Goal: Information Seeking & Learning: Learn about a topic

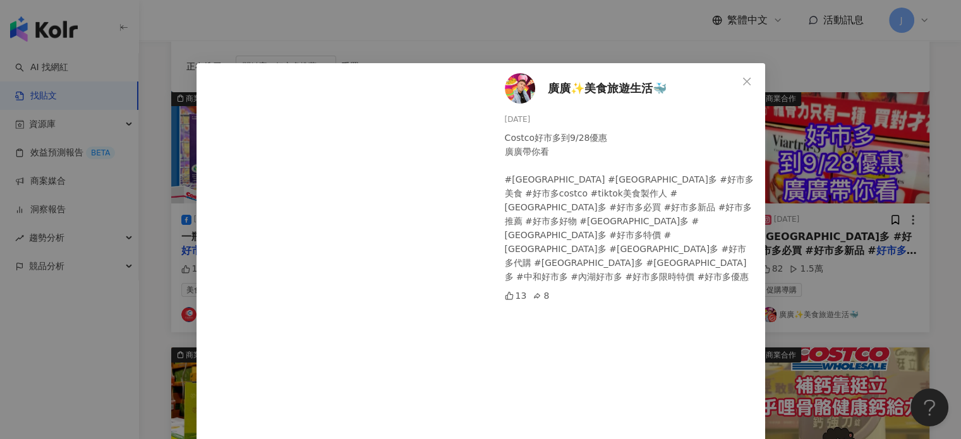
scroll to position [72, 0]
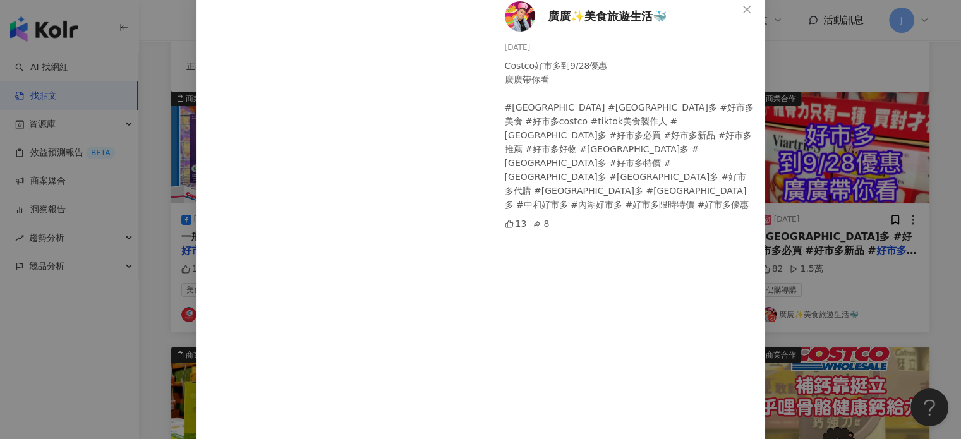
click at [905, 225] on div "廣廣✨美食旅遊生活🐳 2025/9/16 Costco好市多到9/28優惠 廣廣帶你看 #廣廣 #好市多 #好市多美食 #好市多costco #tiktok美…" at bounding box center [480, 219] width 961 height 439
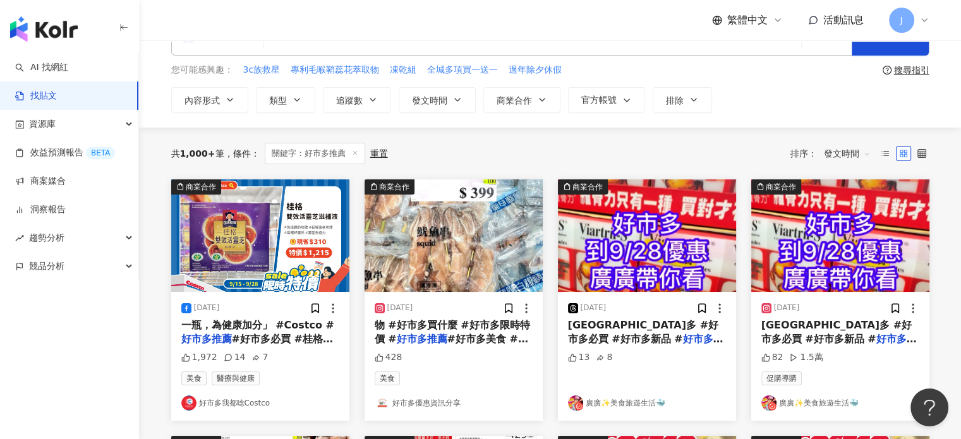
scroll to position [0, 0]
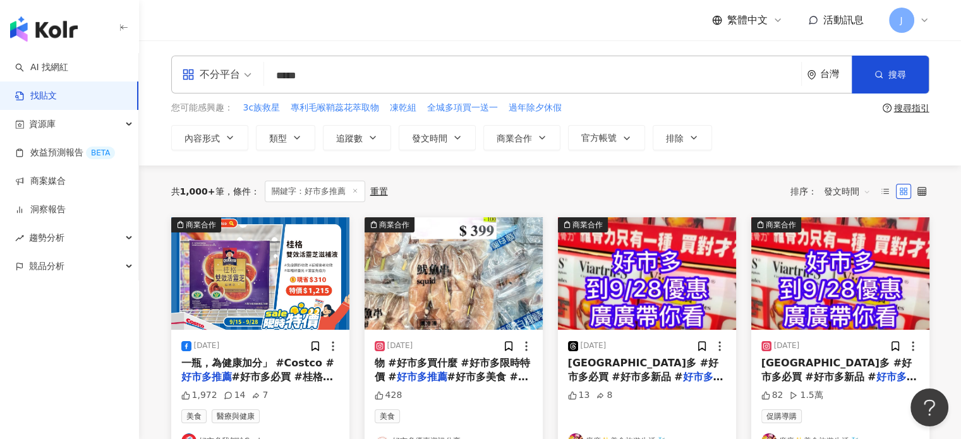
drag, startPoint x: 248, startPoint y: 73, endPoint x: 165, endPoint y: 82, distance: 83.9
click at [182, 76] on div "不分平台 好市多推薦 ***** 台灣 搜尋" at bounding box center [550, 75] width 758 height 38
type input "**"
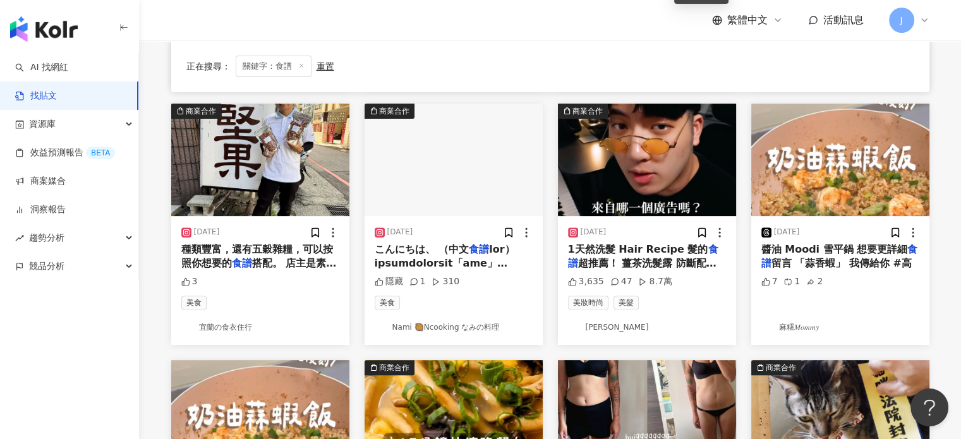
scroll to position [379, 0]
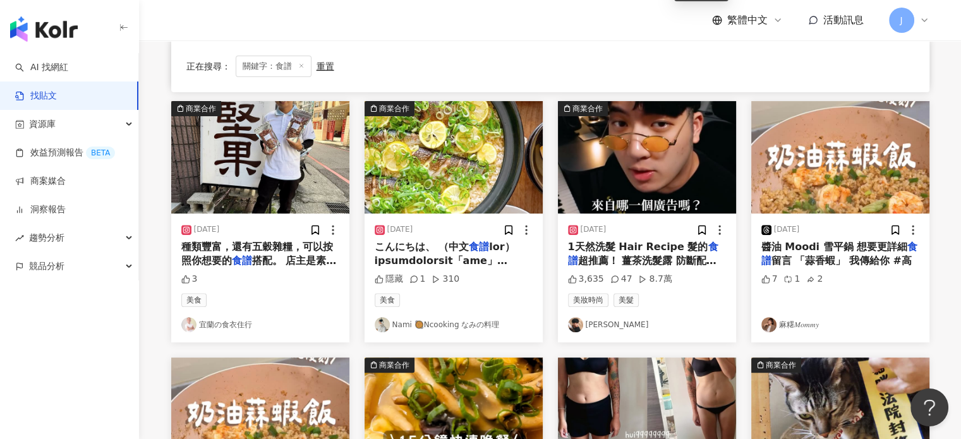
click at [855, 245] on span "醬油 Moodi 雪平鍋 想要更詳細" at bounding box center [834, 247] width 147 height 12
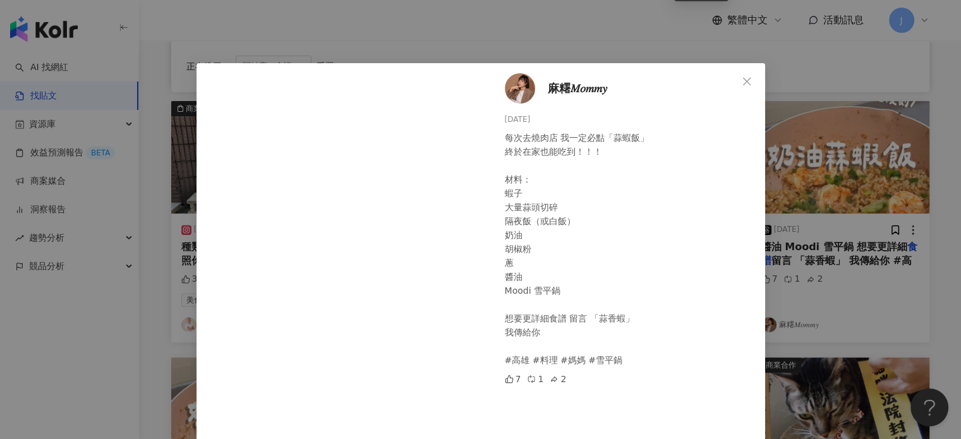
scroll to position [253, 0]
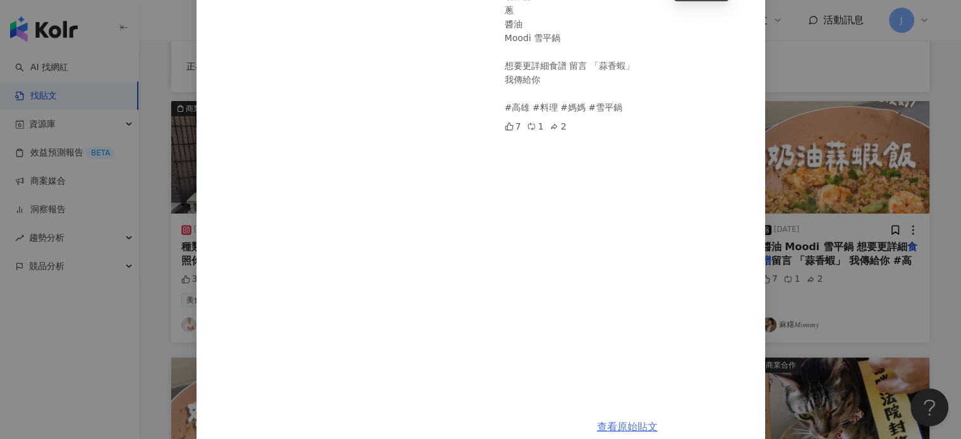
click at [633, 425] on link "查看原始貼文" at bounding box center [627, 427] width 61 height 12
click at [841, 251] on div "麻糬𝑀𝑜𝑚𝑚𝑦 2025/9/28 每次去燒肉店 我一定必點「蒜蝦飯」 終於在家也能吃到！！！ 材料： 蝦子 大量蒜頭切碎 隔夜飯（或白飯） 奶油 胡椒粉 蔥…" at bounding box center [480, 219] width 961 height 439
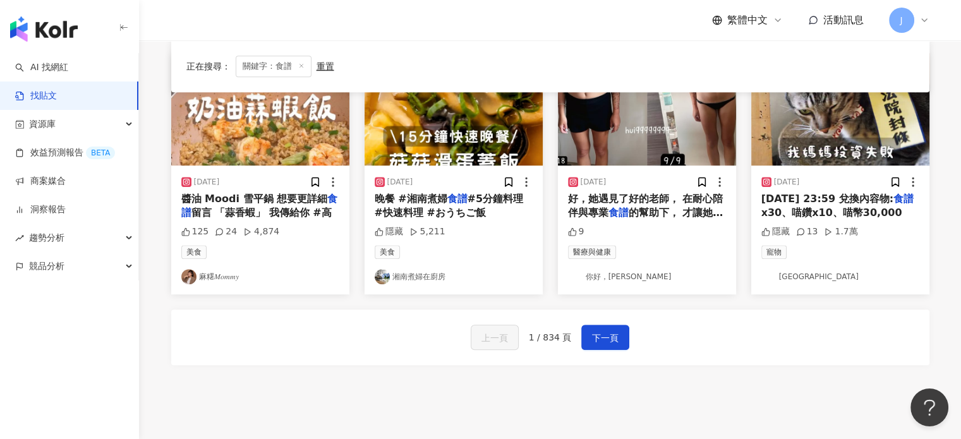
scroll to position [758, 0]
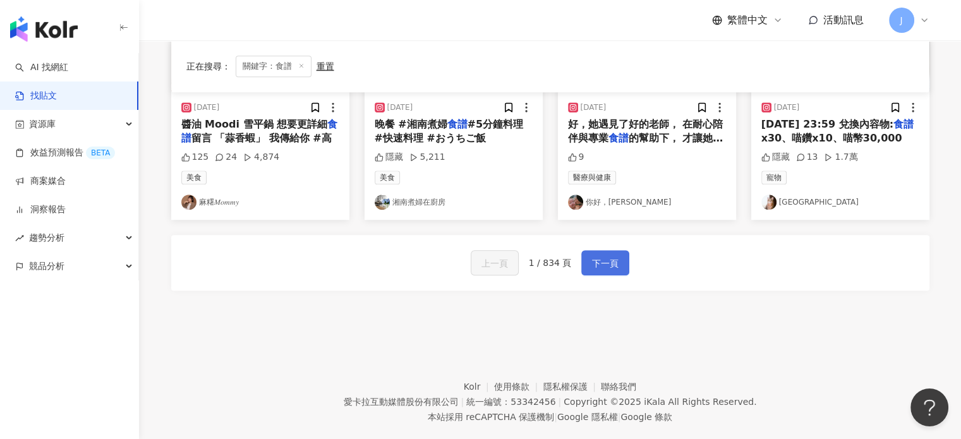
click at [608, 262] on span "下一頁" at bounding box center [605, 263] width 27 height 15
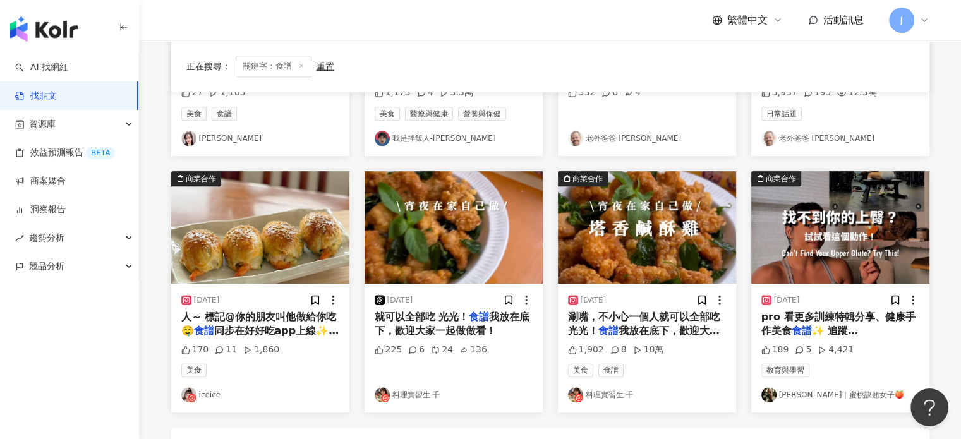
scroll to position [569, 0]
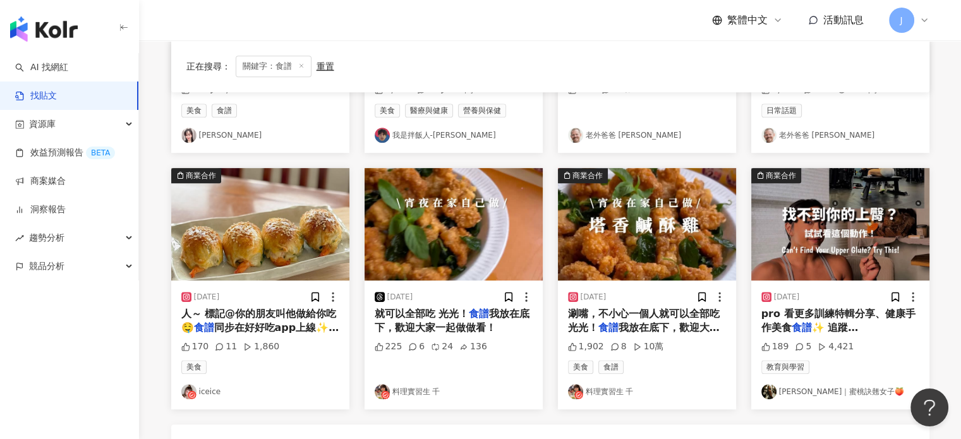
click at [452, 320] on span "我放在底下，歡迎大家一起做做看！" at bounding box center [452, 321] width 155 height 26
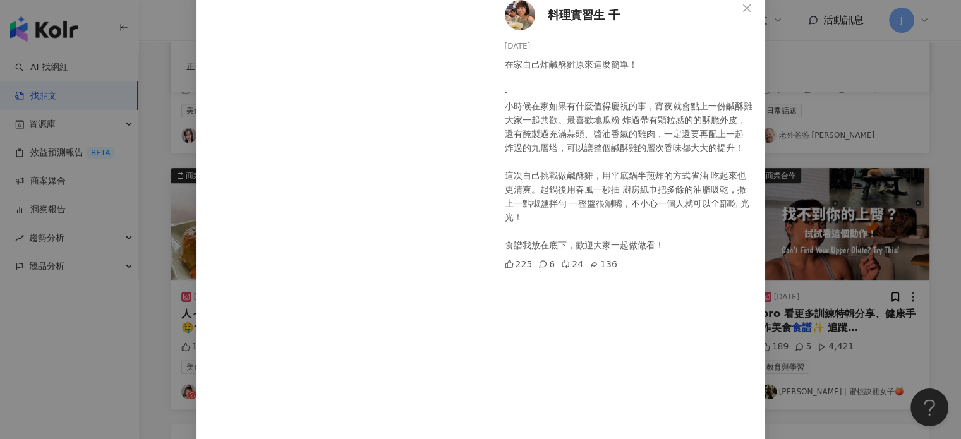
scroll to position [144, 0]
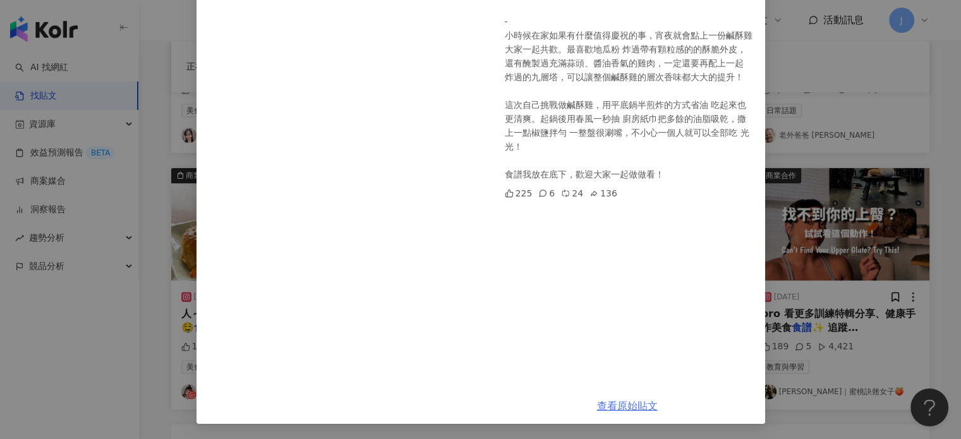
click at [629, 412] on link "查看原始貼文" at bounding box center [627, 406] width 61 height 12
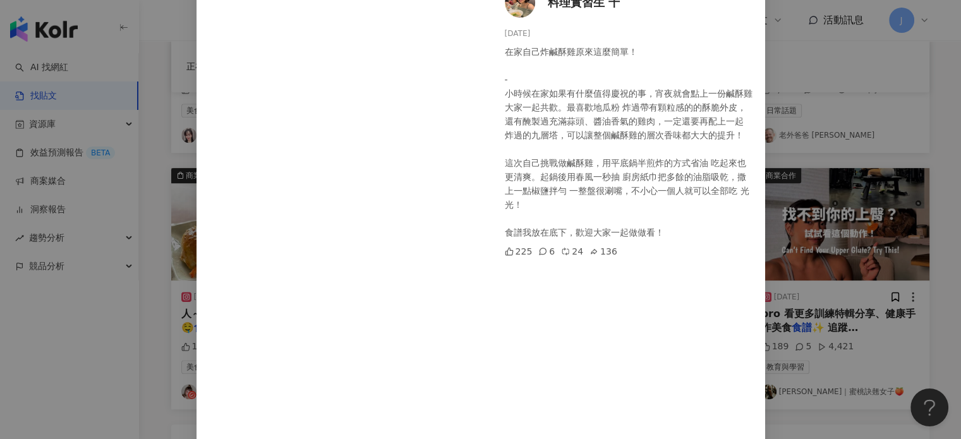
scroll to position [18, 0]
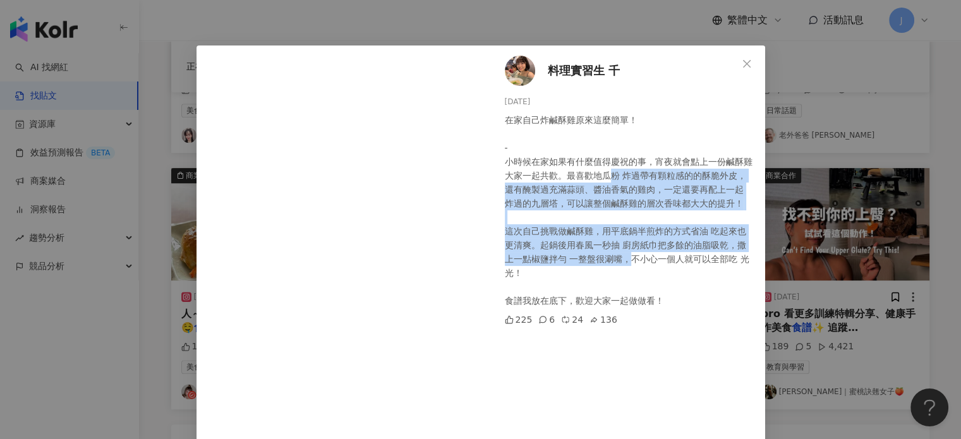
drag, startPoint x: 605, startPoint y: 173, endPoint x: 612, endPoint y: 258, distance: 84.9
click at [612, 258] on div "在家自己炸鹹酥雞原來這麼簡單！ - 小時候在家如果有什麼值得慶祝的事，宵夜就會點上一份鹹酥雞大家一起共歡。最喜歡地瓜粉 炸過帶有顆粒感的的酥脆外皮，還有醃製過…" at bounding box center [630, 210] width 250 height 195
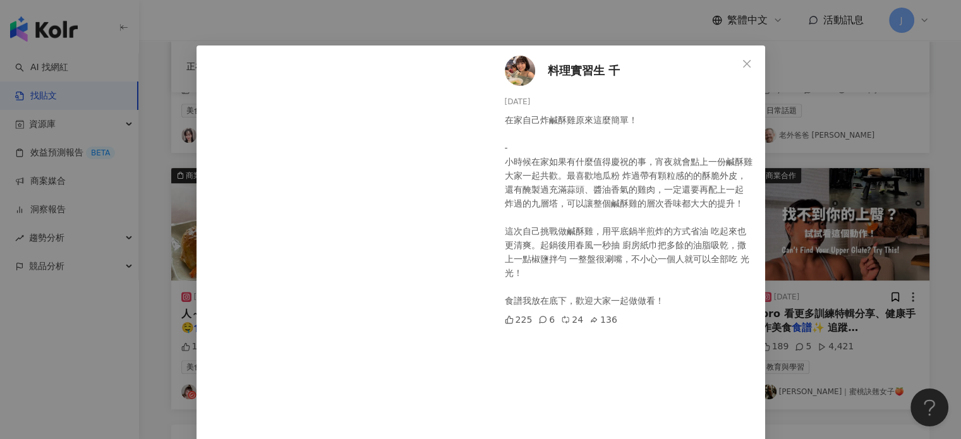
click at [777, 302] on div "料理實習生 千 2025/9/26 在家自己炸鹹酥雞原來這麼簡單！ - 小時候在家如果有什麼值得慶祝的事，宵夜就會點上一份鹹酥雞大家一起共歡。最喜歡地瓜粉 炸…" at bounding box center [480, 219] width 961 height 439
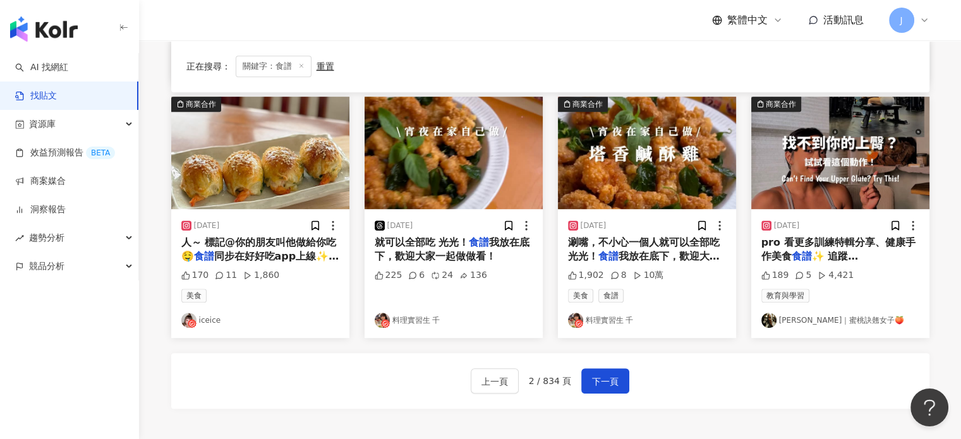
scroll to position [695, 0]
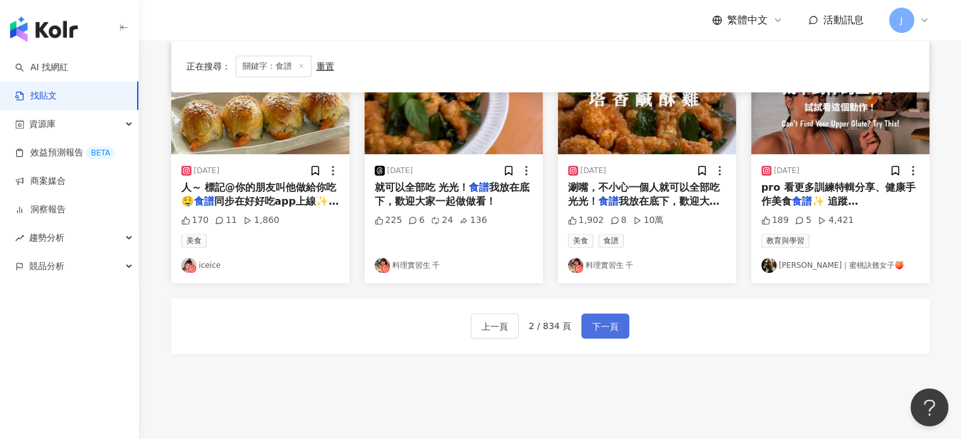
click at [609, 328] on span "下一頁" at bounding box center [605, 326] width 27 height 15
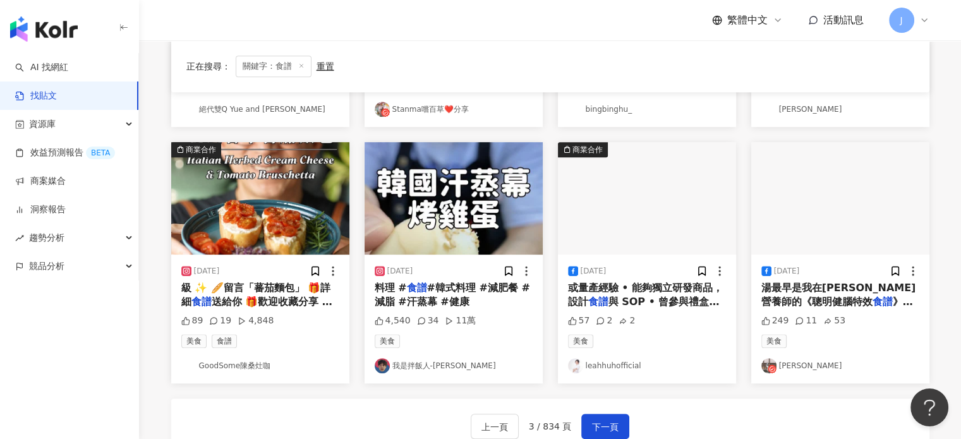
scroll to position [632, 0]
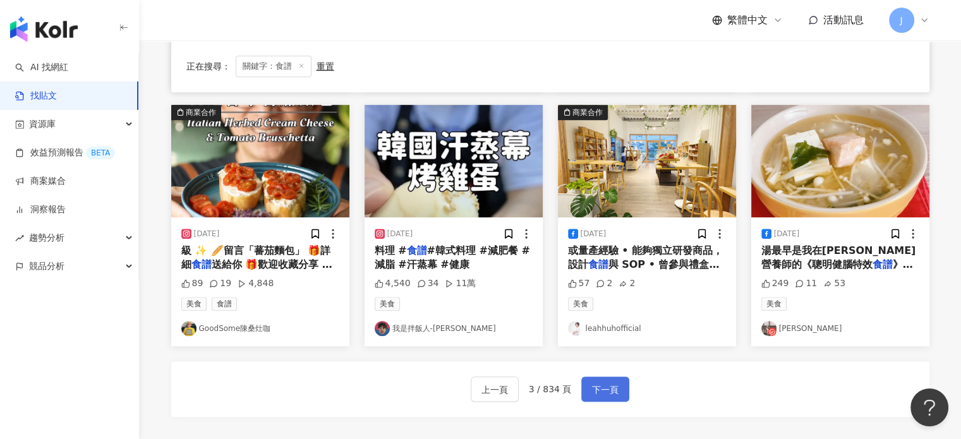
click at [594, 389] on span "下一頁" at bounding box center [605, 389] width 27 height 15
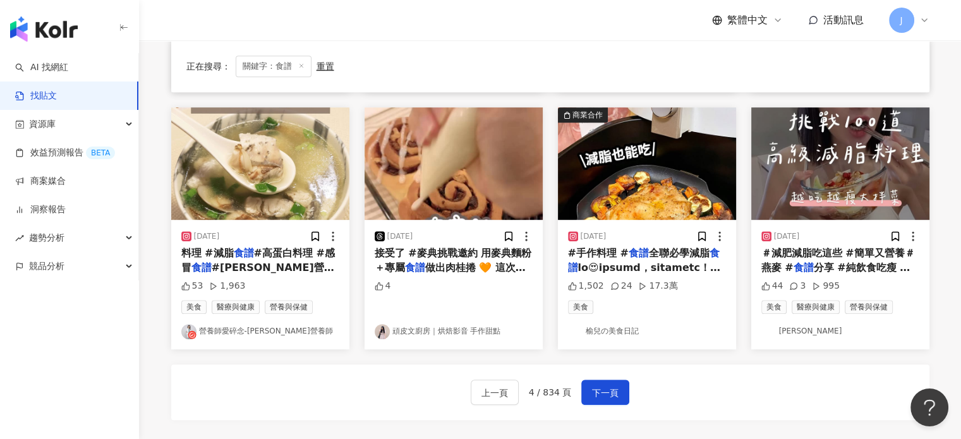
scroll to position [569, 0]
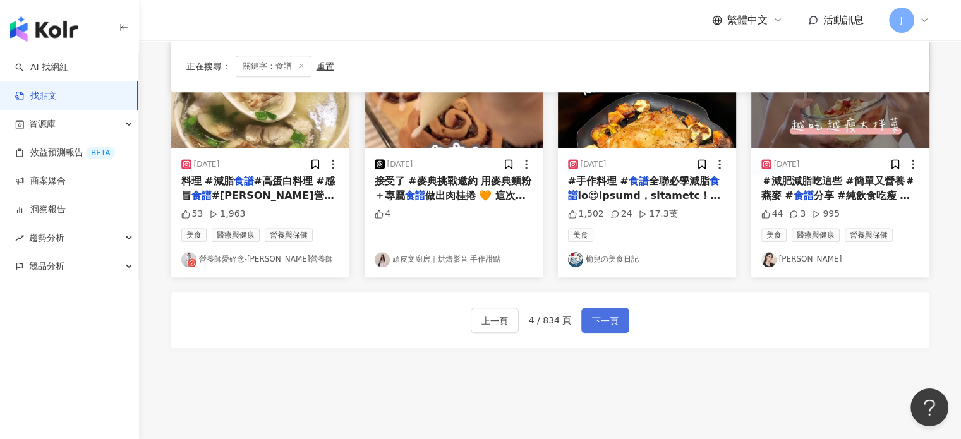
click at [609, 323] on span "下一頁" at bounding box center [605, 320] width 27 height 15
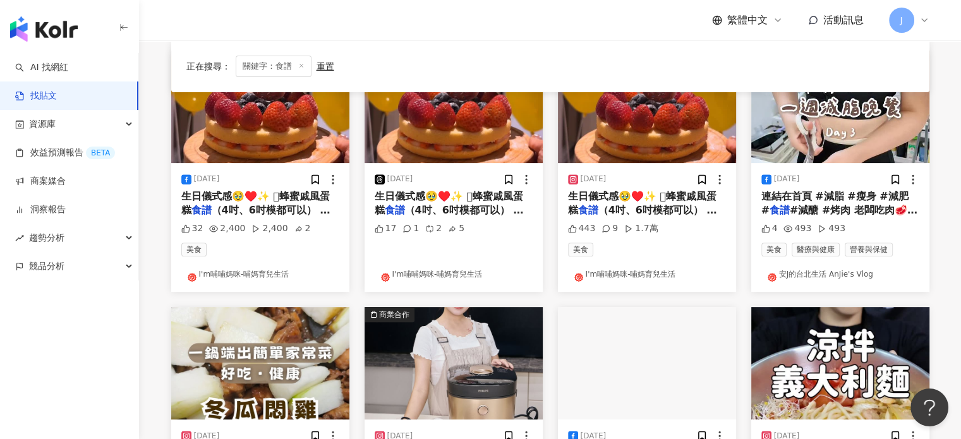
scroll to position [632, 0]
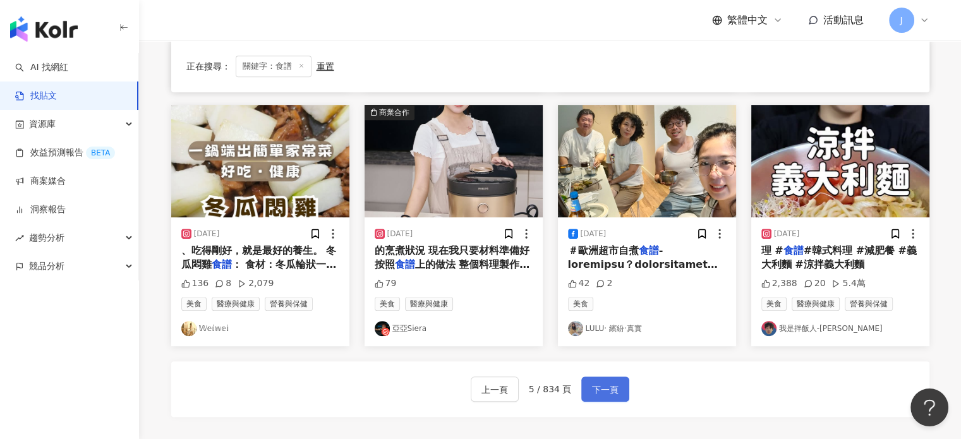
click at [615, 386] on span "下一頁" at bounding box center [605, 389] width 27 height 15
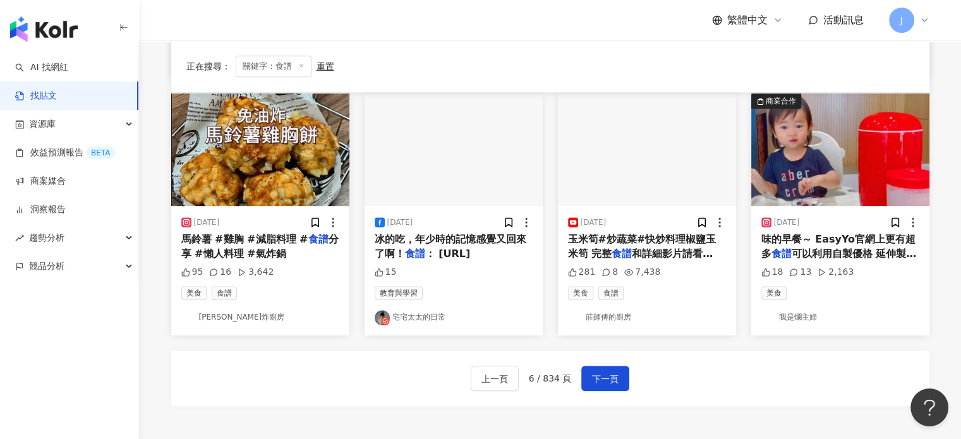
scroll to position [626, 0]
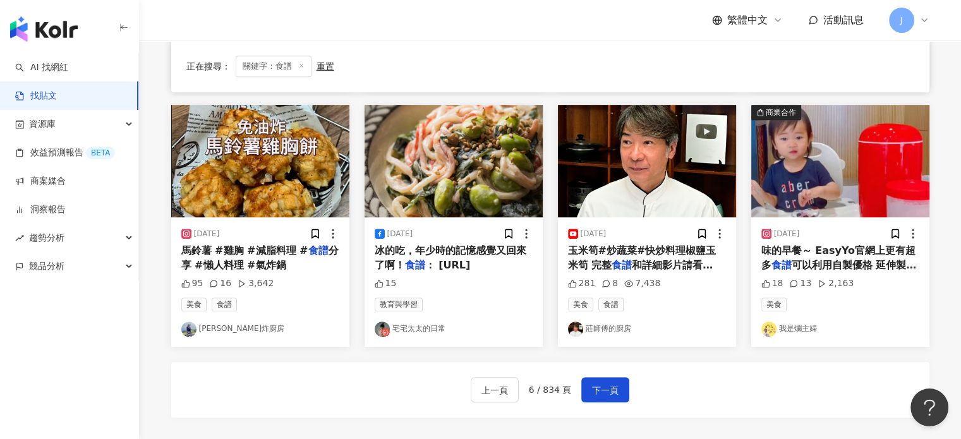
click at [445, 260] on span "： https://msninits" at bounding box center [447, 265] width 45 height 12
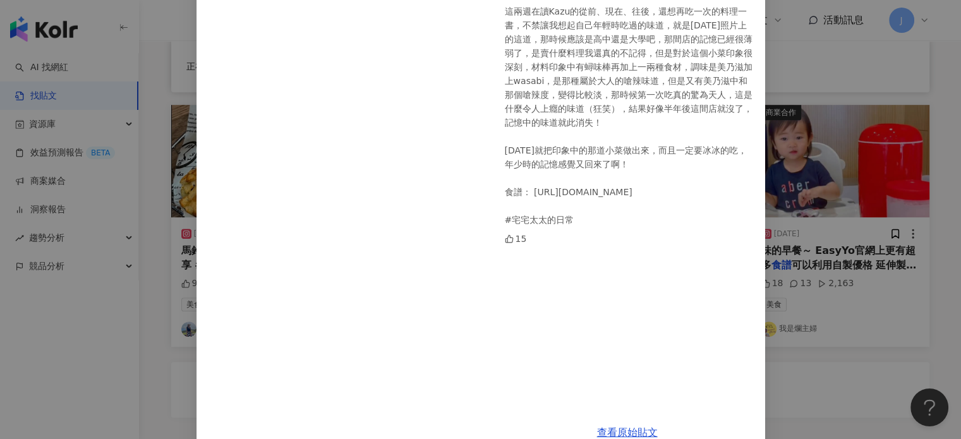
scroll to position [152, 0]
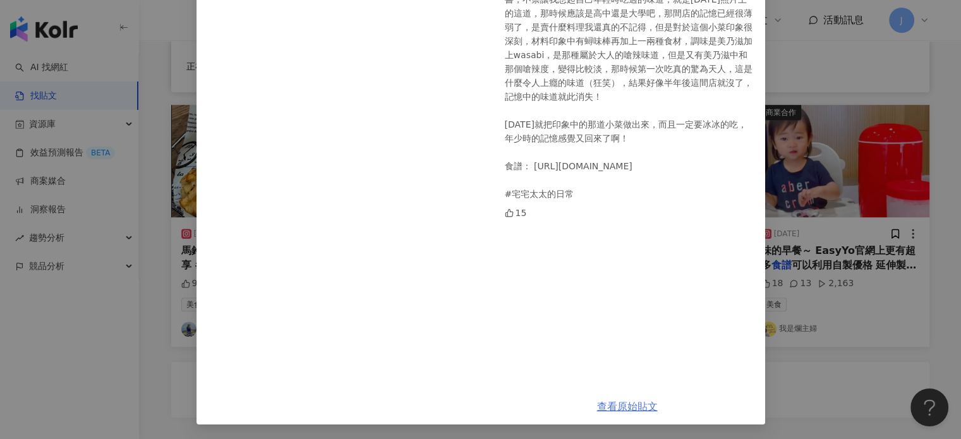
click at [627, 407] on link "查看原始貼文" at bounding box center [627, 407] width 61 height 12
click at [828, 300] on div "宅宅太太的日常 2025/9/25 這兩週在讀Kazu的從前、現在、往後，還想再吃一次的料理一書，不禁讓我想起自己年輕時吃過的味道，就是今天照片上的這道，那時…" at bounding box center [480, 219] width 961 height 439
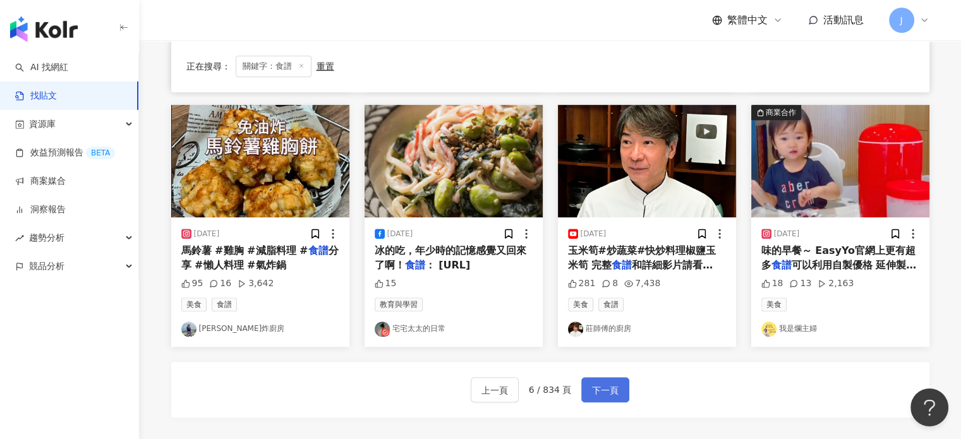
click at [607, 383] on span "下一頁" at bounding box center [605, 390] width 27 height 15
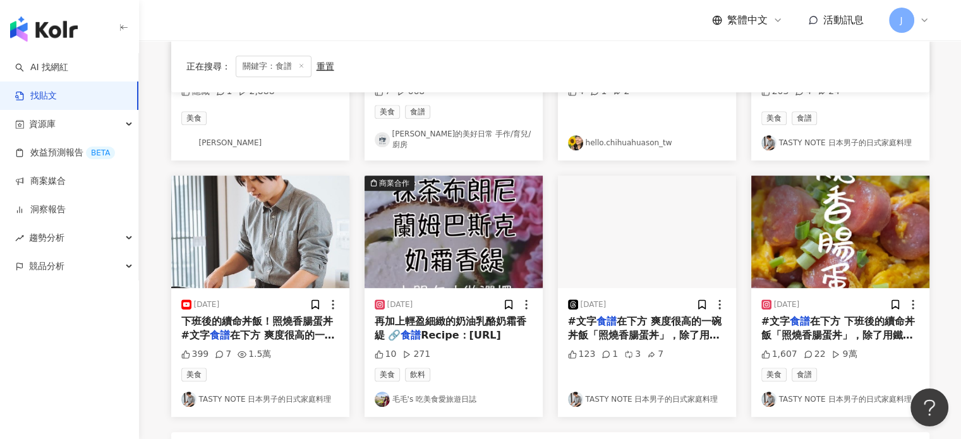
scroll to position [695, 0]
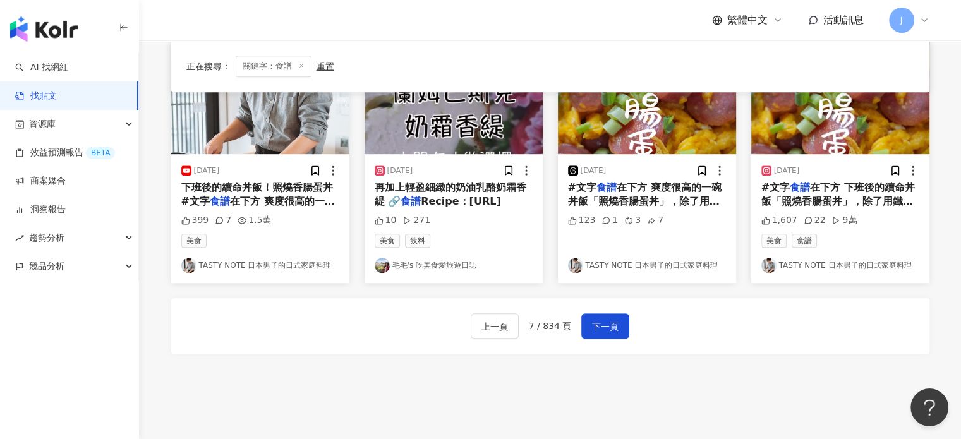
click at [826, 184] on span "在下方 下班後的續命丼飯「照燒香腸蛋丼」，除了用鐵鍋煎香腸超級好吃以外，加入高湯醬油與起司粉製作的炒蛋，非常好吃！加在一起味道更是不得了👏如果你有買上次的久世…" at bounding box center [840, 272] width 158 height 182
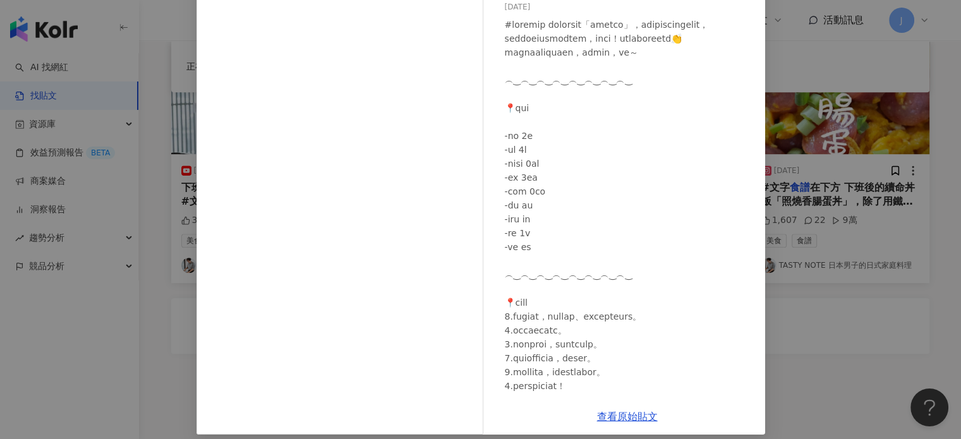
scroll to position [129, 0]
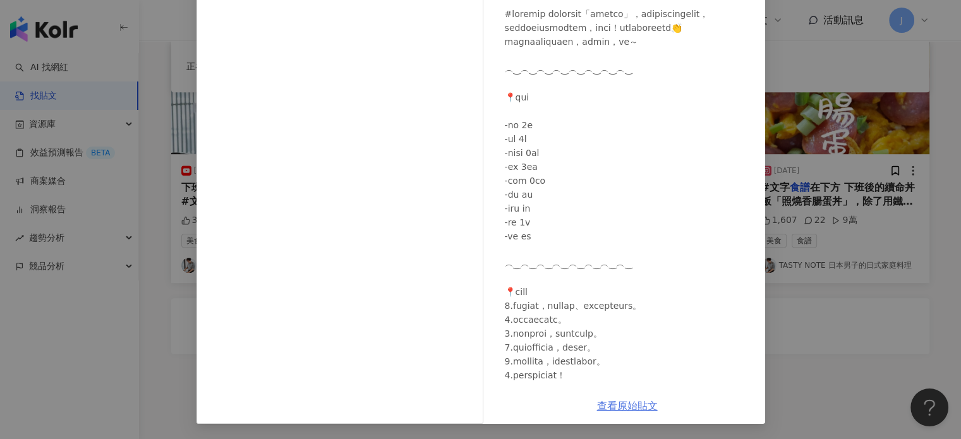
click at [636, 403] on link "查看原始貼文" at bounding box center [627, 406] width 61 height 12
click at [831, 345] on div "TASTY NOTE 日本男子的日式家庭料理 2025/9/24 1,607 22 9萬 查看原始貼文" at bounding box center [480, 219] width 961 height 439
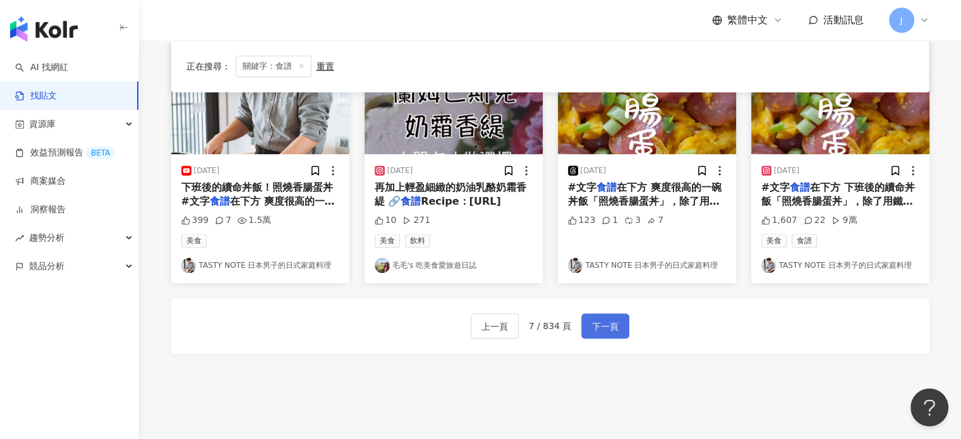
click at [622, 319] on button "下一頁" at bounding box center [605, 325] width 48 height 25
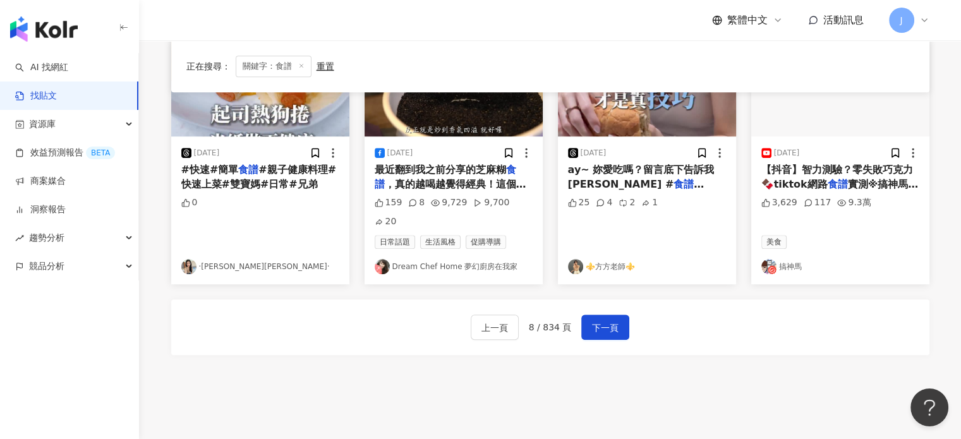
scroll to position [695, 0]
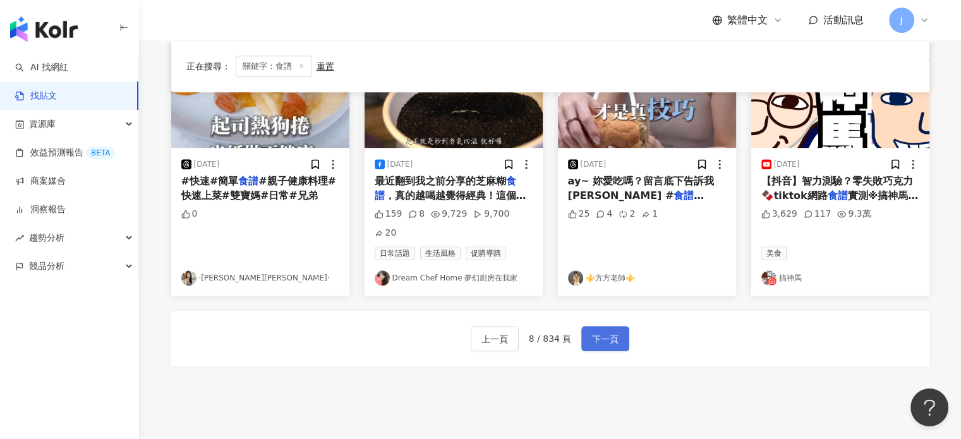
click at [586, 326] on button "下一頁" at bounding box center [605, 338] width 48 height 25
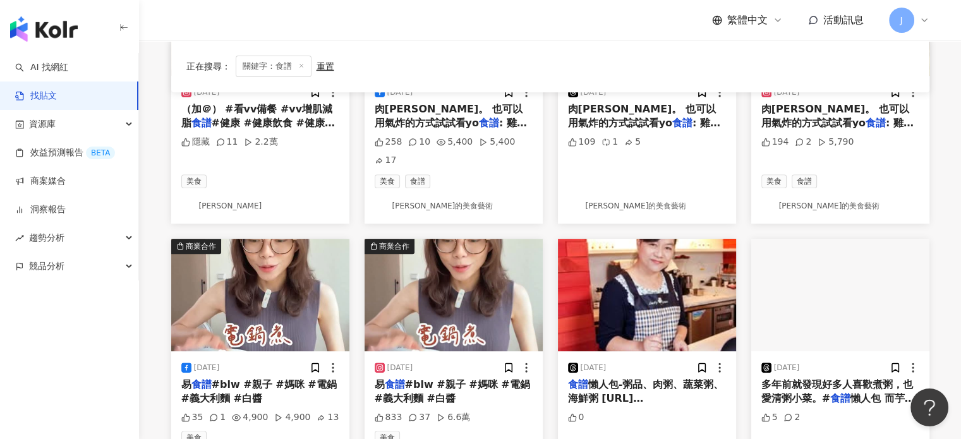
scroll to position [632, 0]
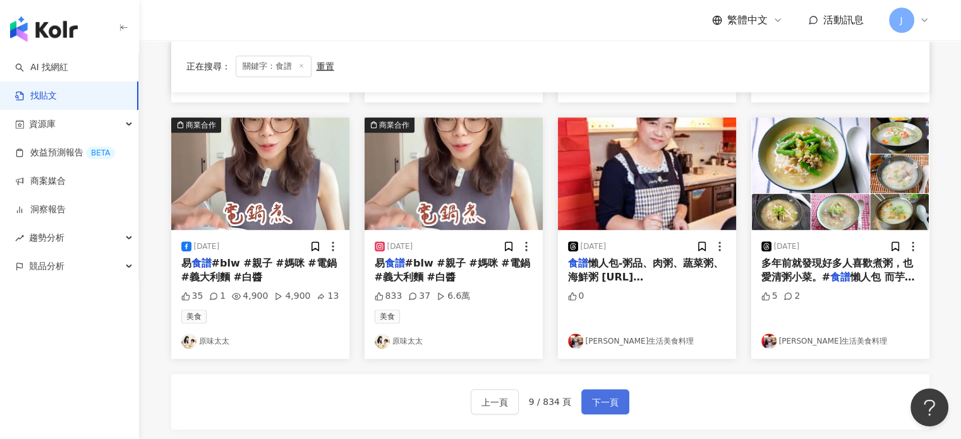
click at [596, 395] on span "下一頁" at bounding box center [605, 402] width 27 height 15
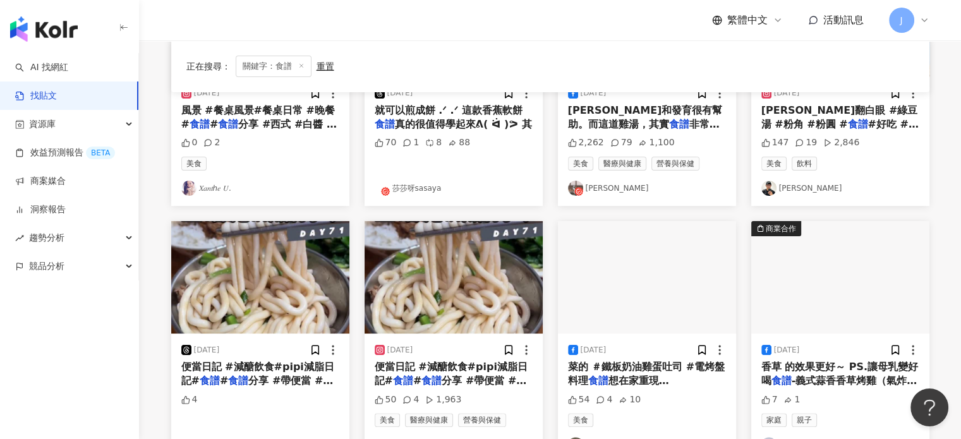
scroll to position [569, 0]
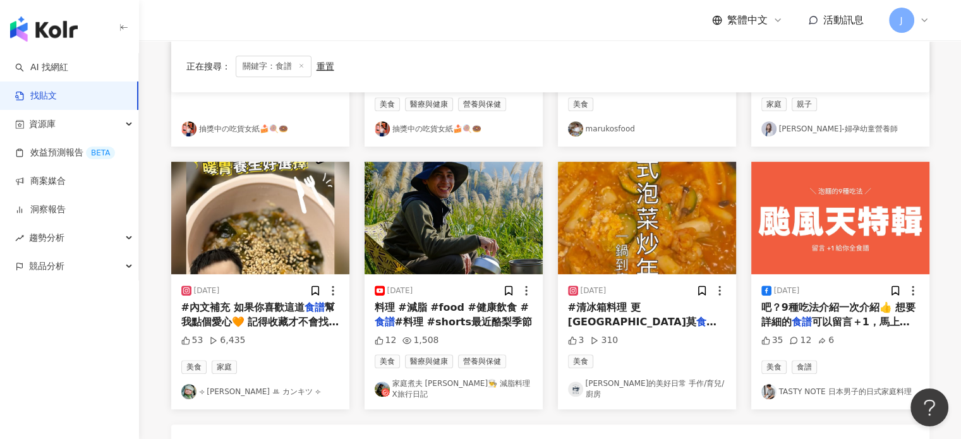
click at [549, 310] on div "2025/9/23 料理 #減脂 #food #健康飲食 # 食譜 #料理 #shorts最近酪梨季節 12 1,508 美食 醫療與健康 營養與保健 家庭煮…" at bounding box center [453, 286] width 193 height 248
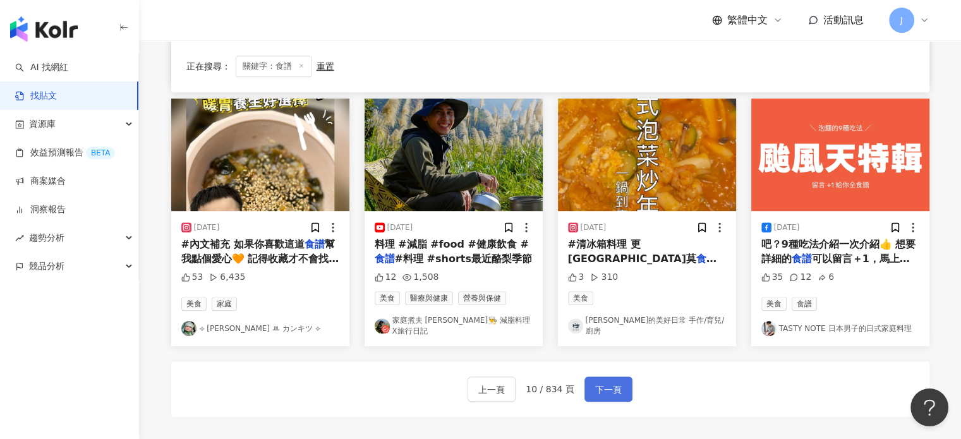
click at [618, 382] on span "下一頁" at bounding box center [608, 389] width 27 height 15
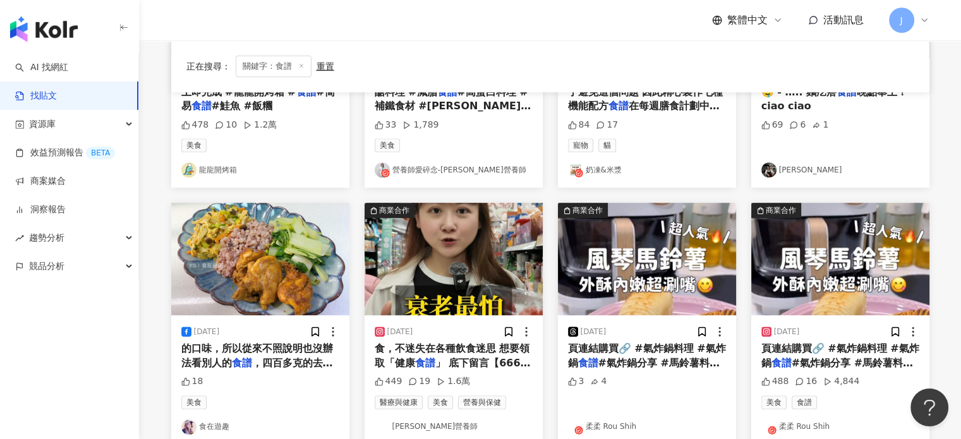
scroll to position [632, 0]
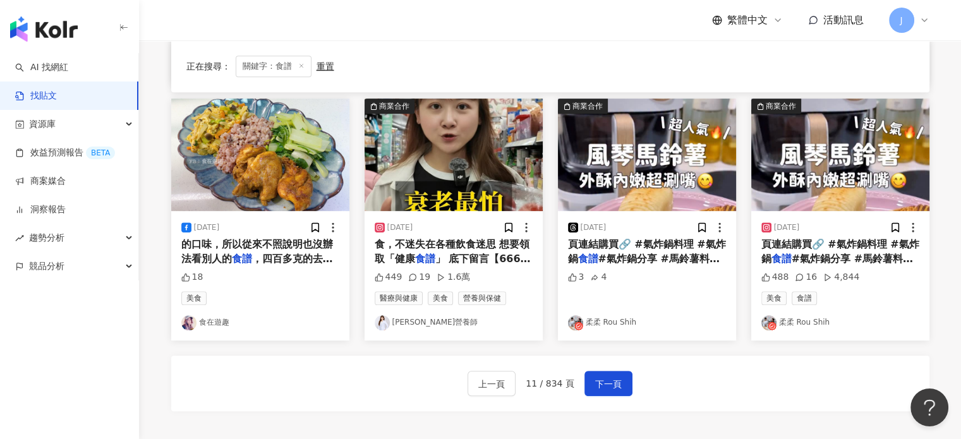
click at [660, 261] on span "#氣炸鍋分享 #馬鈴薯料理 #風琴" at bounding box center [644, 266] width 152 height 26
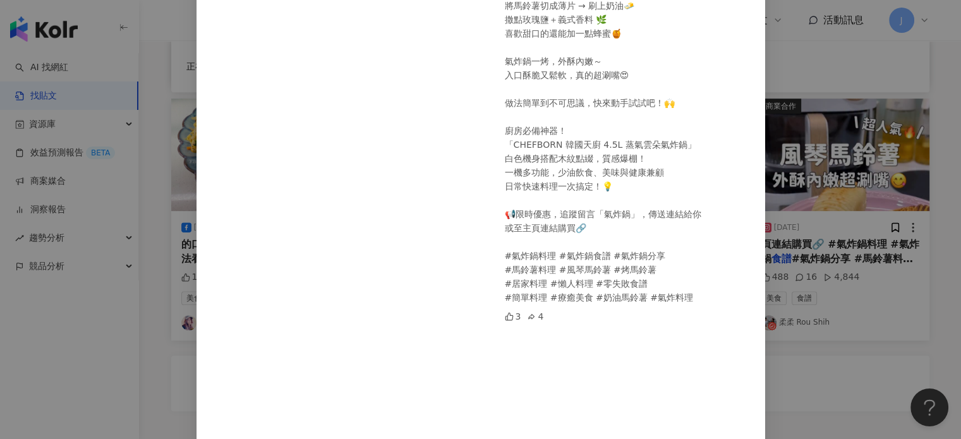
scroll to position [387, 0]
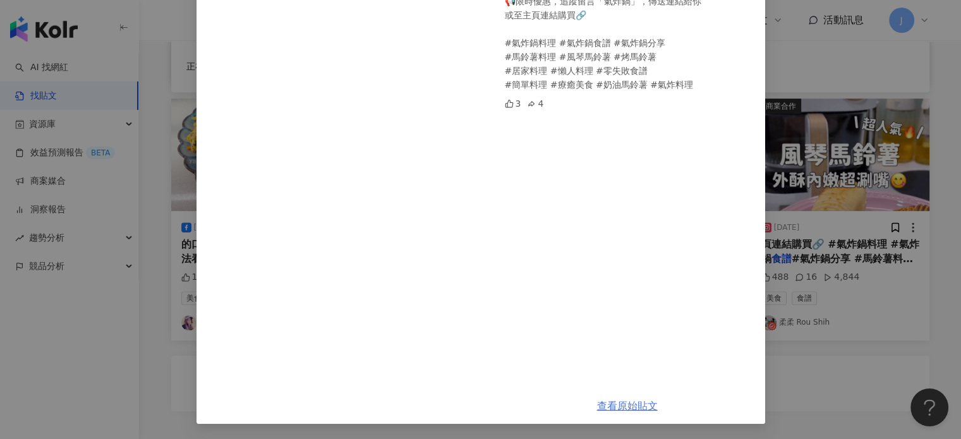
click at [626, 401] on link "查看原始貼文" at bounding box center [627, 406] width 61 height 12
click at [821, 286] on div "柔柔 Rou Shih 2025/9/23 日本🇯🇵 超紅「風琴馬鈴薯」✨ 零廚藝也能一次成功！🥳 將馬鈴薯切成薄片 → 刷上奶油🧈 撒點玫瑰鹽＋義式香料 🌿…" at bounding box center [480, 219] width 961 height 439
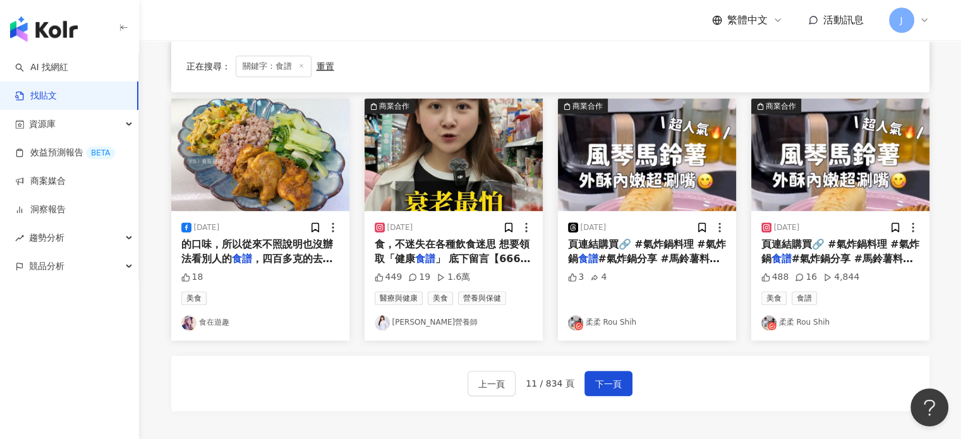
click at [827, 261] on span "#氣炸鍋分享 #馬鈴薯料理 #風琴" at bounding box center [837, 266] width 152 height 26
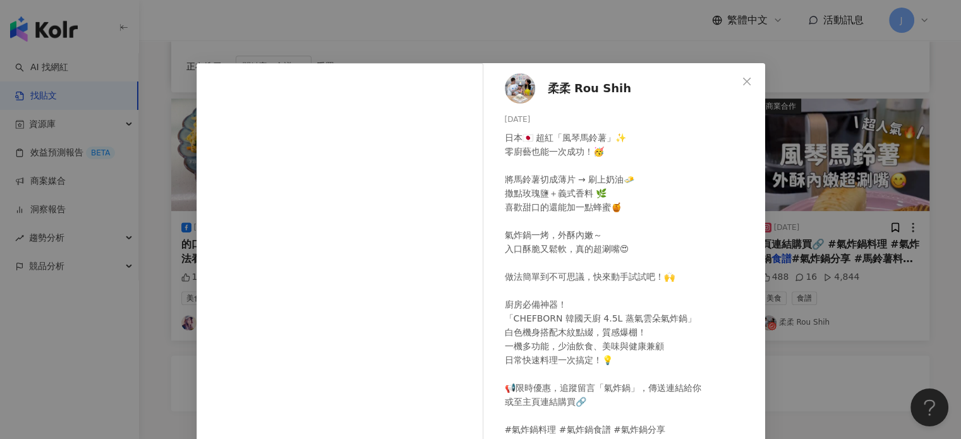
scroll to position [129, 0]
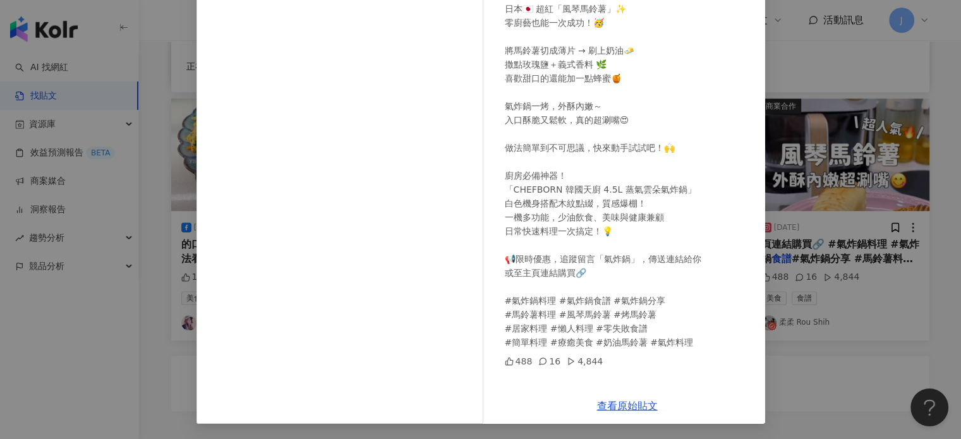
click at [624, 397] on div "查看原始貼文" at bounding box center [628, 406] width 276 height 36
click at [622, 411] on link "查看原始貼文" at bounding box center [627, 406] width 61 height 12
click at [837, 265] on div "柔柔 Rou Shih 2025/9/23 日本🇯🇵 超紅「風琴馬鈴薯」✨ 零廚藝也能一次成功！🥳 將馬鈴薯切成薄片 → 刷上奶油🧈 撒點玫瑰鹽＋義式香料 🌿…" at bounding box center [480, 219] width 961 height 439
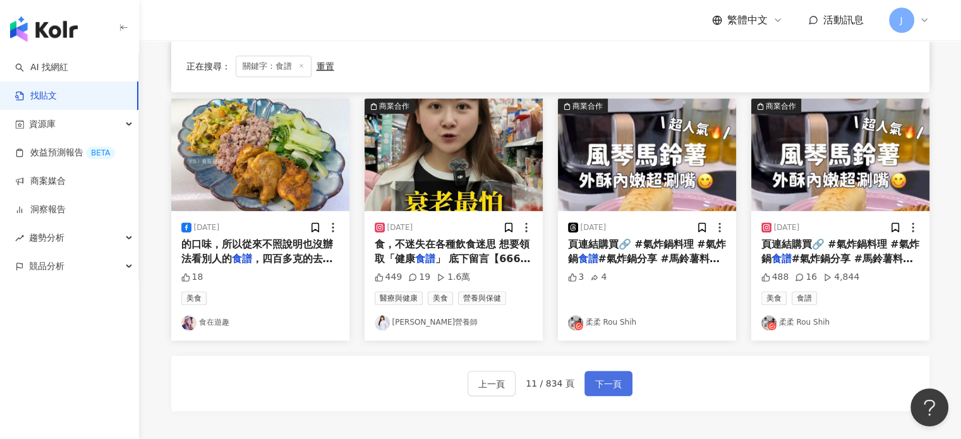
click at [599, 387] on span "下一頁" at bounding box center [608, 384] width 27 height 15
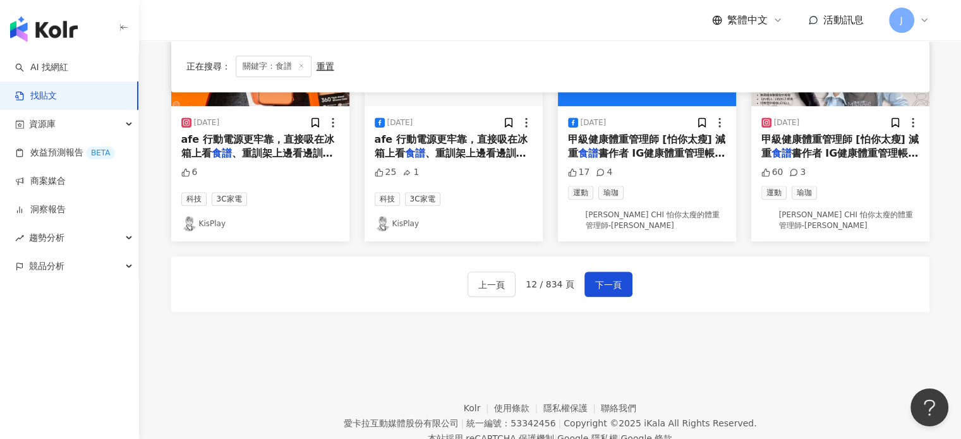
scroll to position [780, 0]
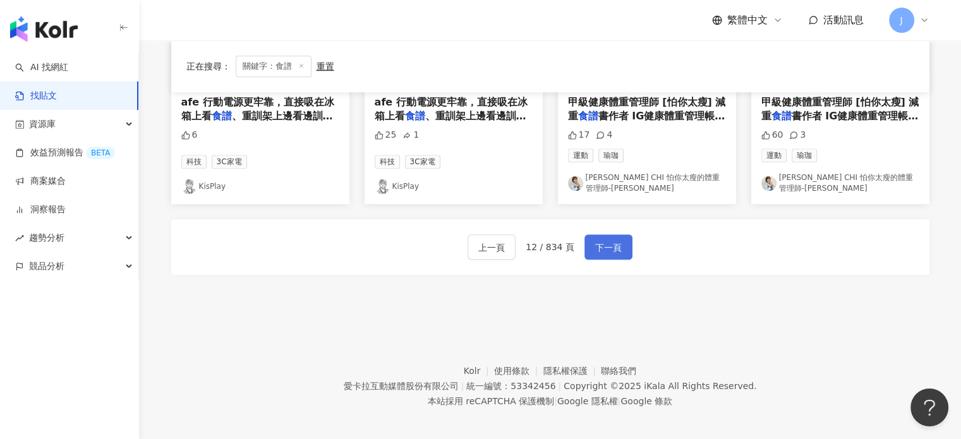
click at [611, 240] on span "下一頁" at bounding box center [608, 247] width 27 height 15
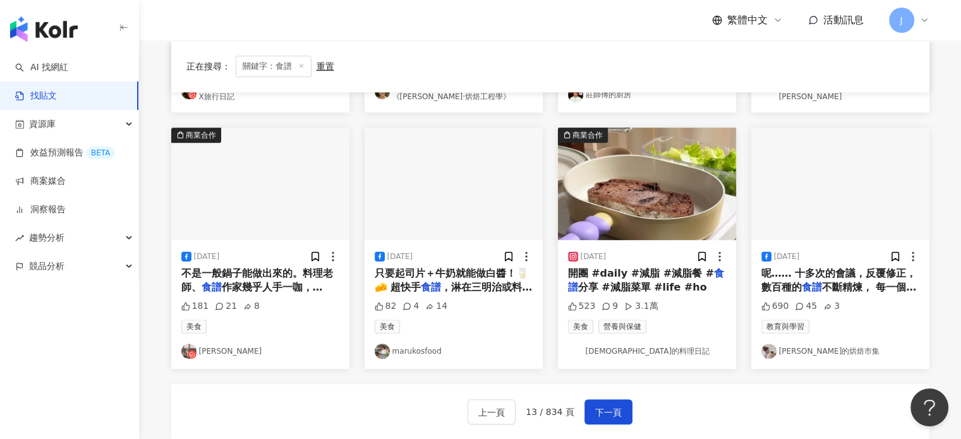
scroll to position [632, 0]
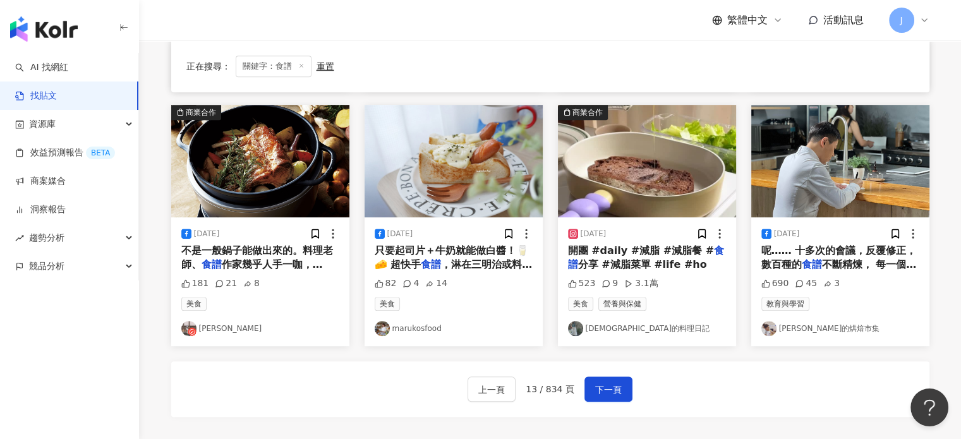
click at [252, 258] on span "作家幾乎人手一咖，Vermicula" at bounding box center [252, 271] width 142 height 26
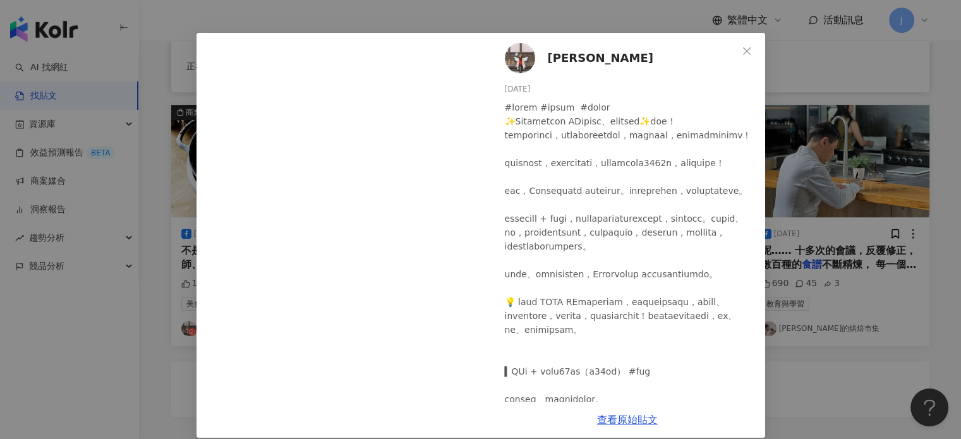
scroll to position [44, 0]
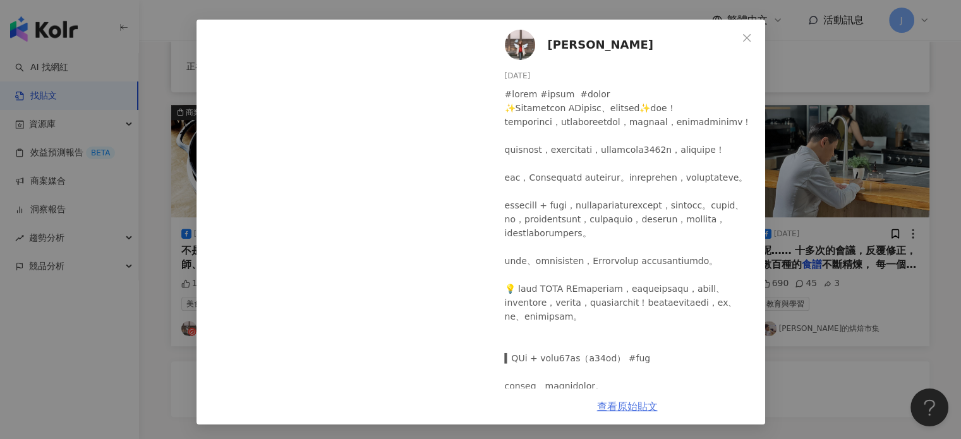
click at [619, 410] on link "查看原始貼文" at bounding box center [627, 407] width 61 height 12
click at [922, 245] on div "綠君麻麻 2025/9/23 181 21 8 查看原始貼文" at bounding box center [480, 219] width 961 height 439
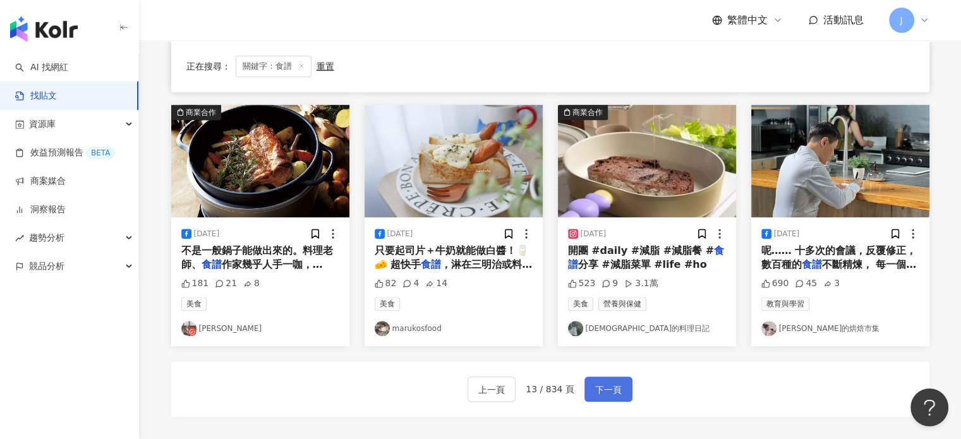
click at [589, 389] on button "下一頁" at bounding box center [608, 389] width 48 height 25
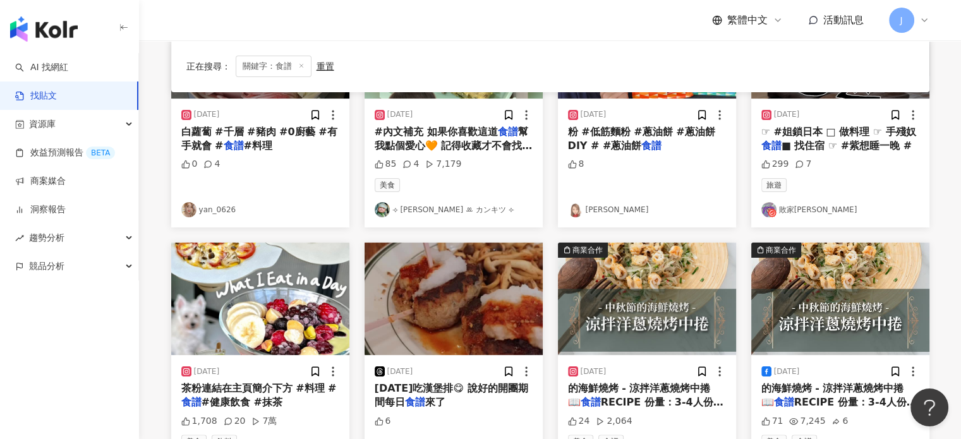
scroll to position [379, 0]
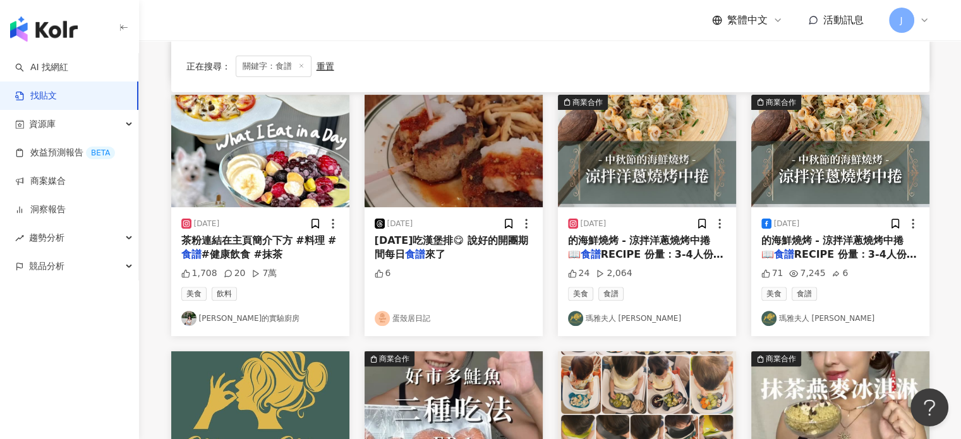
click at [641, 249] on span "RECIPE 份量：3-4人份 熱量" at bounding box center [645, 261] width 155 height 26
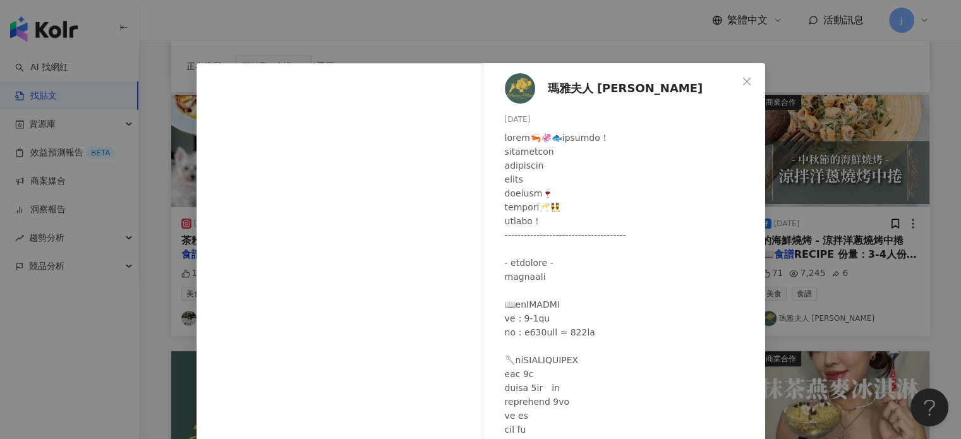
scroll to position [129, 0]
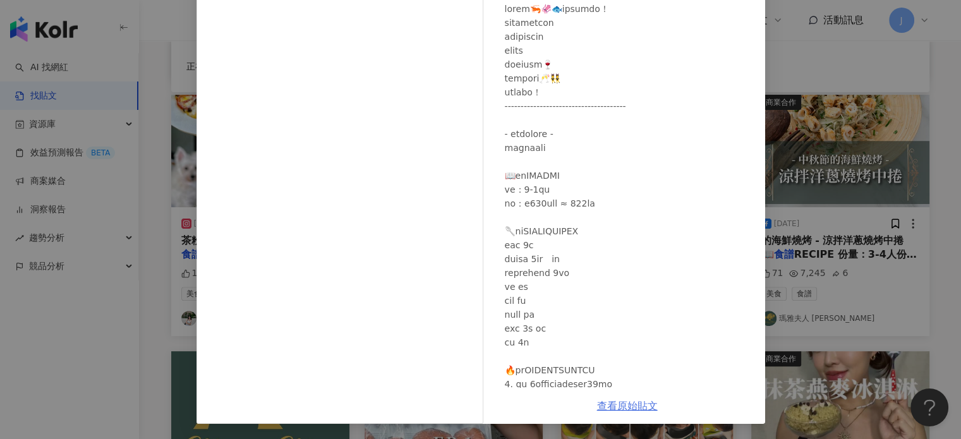
click at [620, 408] on link "查看原始貼文" at bounding box center [627, 406] width 61 height 12
click at [875, 295] on div "瑪雅夫人 Madame Maïa 2025/9/22 24 2,064 查看原始貼文" at bounding box center [480, 219] width 961 height 439
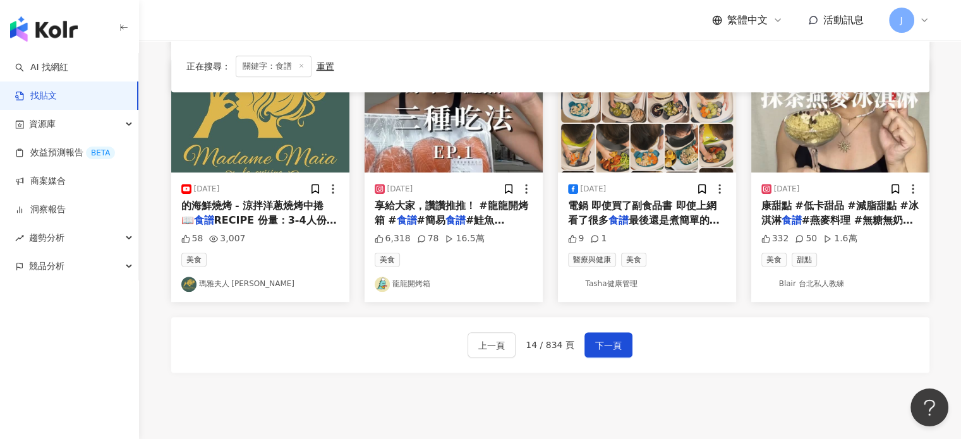
scroll to position [774, 0]
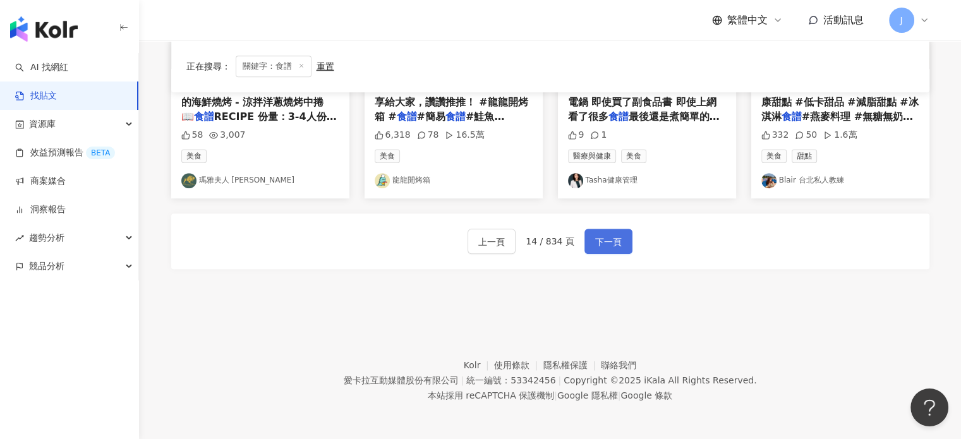
click at [615, 239] on span "下一頁" at bounding box center [608, 241] width 27 height 15
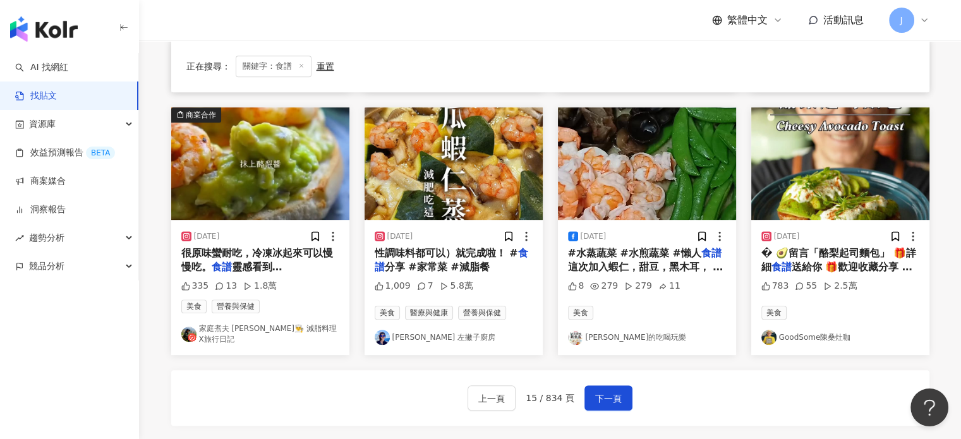
scroll to position [632, 0]
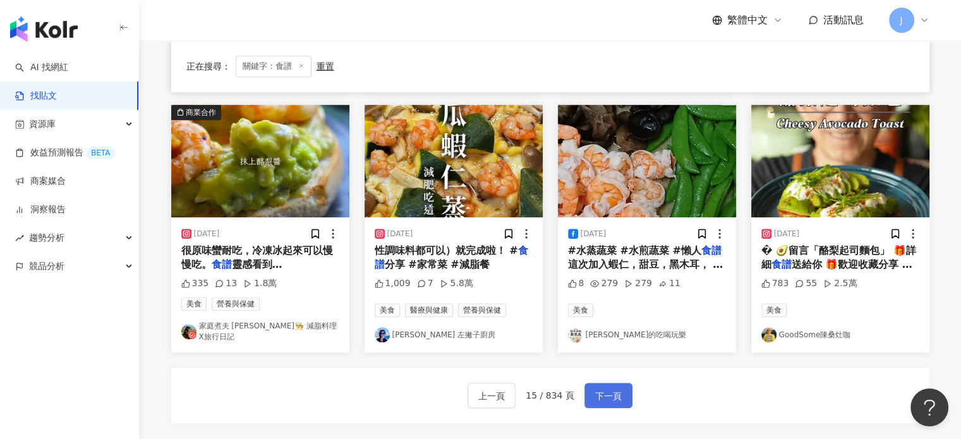
click at [610, 391] on span "下一頁" at bounding box center [608, 396] width 27 height 15
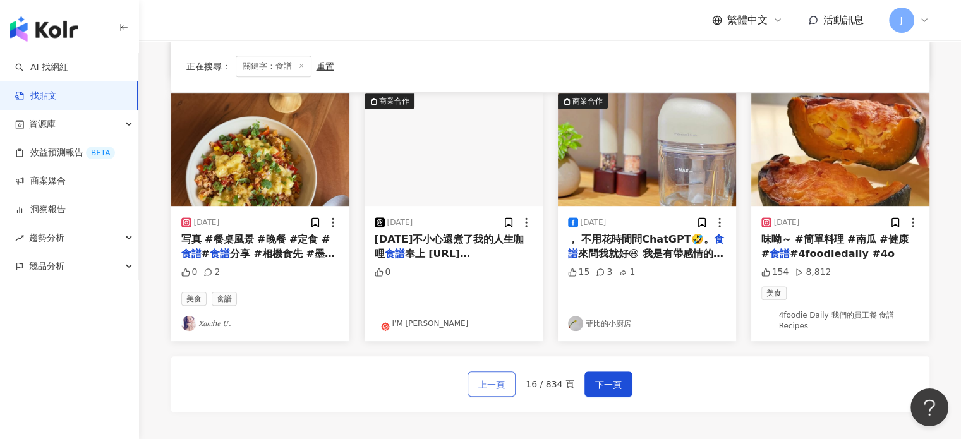
scroll to position [626, 0]
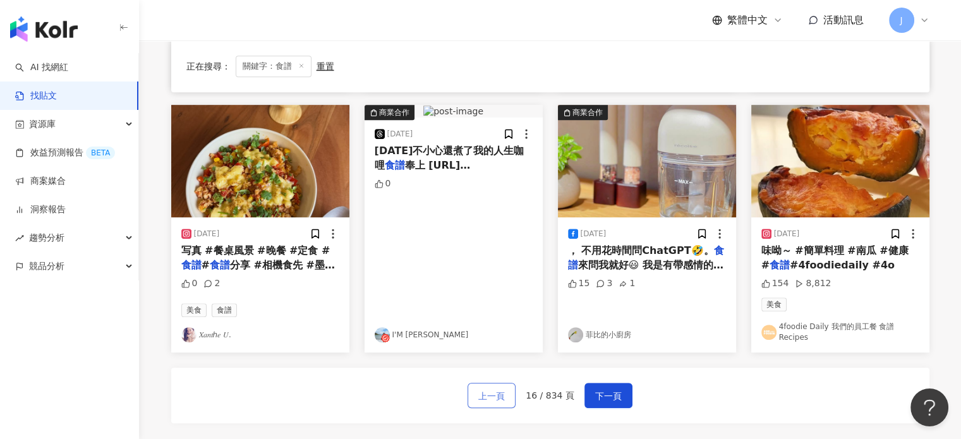
click at [490, 392] on span "上一頁" at bounding box center [491, 396] width 27 height 15
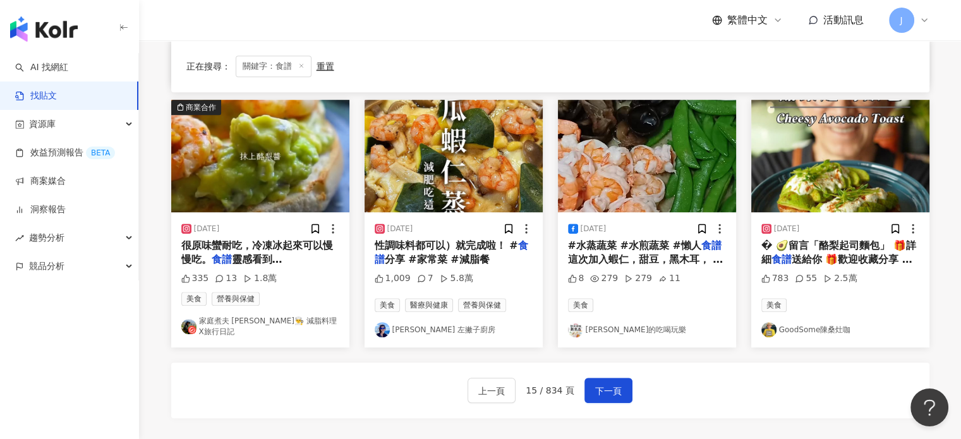
scroll to position [632, 0]
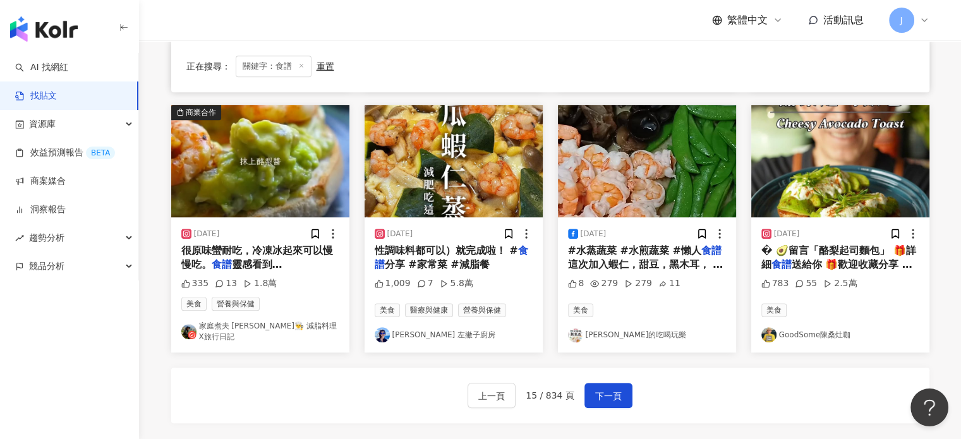
click at [272, 253] on span "很原味蠻耐吃，冷凍冰起來可以慢慢吃。" at bounding box center [257, 258] width 152 height 26
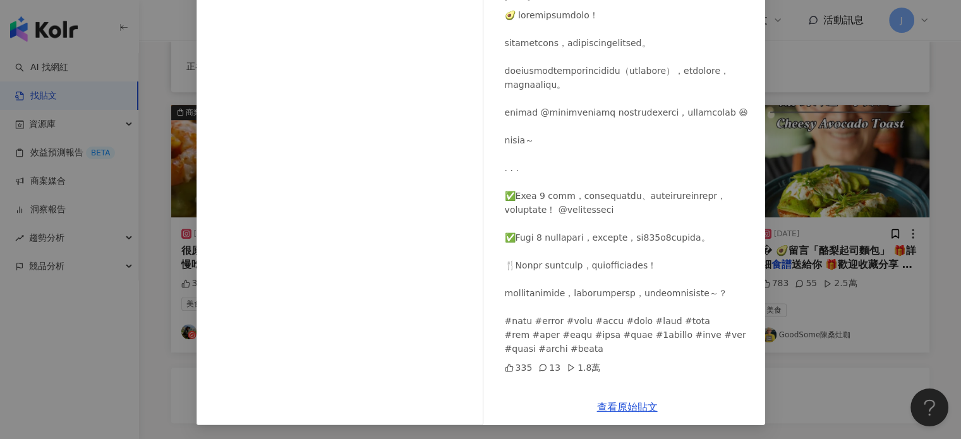
scroll to position [129, 0]
click at [621, 409] on link "查看原始貼文" at bounding box center [627, 406] width 61 height 12
click at [864, 297] on div "家庭煮夫 尚恩👨‍🍳 減脂料理X旅行日記 2025/9/22 335 13 1.8萬 查看原始貼文" at bounding box center [480, 219] width 961 height 439
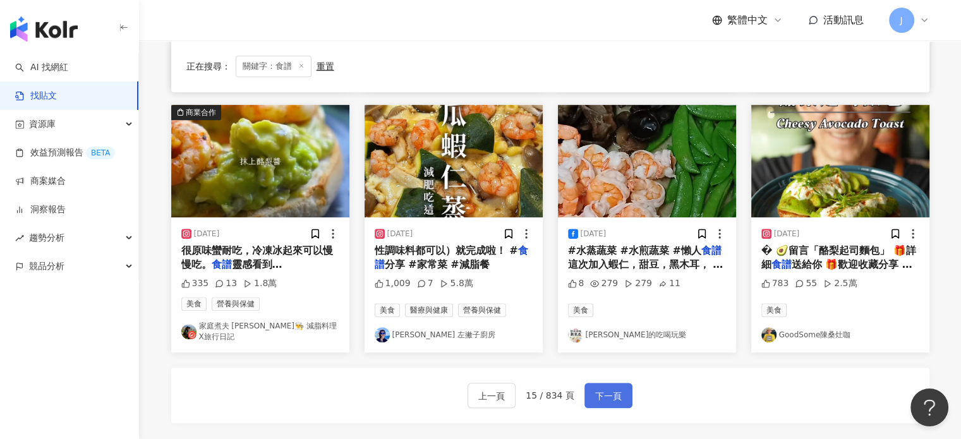
click at [614, 389] on span "下一頁" at bounding box center [608, 396] width 27 height 15
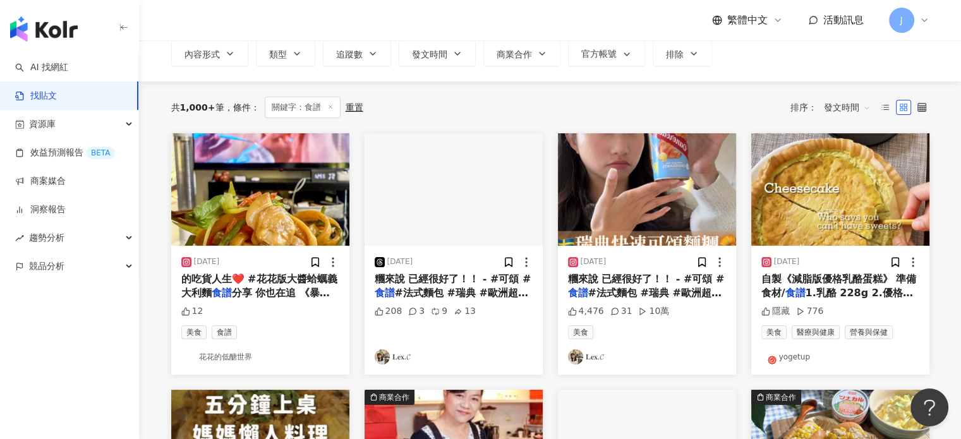
scroll to position [253, 0]
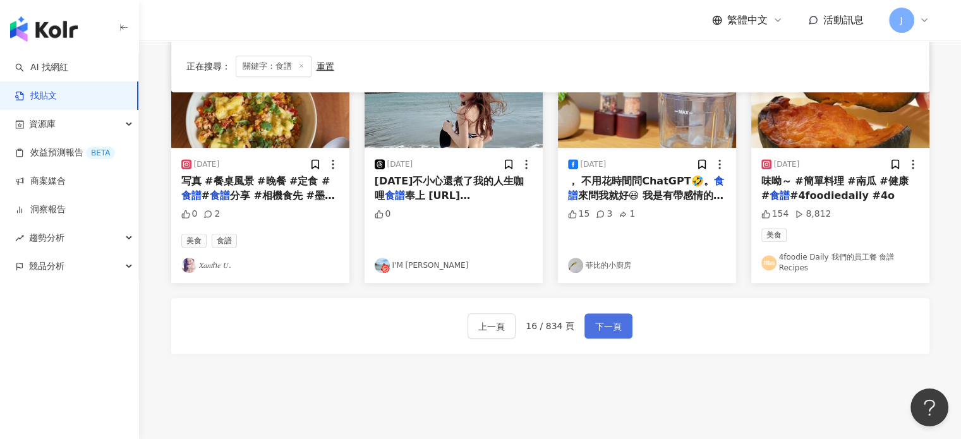
click at [595, 323] on span "下一頁" at bounding box center [608, 326] width 27 height 15
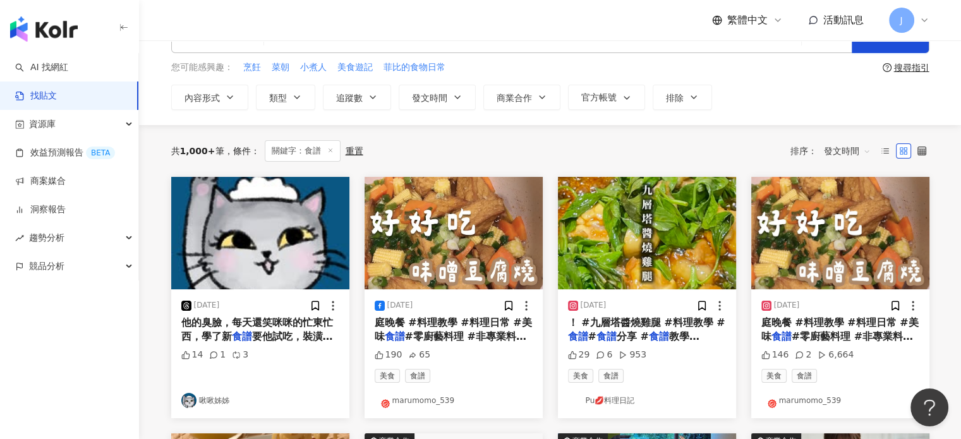
scroll to position [126, 0]
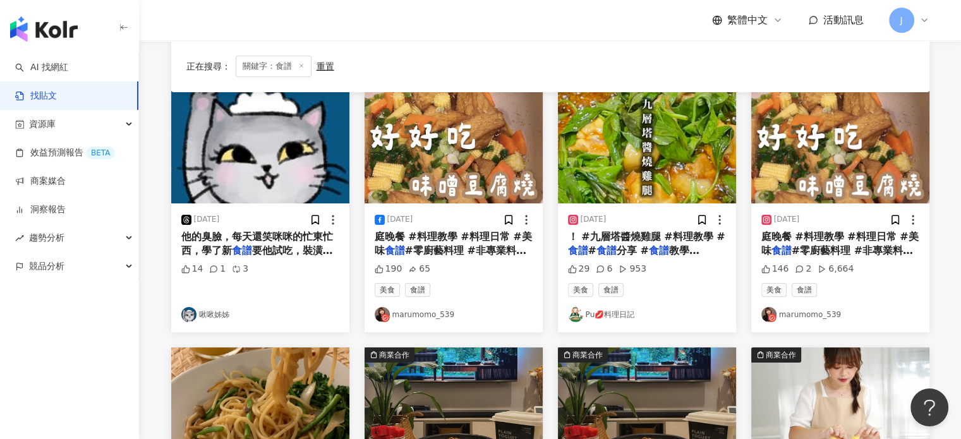
click at [655, 250] on span "教學 #cook" at bounding box center [633, 258] width 131 height 26
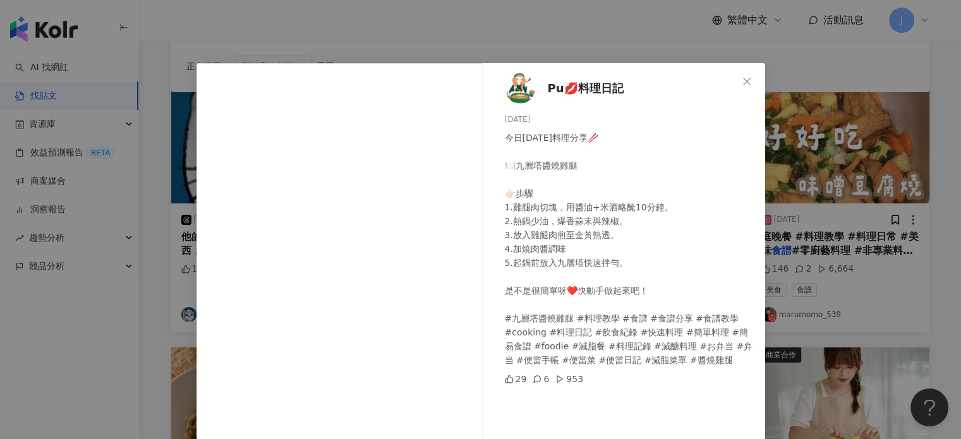
scroll to position [129, 0]
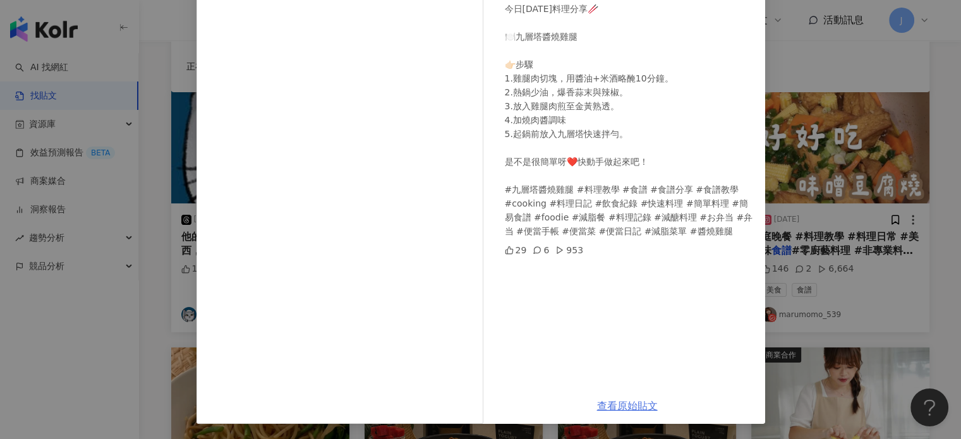
click at [617, 400] on link "查看原始貼文" at bounding box center [627, 406] width 61 height 12
click at [895, 245] on div "Pu💋料理日記 2025/9/22 今日22.Sep.2025料理分享🥢 🍽️九層塔醬燒雞腿 👉🏻步驟 1.雞腿肉切塊，用醬油+米酒略醃10分鐘。 2.熱鍋少…" at bounding box center [480, 219] width 961 height 439
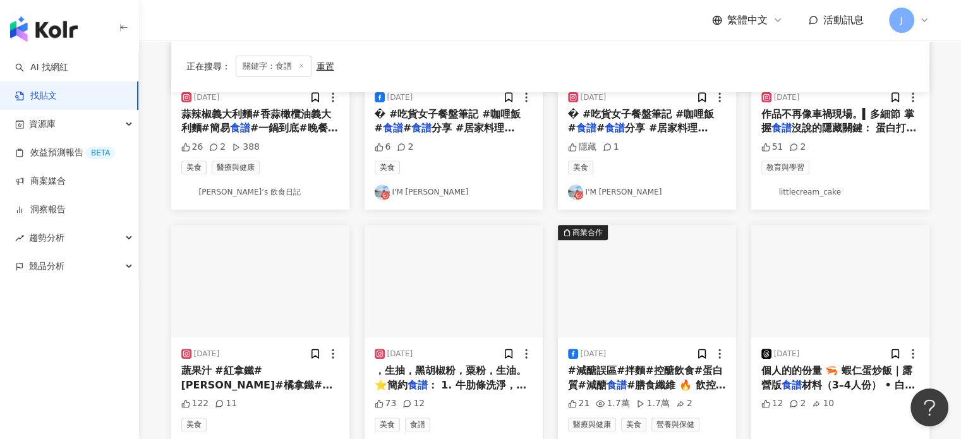
scroll to position [758, 0]
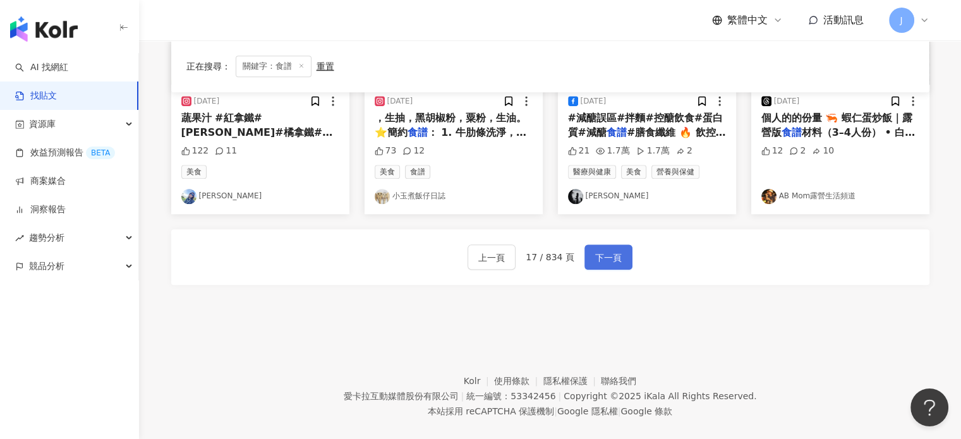
click at [612, 257] on span "下一頁" at bounding box center [608, 257] width 27 height 15
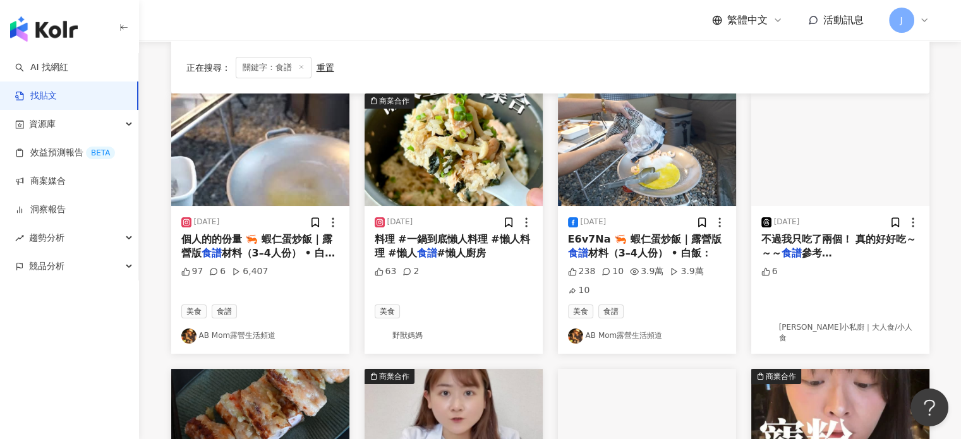
scroll to position [126, 0]
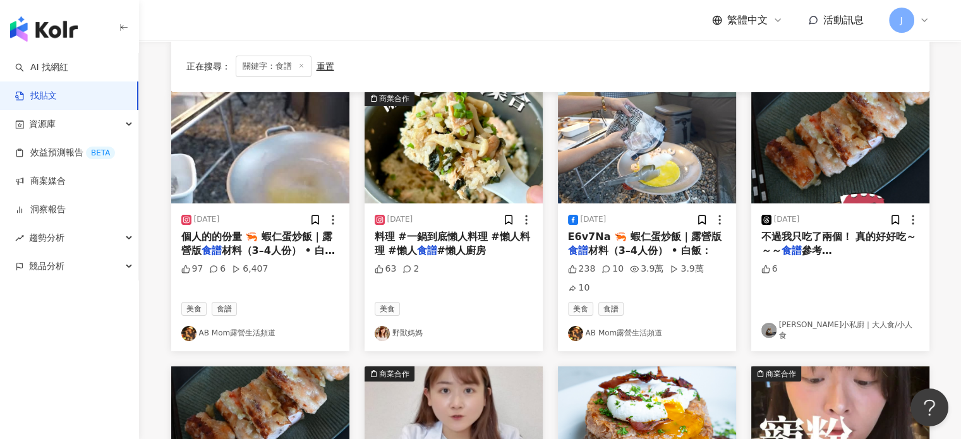
click at [477, 245] on span "#懶人廚房" at bounding box center [461, 251] width 49 height 12
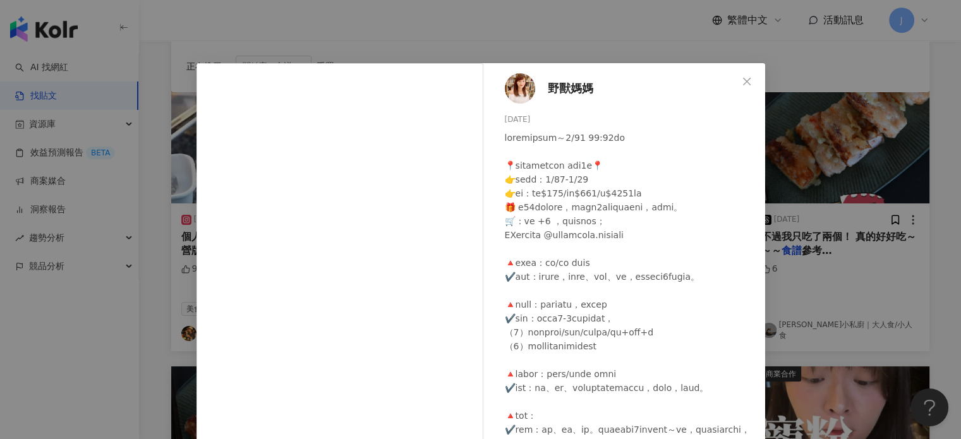
click at [839, 313] on div "野獸媽媽 2025/9/22 63 2 查看原始貼文" at bounding box center [480, 219] width 961 height 439
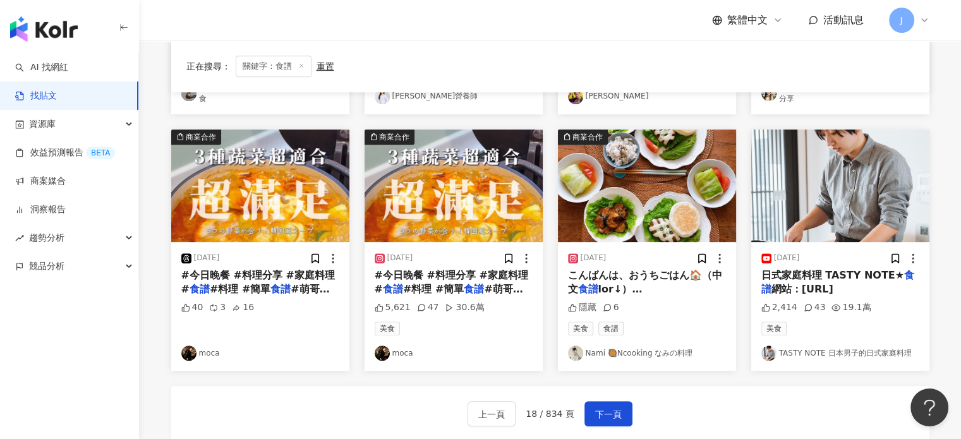
scroll to position [780, 0]
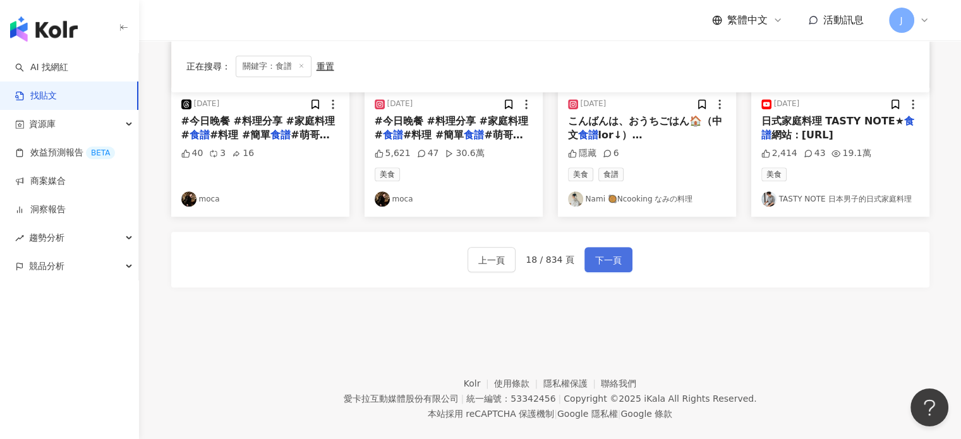
click at [603, 253] on span "下一頁" at bounding box center [608, 260] width 27 height 15
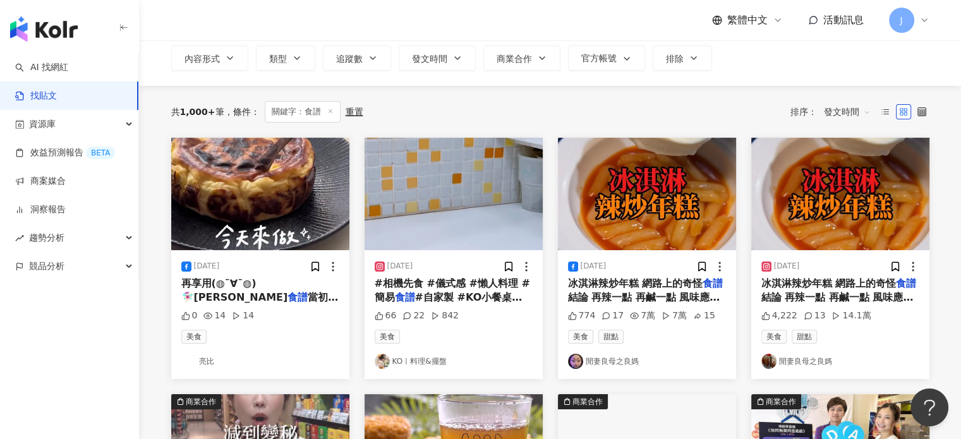
scroll to position [190, 0]
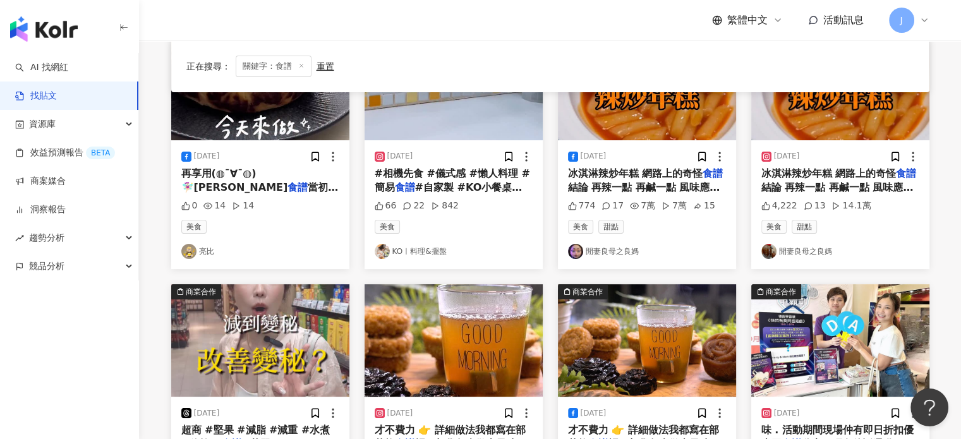
click at [278, 187] on span "當初參考YT《糖餃子-食不相瞞#40" at bounding box center [259, 194] width 157 height 26
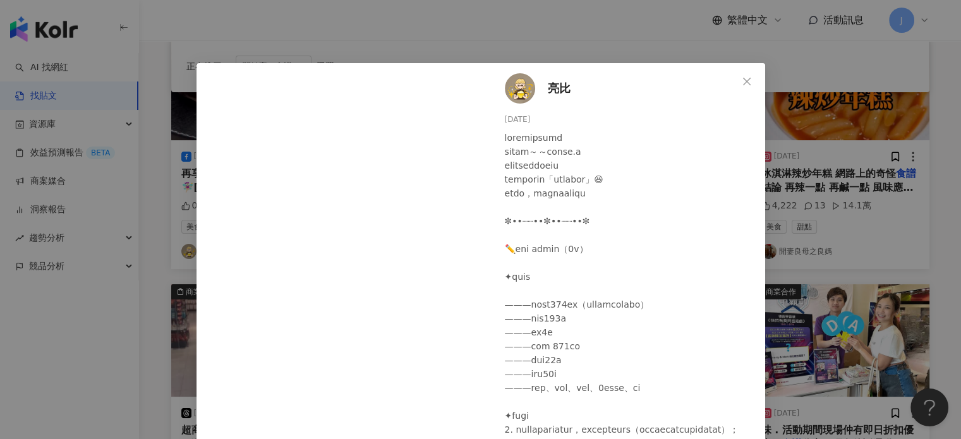
scroll to position [88, 0]
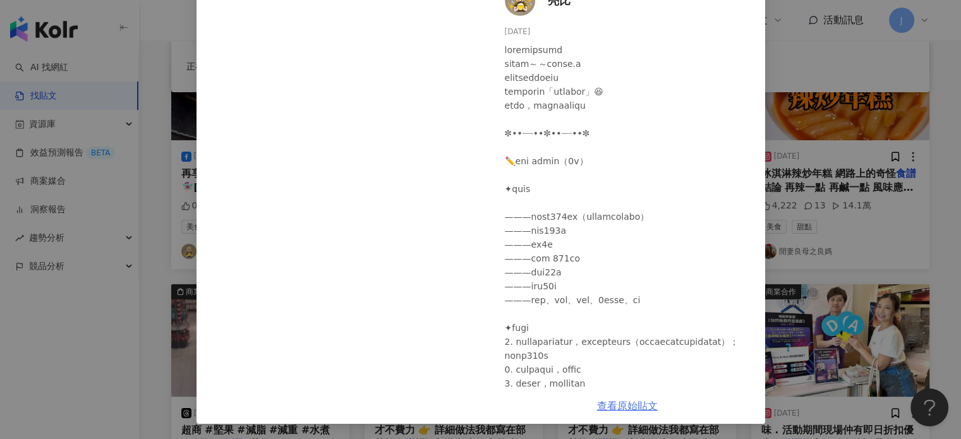
click at [640, 406] on link "查看原始貼文" at bounding box center [627, 406] width 61 height 12
click at [845, 228] on div "亮比 2025/9/21 0 14 14 查看原始貼文" at bounding box center [480, 219] width 961 height 439
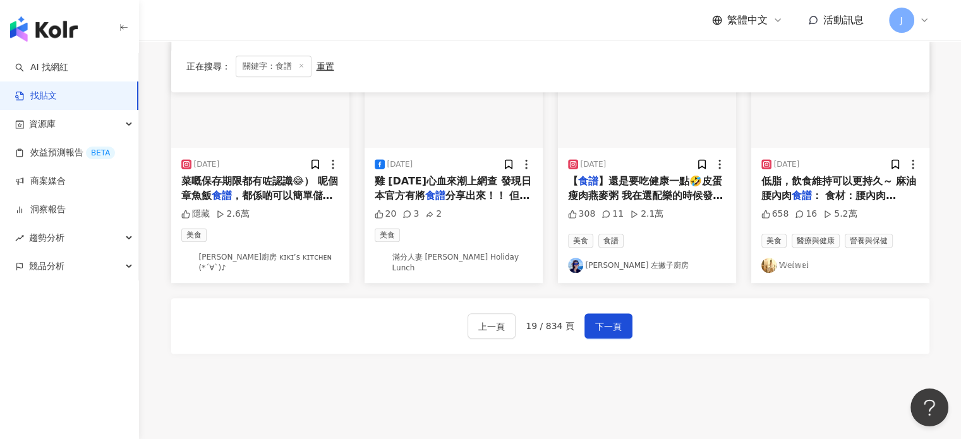
scroll to position [632, 0]
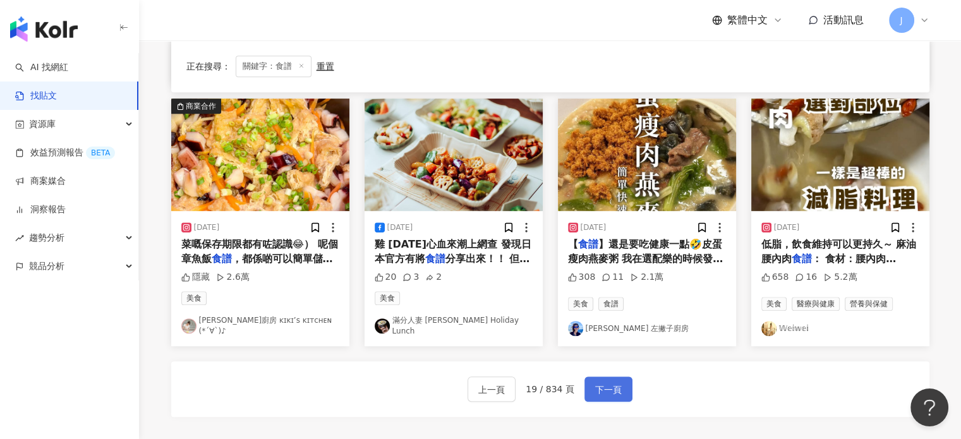
click at [607, 389] on span "下一頁" at bounding box center [608, 389] width 27 height 15
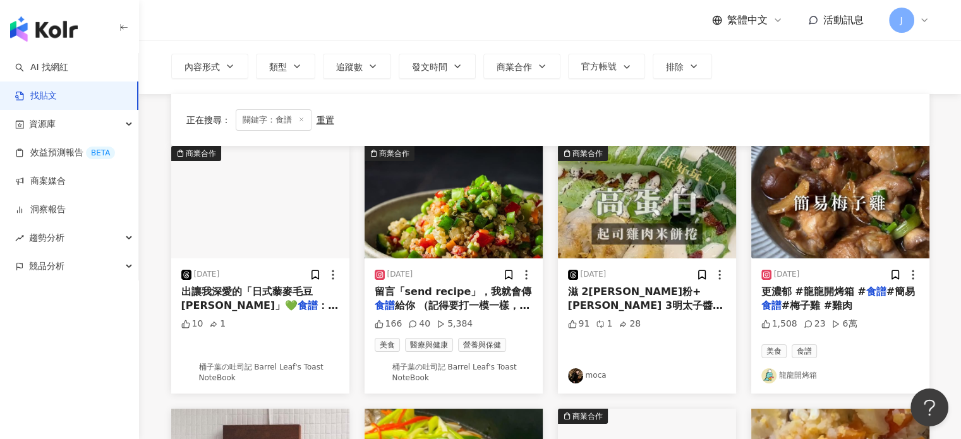
scroll to position [126, 0]
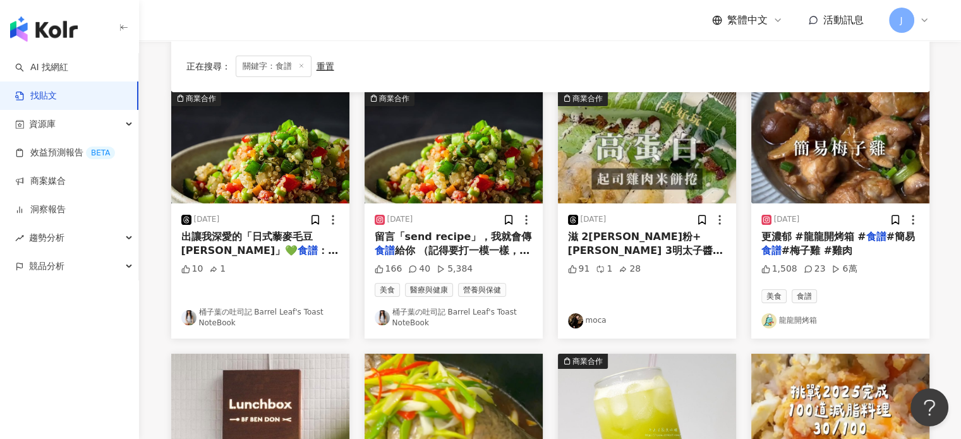
click at [819, 247] on span "#梅子雞 #雞肉" at bounding box center [817, 251] width 71 height 12
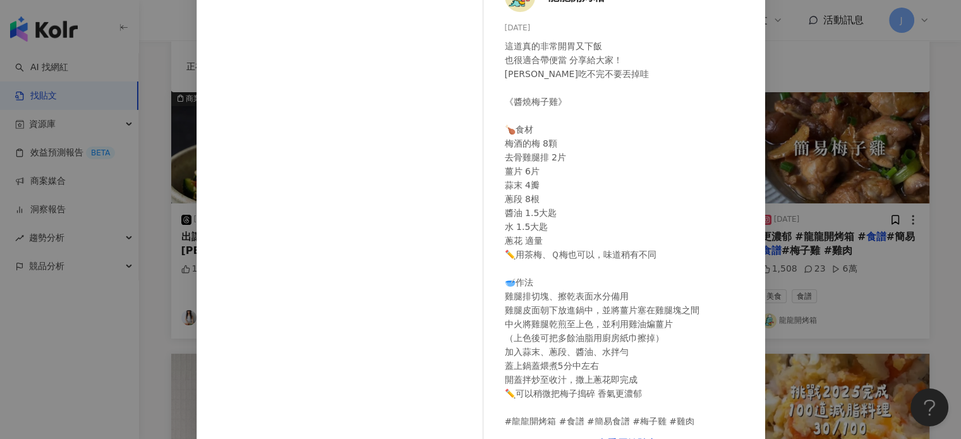
scroll to position [129, 0]
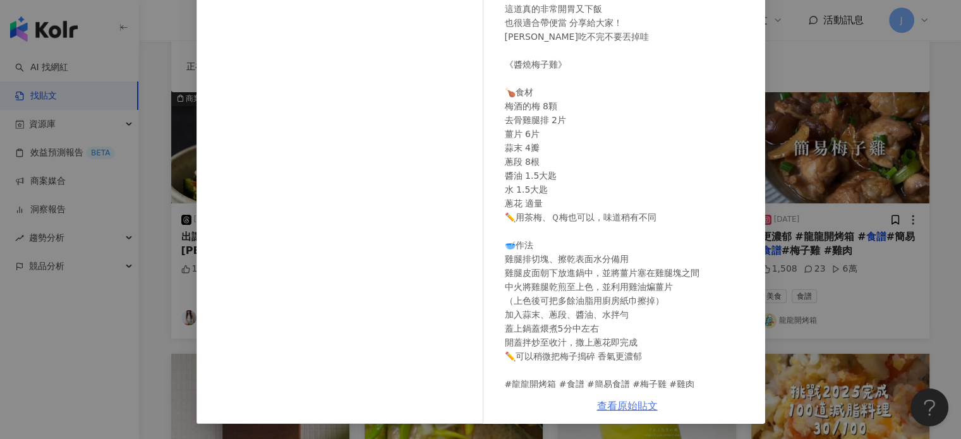
click at [621, 403] on link "查看原始貼文" at bounding box center [627, 406] width 61 height 12
click at [801, 258] on div "龍龍開烤箱 2025/9/21 這道真的非常開胃又下飯 也很適合帶便當 分享給大家！ 梅子吃不完不要丟掉哇 《醬燒梅子雞》 🍗食材 梅酒的梅 8顆 去骨雞腿排…" at bounding box center [480, 219] width 961 height 439
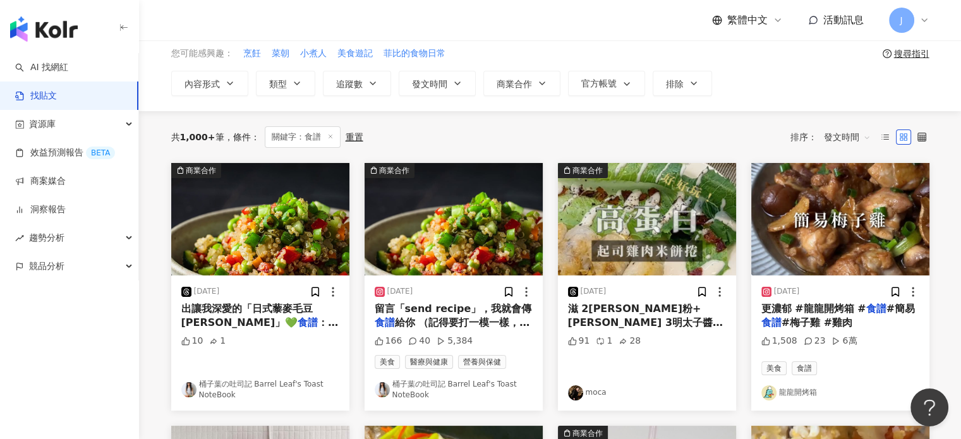
scroll to position [126, 0]
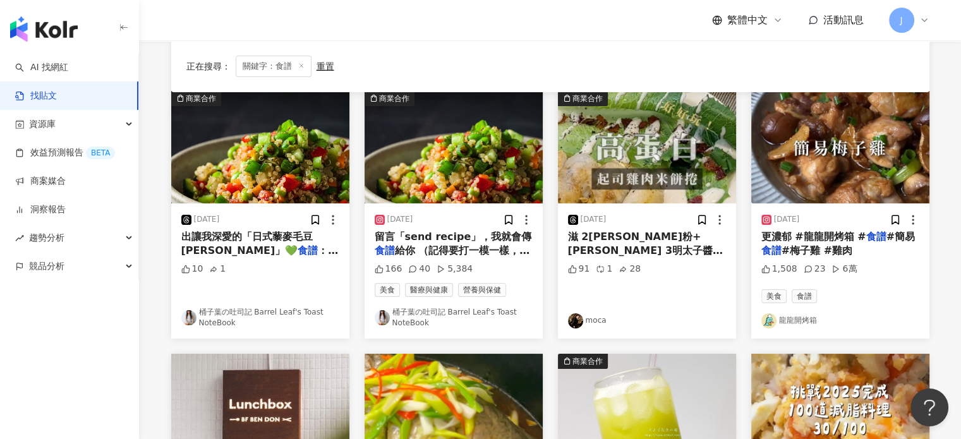
click at [457, 257] on div "2025/9/21 留言「send recipe」，我就會傳 食譜 給你 （記得要打一模一樣，前後要加空 166 40 5,384 美食 醫療與健康 營養與保…" at bounding box center [454, 270] width 178 height 135
click at [457, 247] on span "給你 （記得要打一模一樣，前後要加空" at bounding box center [452, 258] width 155 height 26
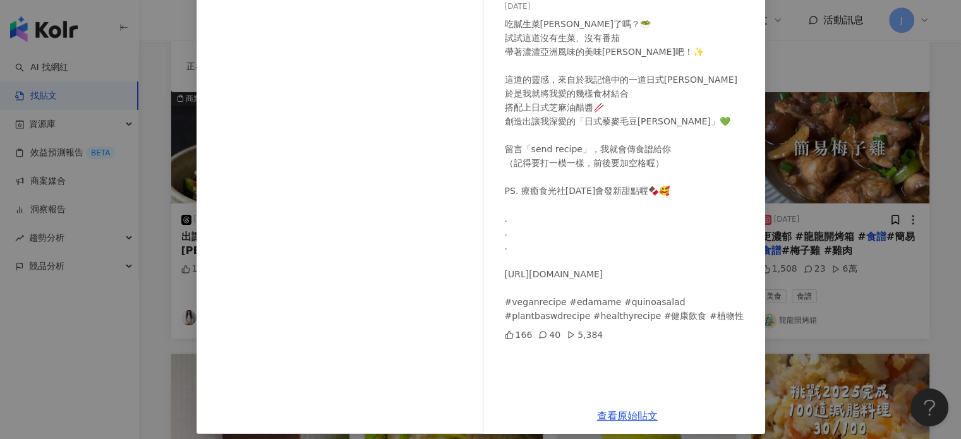
scroll to position [129, 0]
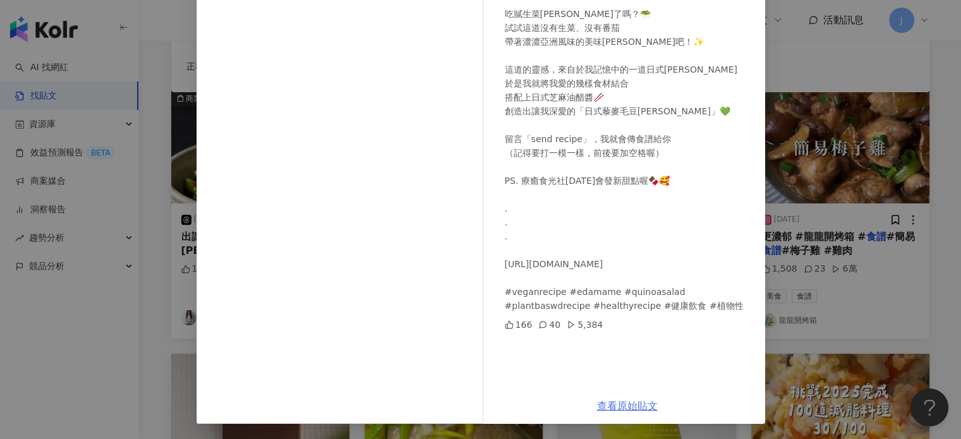
click at [635, 403] on link "查看原始貼文" at bounding box center [627, 406] width 61 height 12
click at [808, 355] on div "桶子葉の吐司記 Barrel Leaf's Toast NoteBook 2025/9/21 吃膩生菜沙拉了嗎？🥗 試試這道沒有生菜、沒有番茄 帶著濃濃亞洲風…" at bounding box center [480, 219] width 961 height 439
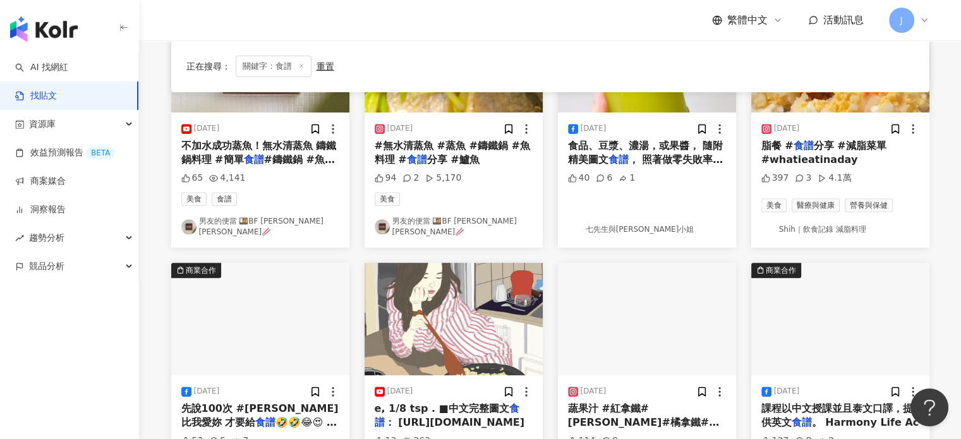
scroll to position [632, 0]
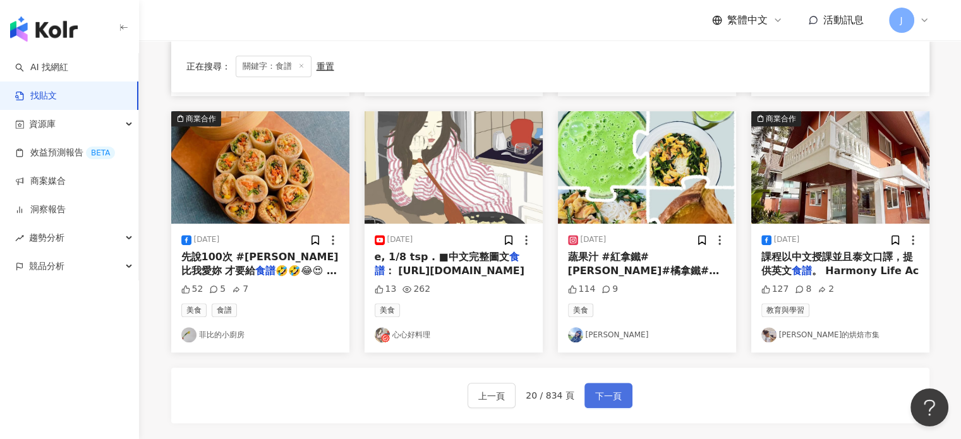
click at [611, 389] on span "下一頁" at bounding box center [608, 396] width 27 height 15
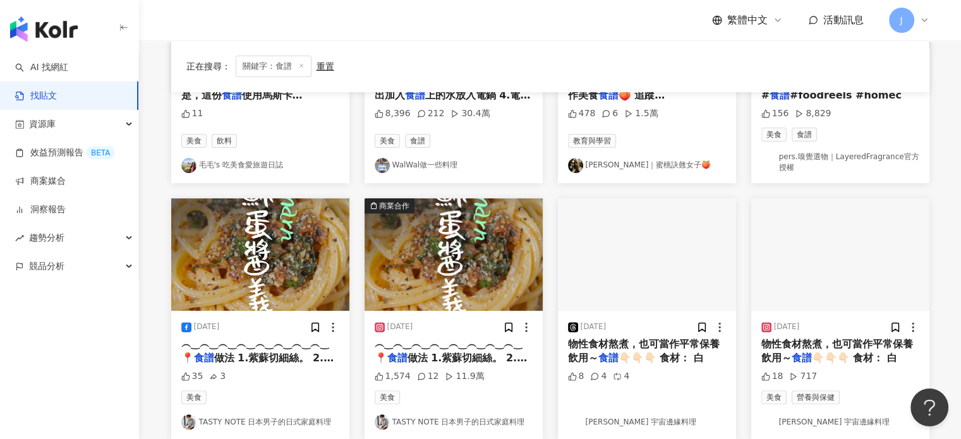
scroll to position [695, 0]
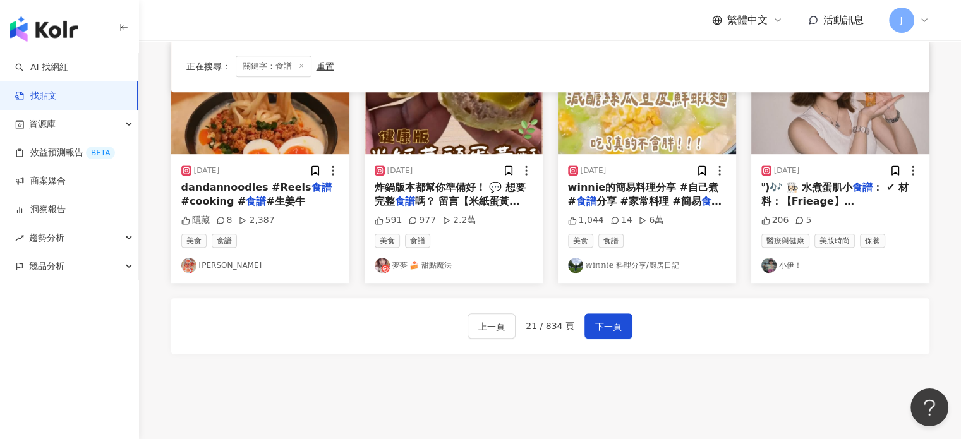
click at [629, 324] on div "上一頁 21 / 834 頁 下一頁" at bounding box center [550, 326] width 758 height 56
click at [617, 326] on span "下一頁" at bounding box center [608, 326] width 27 height 15
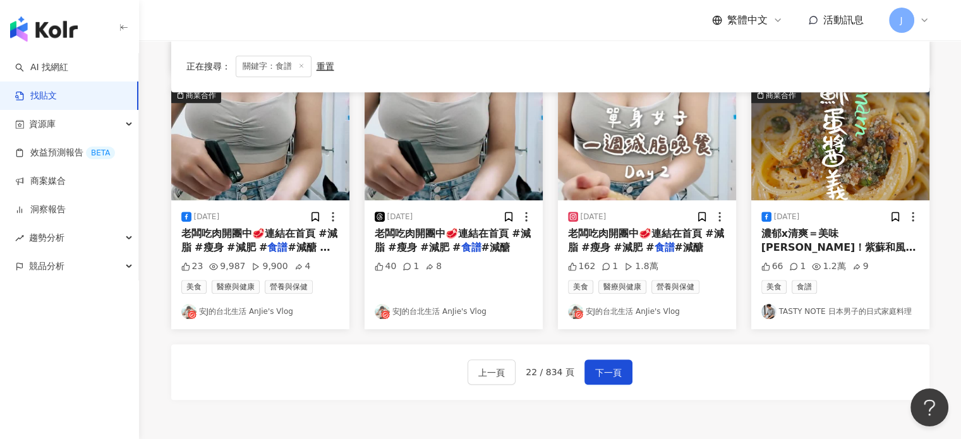
scroll to position [660, 0]
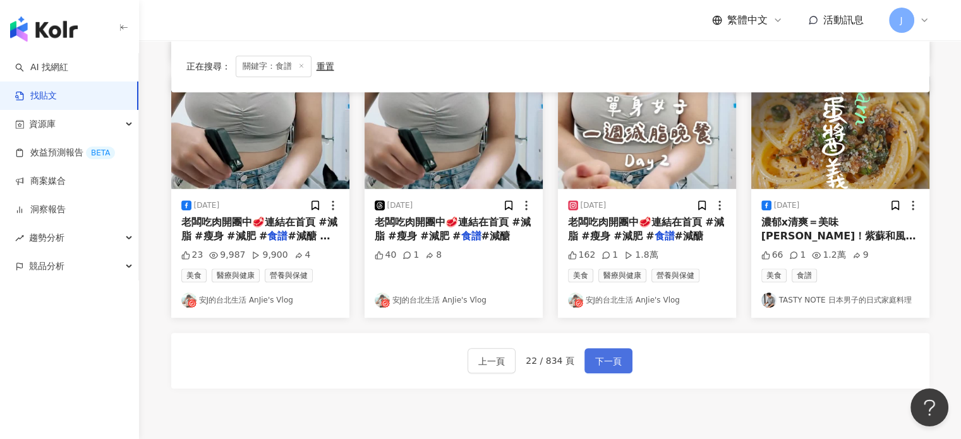
click at [617, 354] on span "下一頁" at bounding box center [608, 361] width 27 height 15
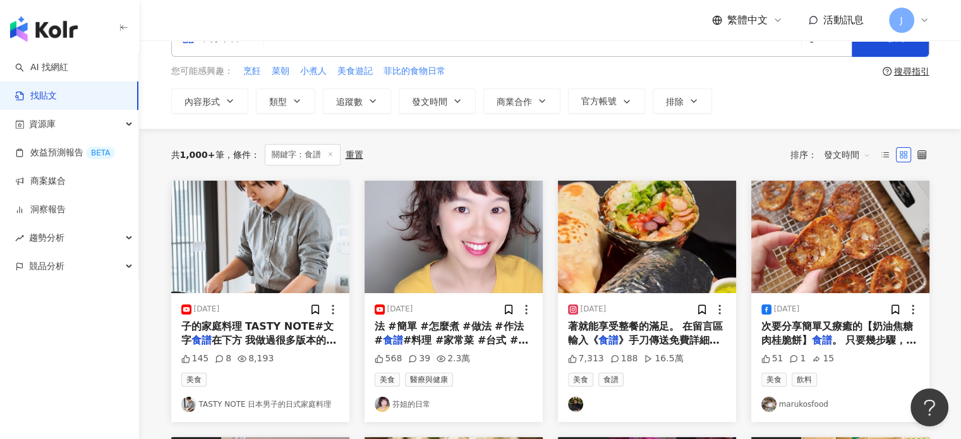
scroll to position [35, 0]
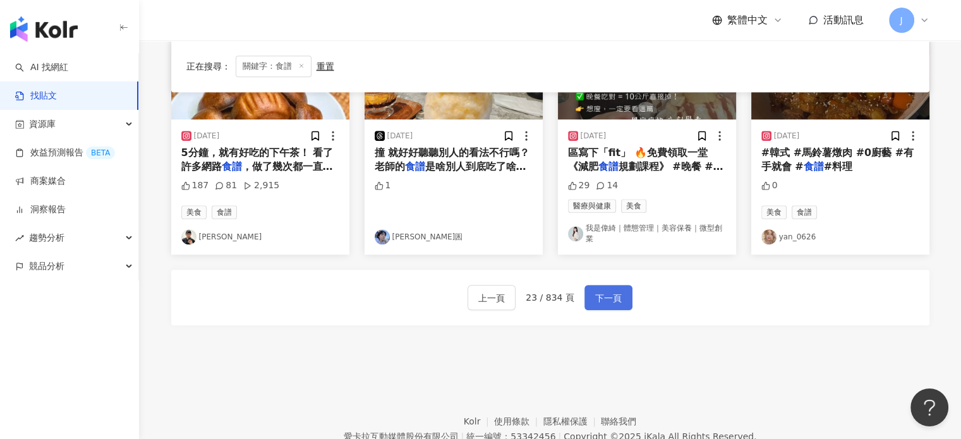
click at [610, 300] on button "下一頁" at bounding box center [608, 297] width 48 height 25
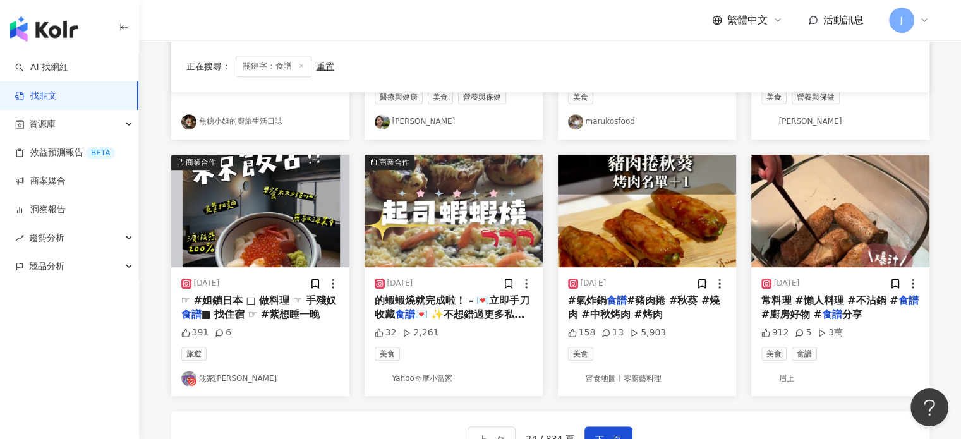
scroll to position [634, 0]
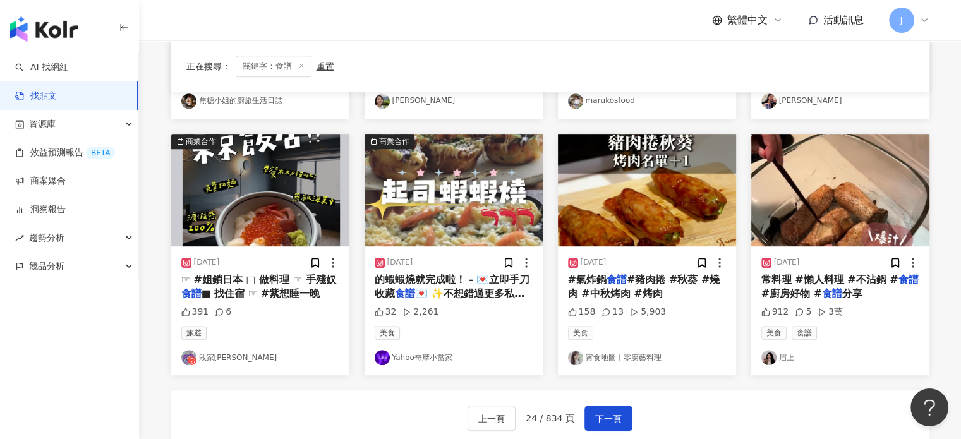
click at [641, 288] on span "#豬肉捲 #秋葵 #燒肉 #中秋烤肉 #烤肉" at bounding box center [644, 287] width 152 height 26
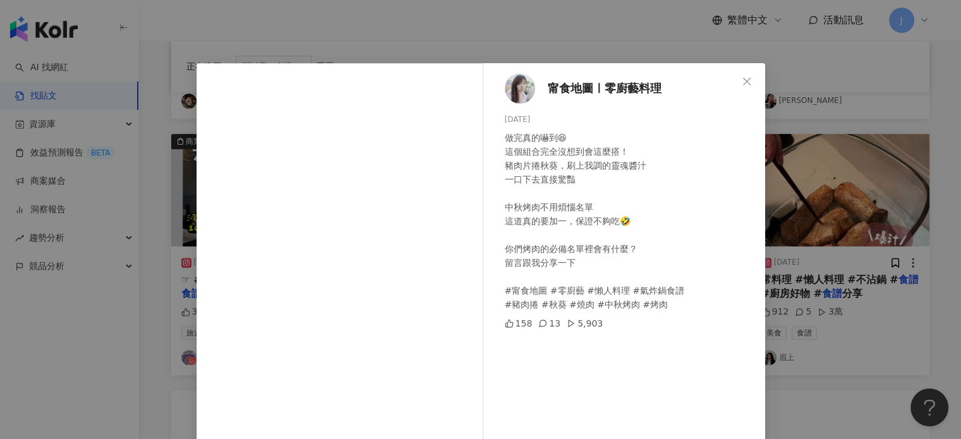
scroll to position [129, 0]
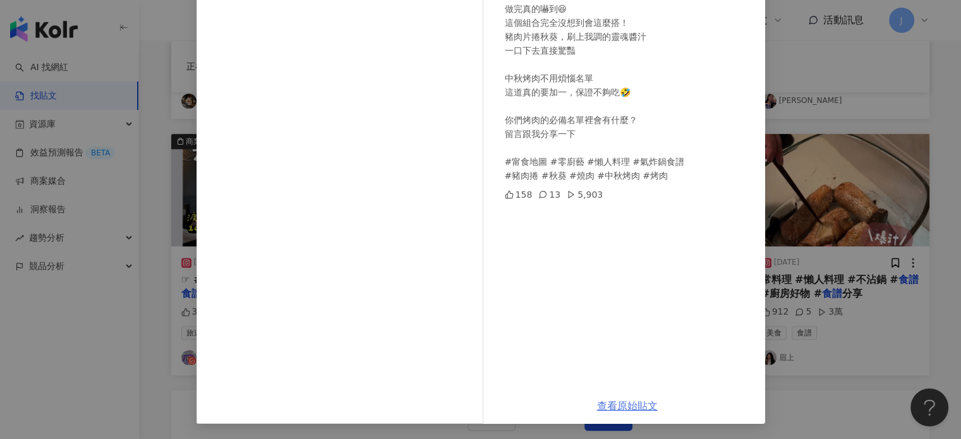
click at [615, 410] on link "查看原始貼文" at bounding box center [627, 406] width 61 height 12
click at [816, 300] on div "甯食地圖ㅣ零廚藝料理 2025/9/19 做完真的嚇到😆 這個組合完全沒想到會這麼搭！ 豬肉片捲秋葵，刷上我調的靈魂醬汁 一口下去直接驚豔 中秋烤肉不用煩惱名…" at bounding box center [480, 219] width 961 height 439
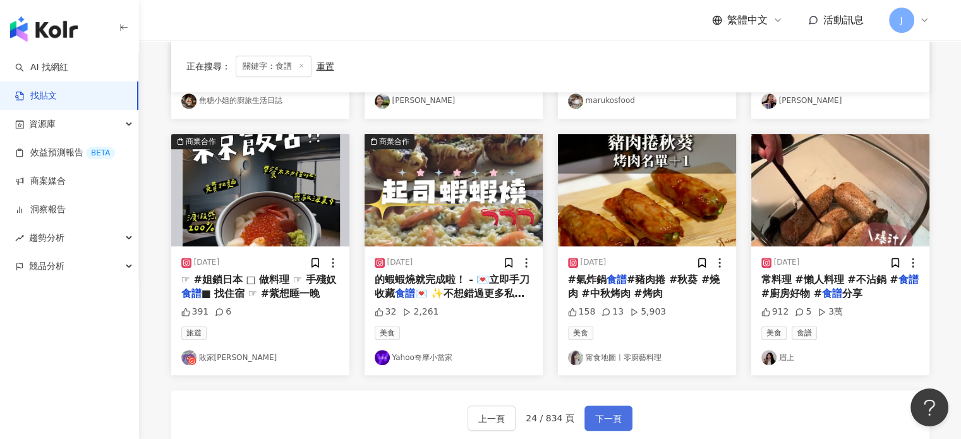
click at [611, 414] on span "下一頁" at bounding box center [608, 418] width 27 height 15
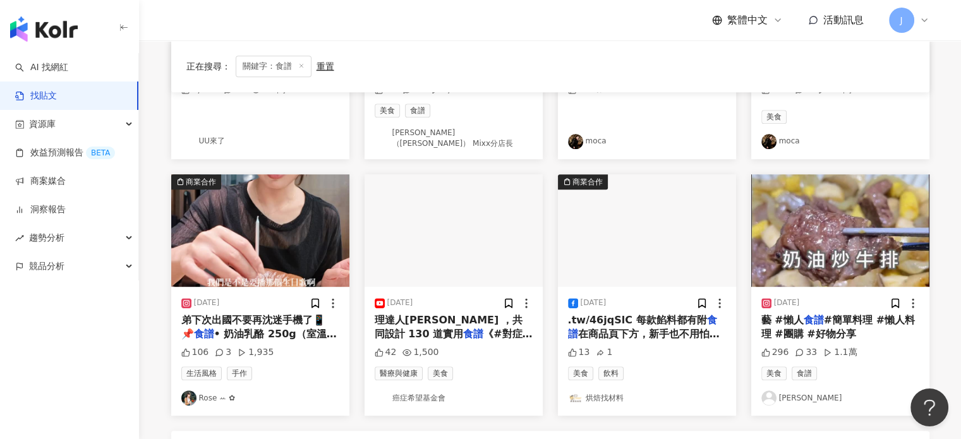
scroll to position [632, 0]
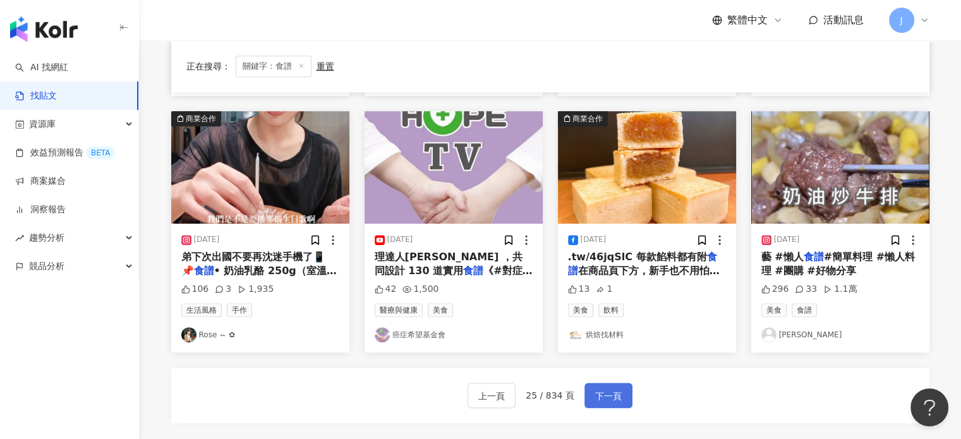
click at [595, 389] on span "下一頁" at bounding box center [608, 396] width 27 height 15
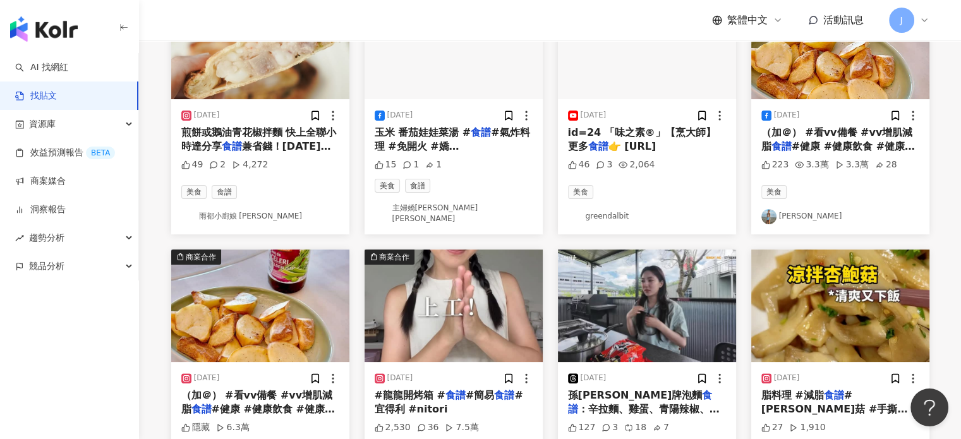
scroll to position [316, 0]
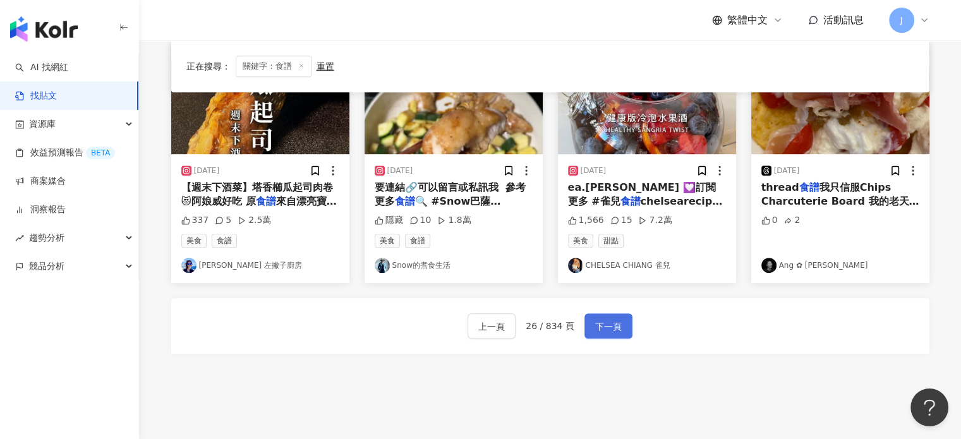
click at [591, 320] on button "下一頁" at bounding box center [608, 325] width 48 height 25
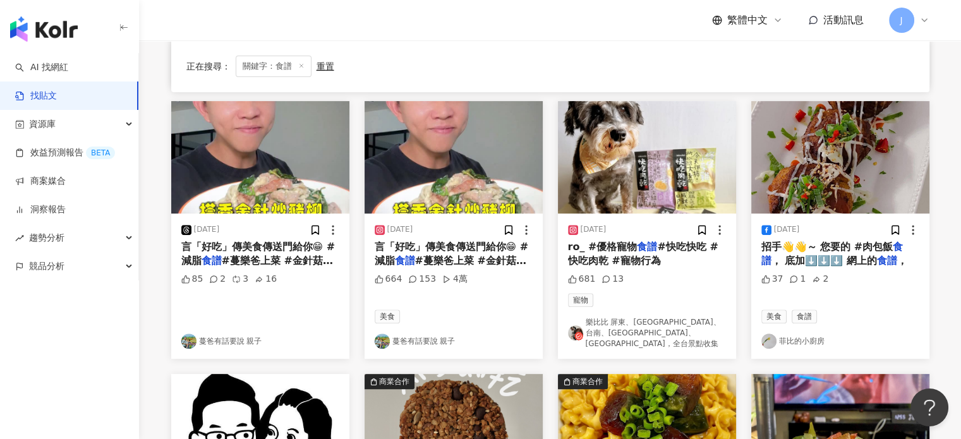
scroll to position [695, 0]
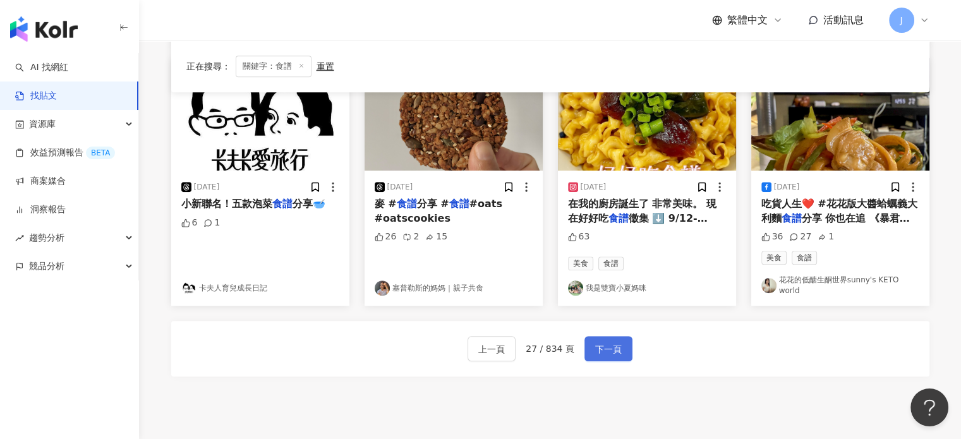
click at [610, 342] on span "下一頁" at bounding box center [608, 349] width 27 height 15
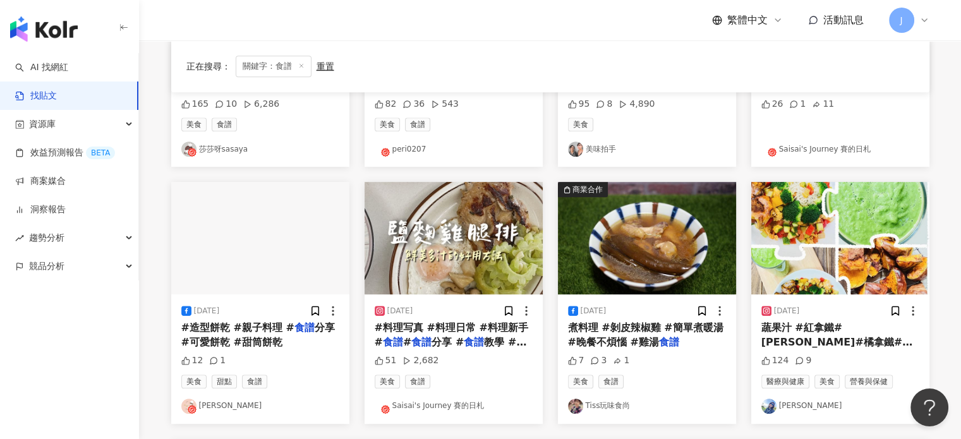
scroll to position [556, 0]
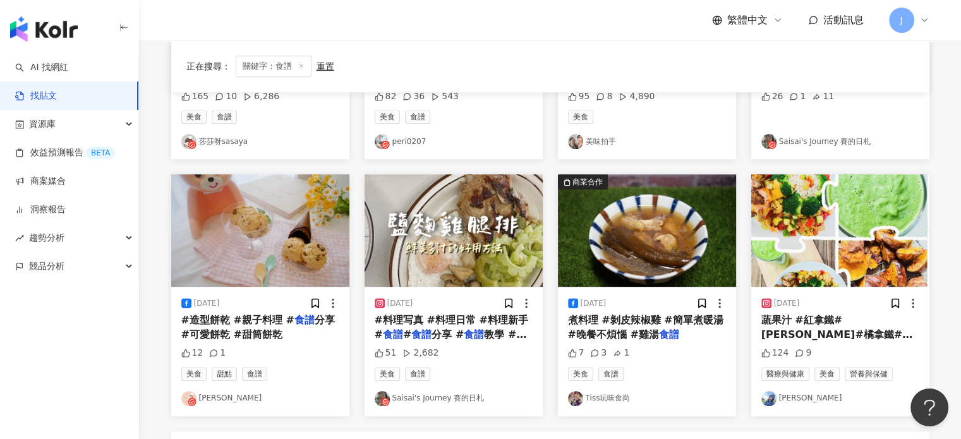
click at [464, 333] on mark "食譜" at bounding box center [474, 335] width 20 height 12
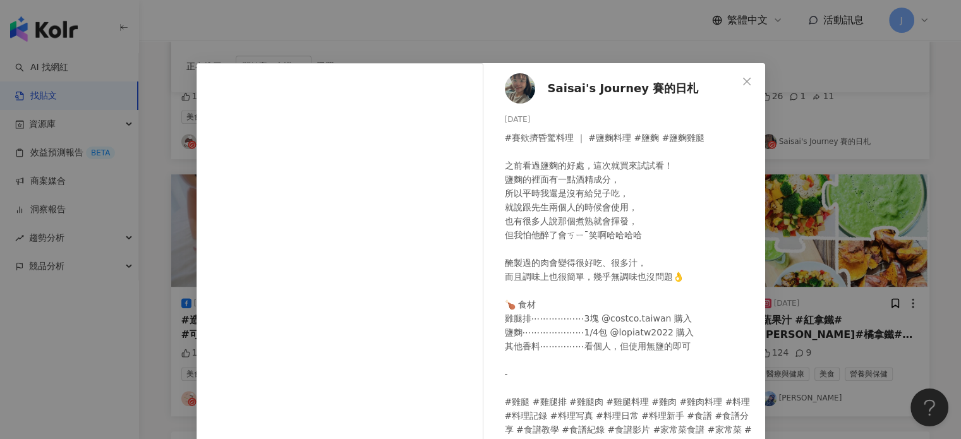
scroll to position [129, 0]
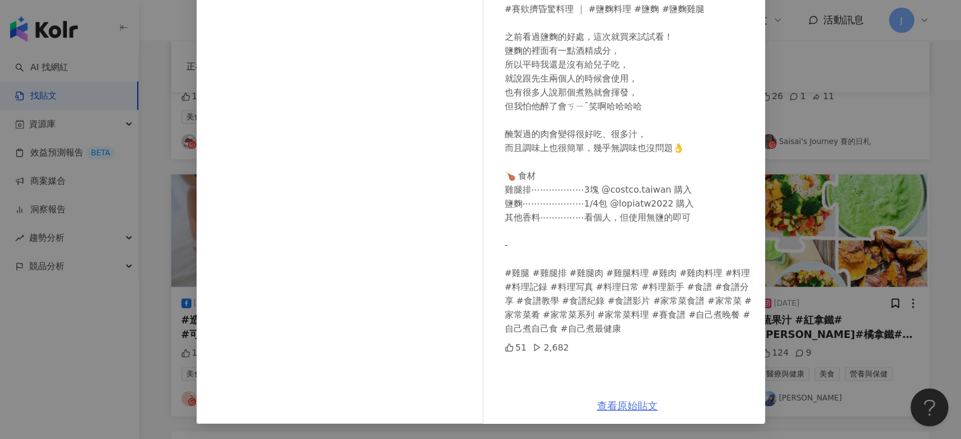
click at [609, 409] on link "查看原始貼文" at bounding box center [627, 406] width 61 height 12
click at [923, 239] on div "Saisai's Journey 賽的日札 2025/9/19 #賽欸擠昏驚料理 ｜ #鹽麴料理 #鹽麴 #鹽麴雞腿 之前看過鹽麴的好處，這次就買來試試看！ …" at bounding box center [480, 219] width 961 height 439
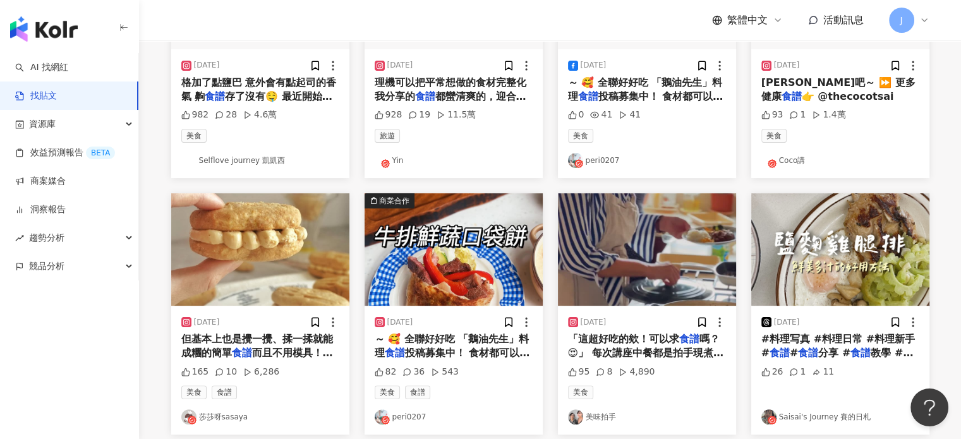
scroll to position [114, 0]
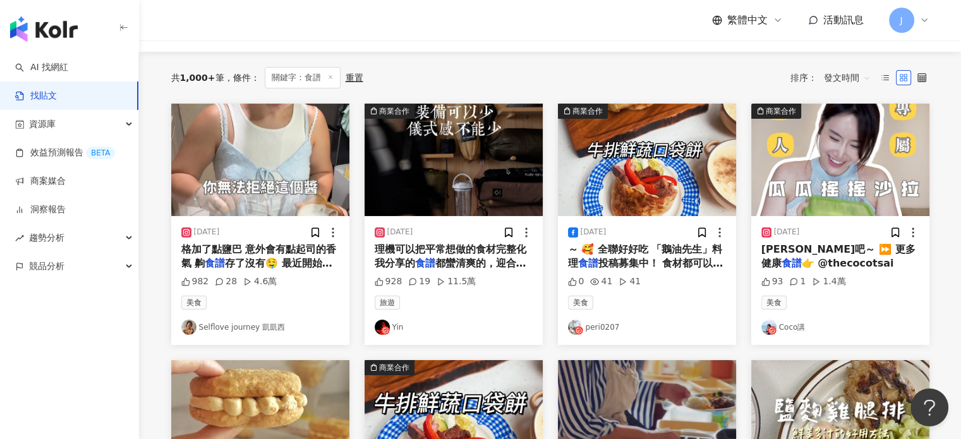
click at [469, 266] on span "都蠻清爽的，迎合夏日剛剛好 天然不過" at bounding box center [451, 270] width 152 height 26
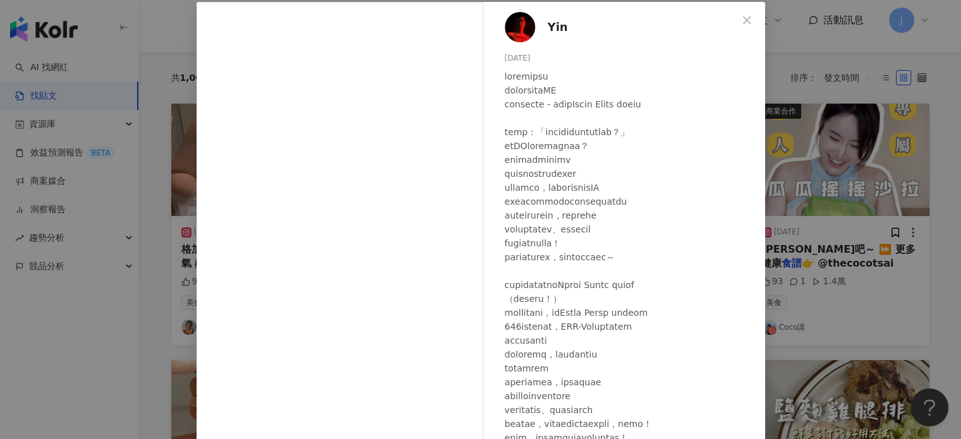
scroll to position [129, 0]
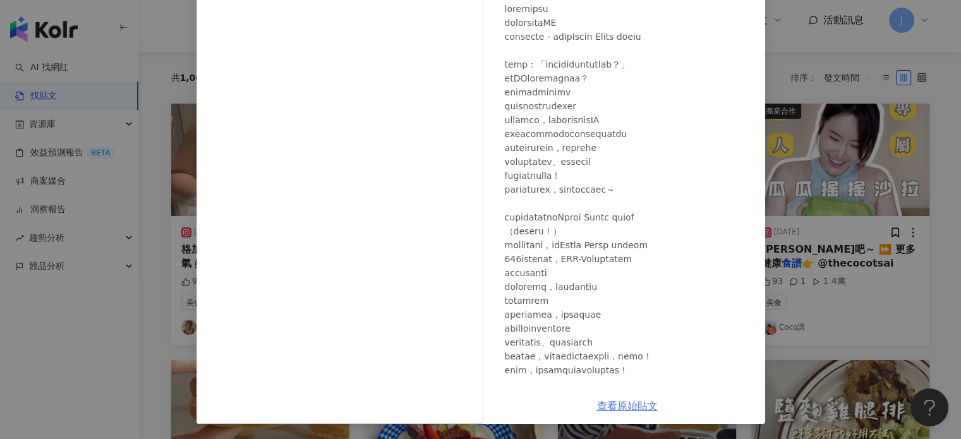
click at [618, 411] on link "查看原始貼文" at bounding box center [627, 406] width 61 height 12
click at [841, 237] on div "Yin 2025/9/19 928 19 11.5萬 查看原始貼文" at bounding box center [480, 219] width 961 height 439
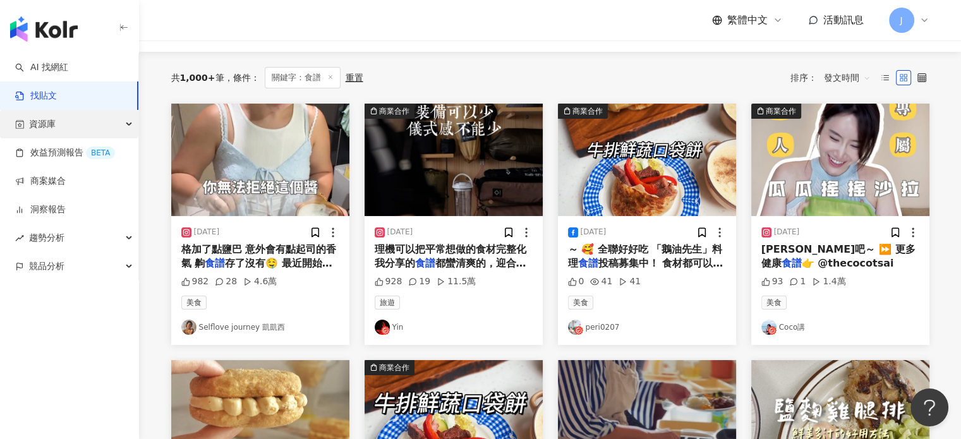
click at [66, 126] on div "資源庫" at bounding box center [69, 124] width 138 height 28
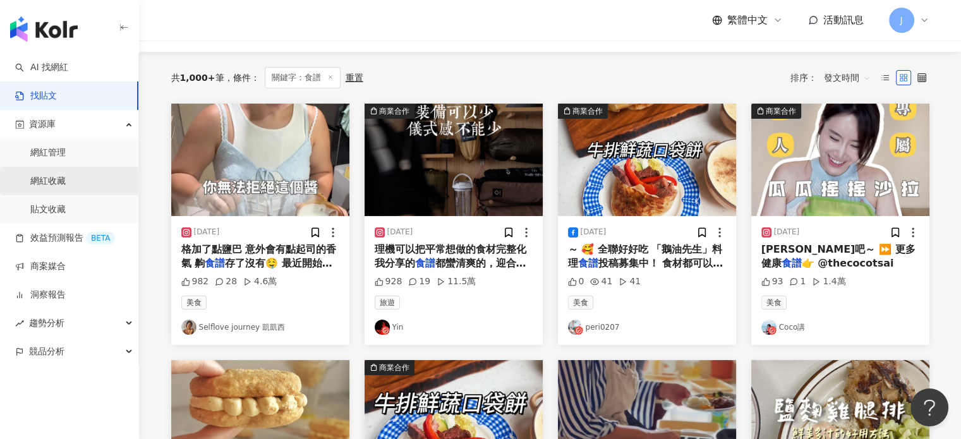
click at [66, 182] on link "網紅收藏" at bounding box center [47, 181] width 35 height 13
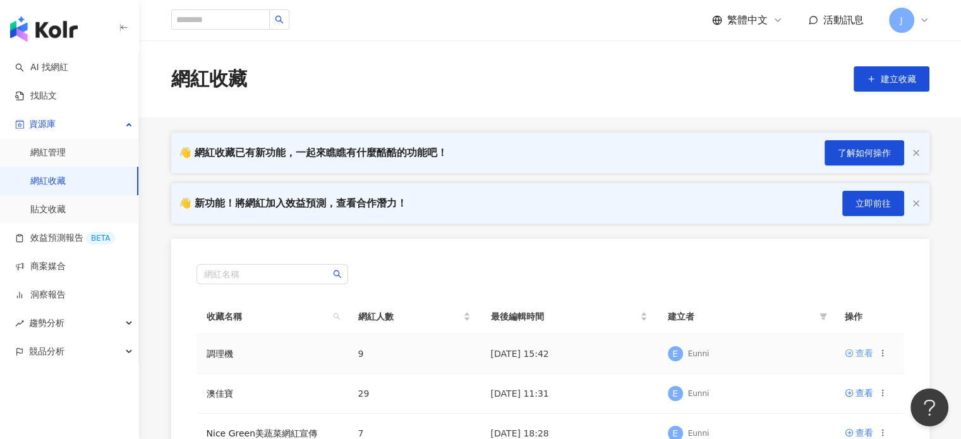
click at [865, 358] on div "查看" at bounding box center [865, 353] width 18 height 14
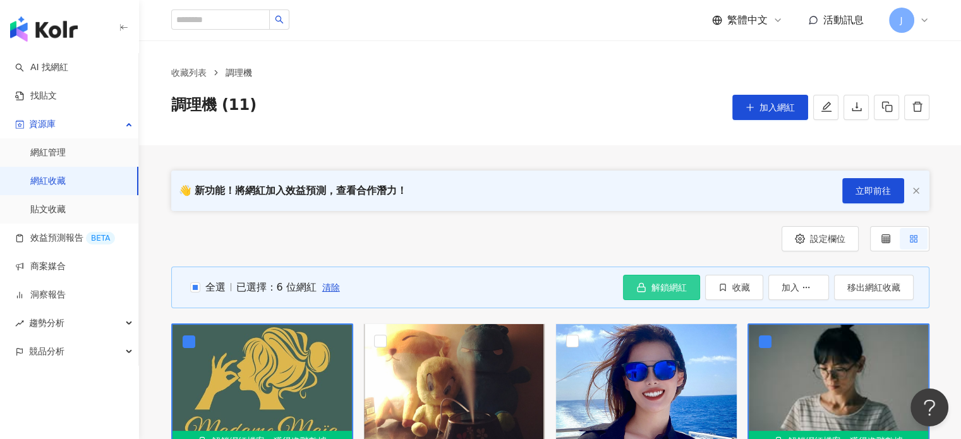
click at [673, 284] on span "解鎖網紅" at bounding box center [668, 287] width 35 height 10
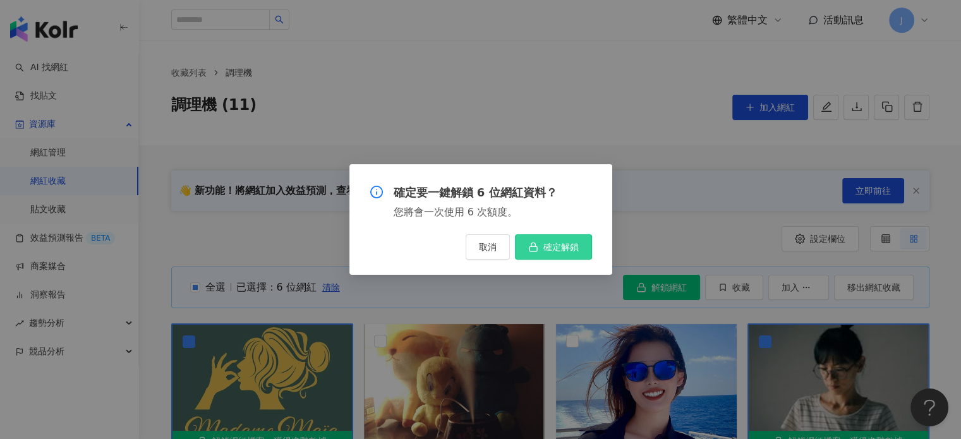
click at [550, 252] on span "確定解鎖" at bounding box center [560, 247] width 35 height 10
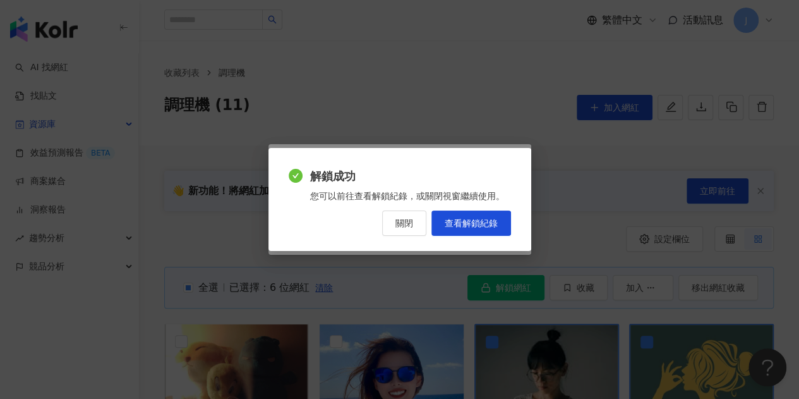
click at [412, 231] on button "關閉" at bounding box center [404, 222] width 44 height 25
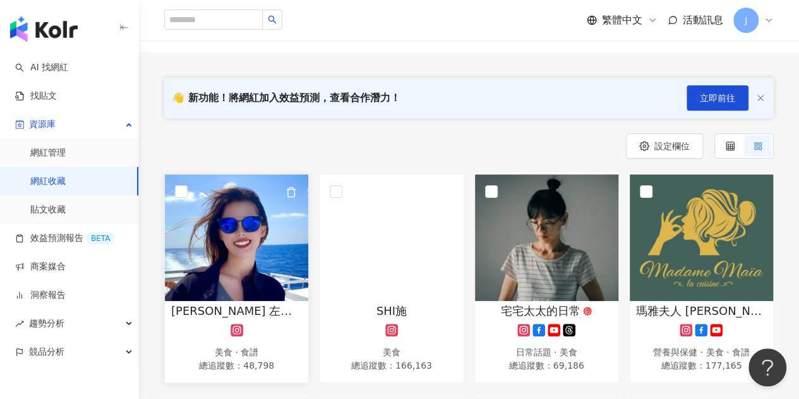
scroll to position [253, 0]
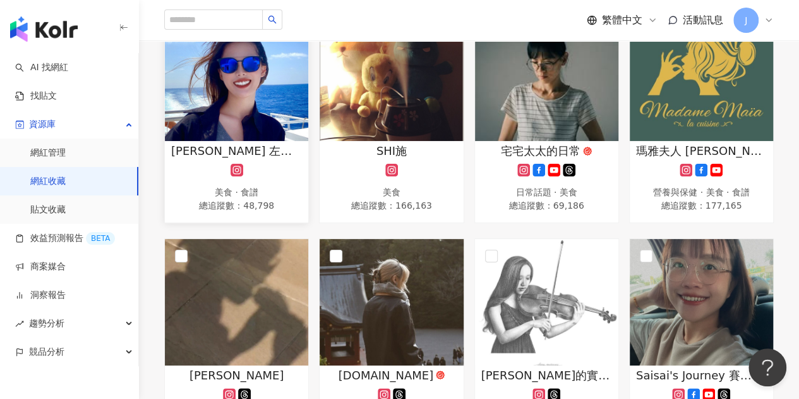
click at [236, 159] on div "蔡蔡 左撇子廚房 美食 · 食譜 總追蹤數 ： 48,798" at bounding box center [236, 178] width 143 height 71
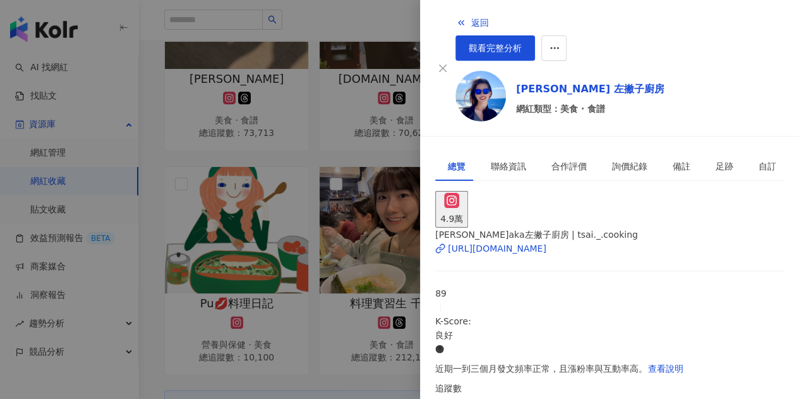
scroll to position [107, 0]
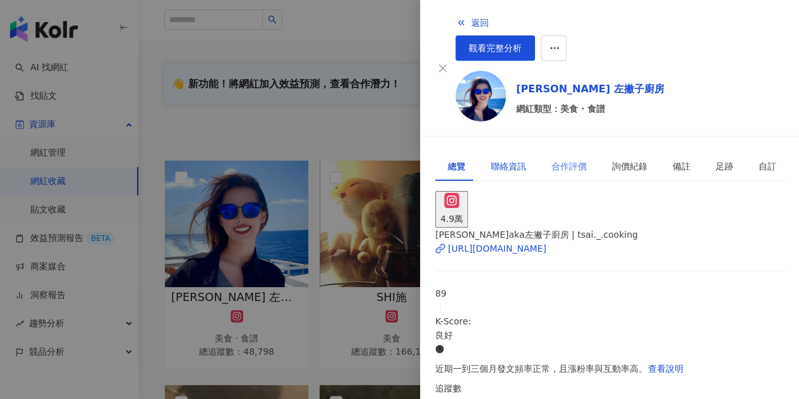
drag, startPoint x: 500, startPoint y: 130, endPoint x: 542, endPoint y: 133, distance: 41.9
click at [500, 159] on div "聯絡資訊" at bounding box center [508, 166] width 35 height 14
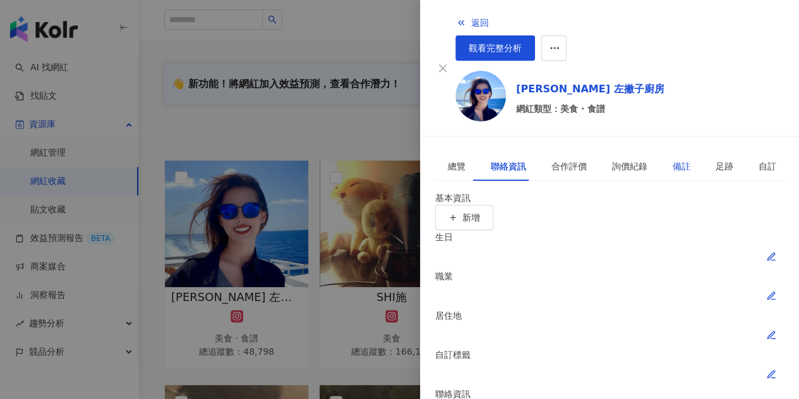
click at [673, 159] on div "備註" at bounding box center [682, 166] width 18 height 14
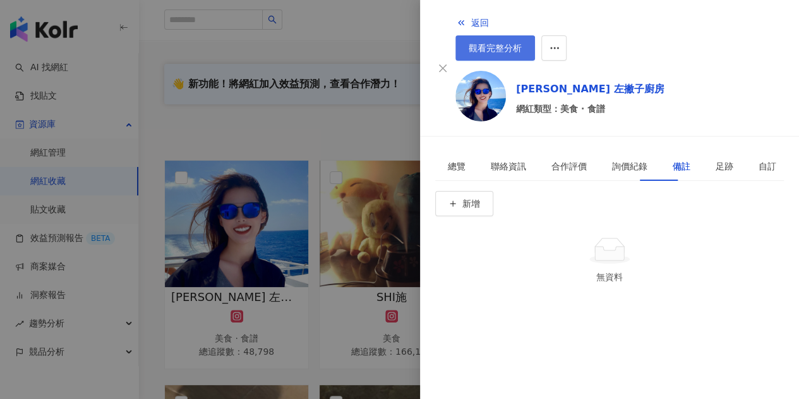
click at [522, 43] on span "觀看完整分析" at bounding box center [495, 48] width 53 height 10
click at [406, 185] on div at bounding box center [399, 199] width 799 height 399
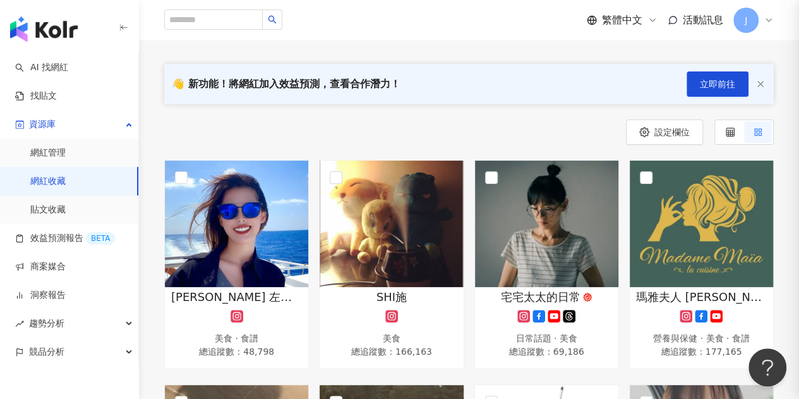
click at [383, 246] on img at bounding box center [391, 224] width 143 height 126
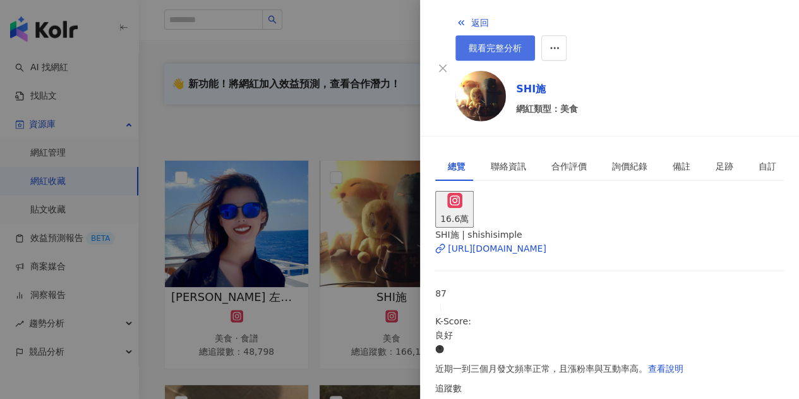
click at [535, 35] on link "觀看完整分析" at bounding box center [496, 47] width 80 height 25
click at [386, 252] on div at bounding box center [399, 199] width 799 height 399
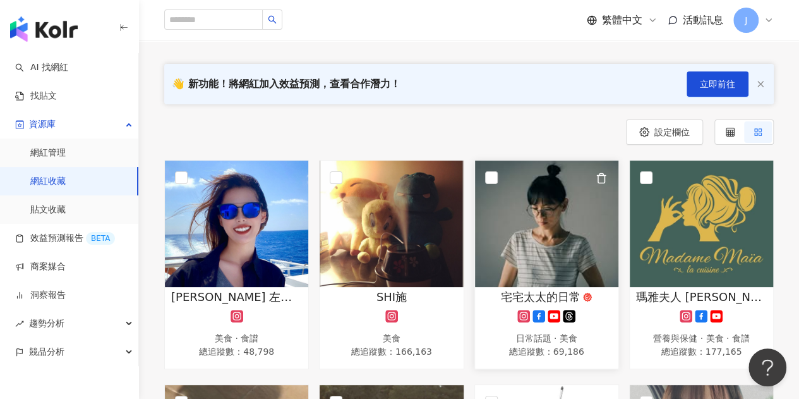
click at [572, 247] on img at bounding box center [546, 224] width 143 height 126
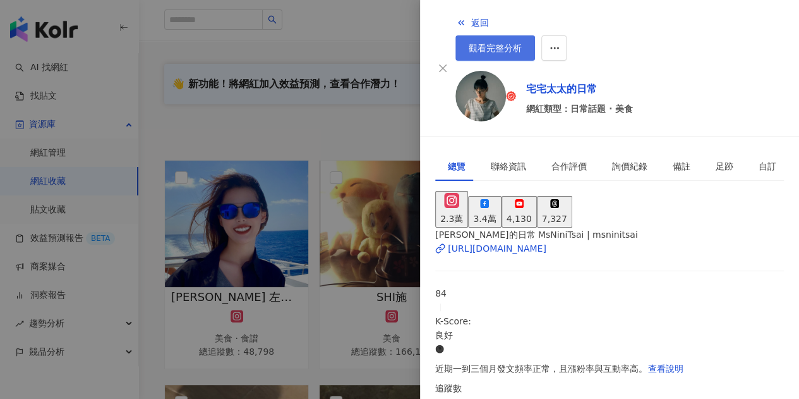
click at [522, 43] on span "觀看完整分析" at bounding box center [495, 48] width 53 height 10
click at [370, 185] on div at bounding box center [399, 199] width 799 height 399
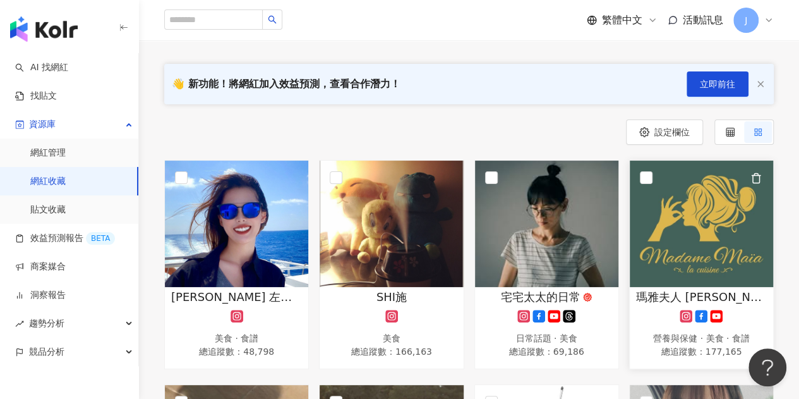
click at [708, 232] on img at bounding box center [701, 224] width 143 height 126
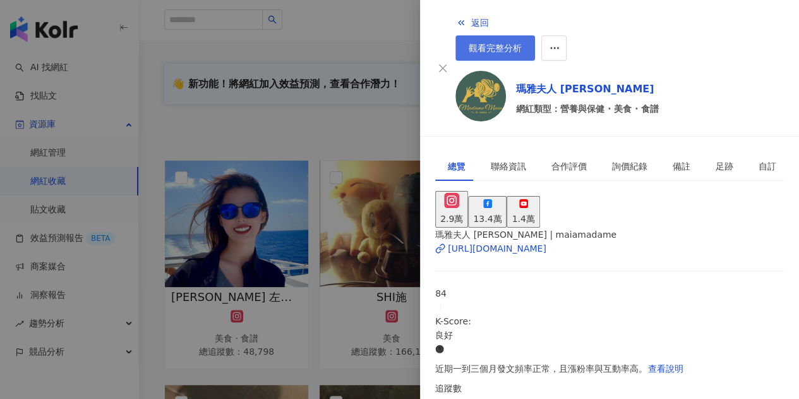
click at [522, 43] on span "觀看完整分析" at bounding box center [495, 48] width 53 height 10
click at [370, 207] on div at bounding box center [399, 199] width 799 height 399
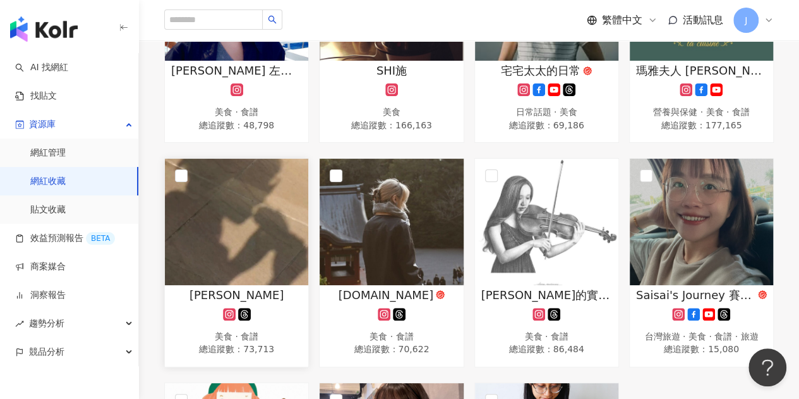
scroll to position [360, 0]
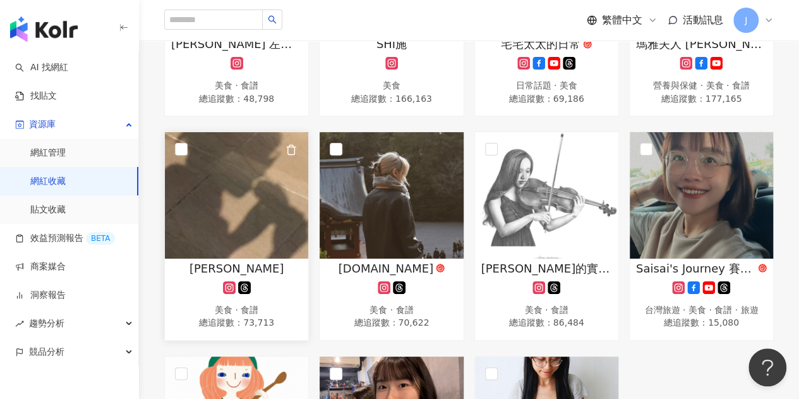
click at [252, 233] on img at bounding box center [236, 195] width 143 height 126
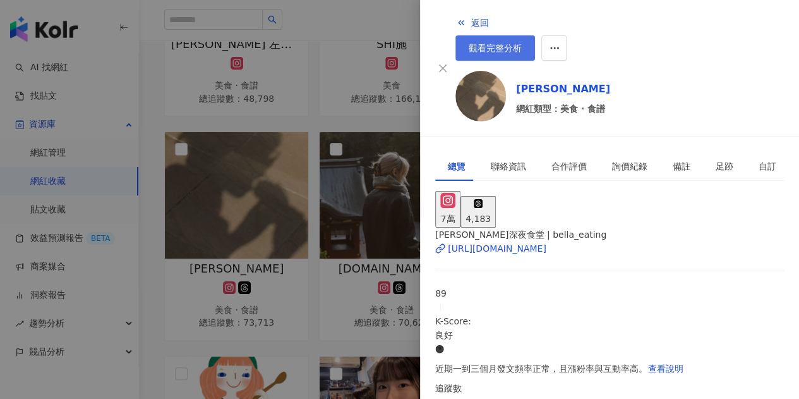
click at [522, 43] on span "觀看完整分析" at bounding box center [495, 48] width 53 height 10
click at [359, 213] on div at bounding box center [399, 199] width 799 height 399
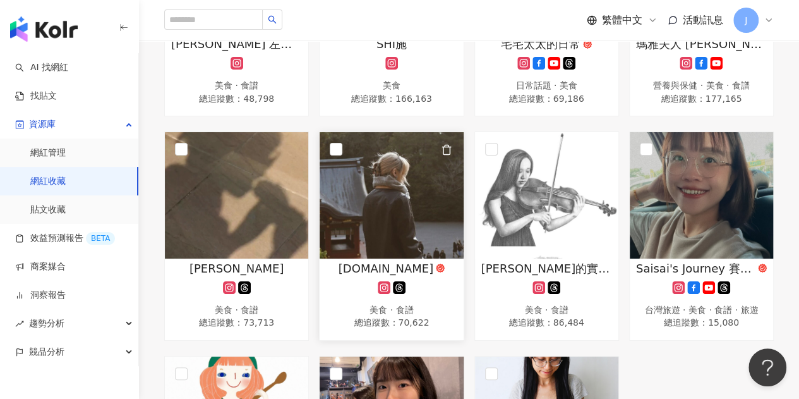
click at [411, 217] on img at bounding box center [391, 195] width 143 height 126
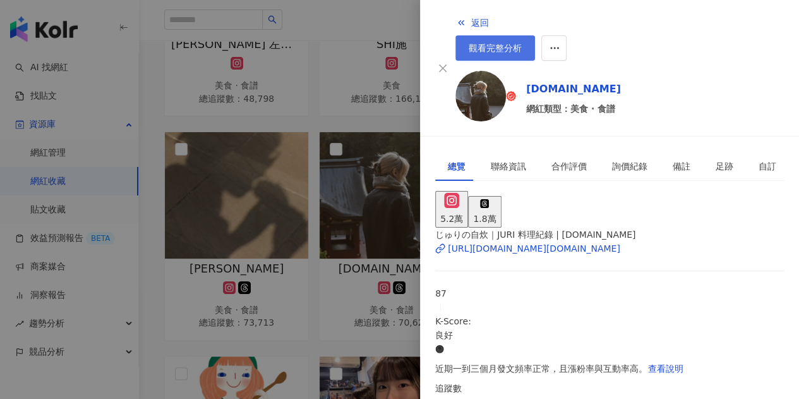
click at [522, 43] on span "觀看完整分析" at bounding box center [495, 48] width 53 height 10
click at [377, 234] on div at bounding box center [399, 199] width 799 height 399
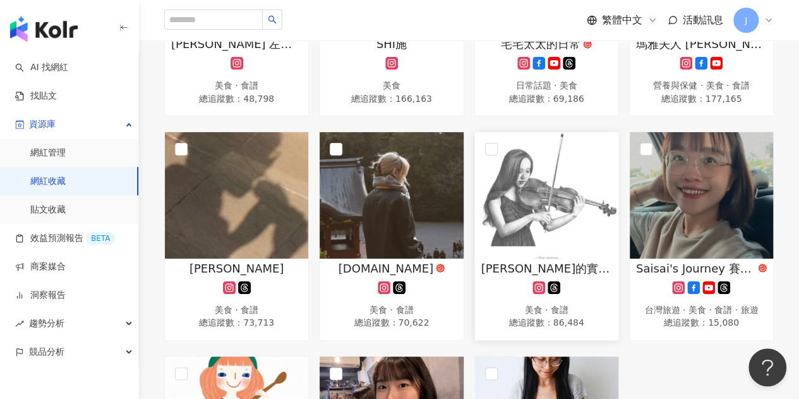
click at [562, 227] on img at bounding box center [546, 195] width 143 height 126
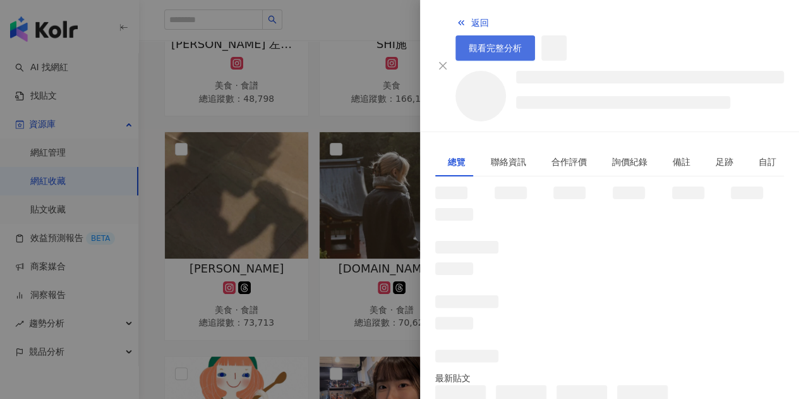
click at [522, 43] on span "觀看完整分析" at bounding box center [495, 48] width 53 height 10
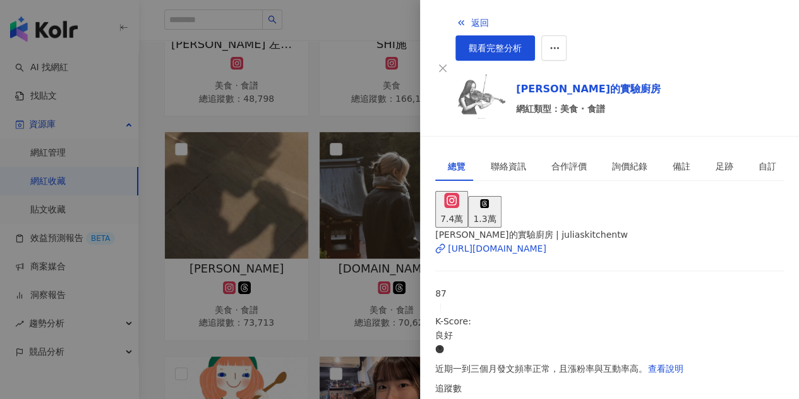
click at [286, 221] on div at bounding box center [399, 199] width 799 height 399
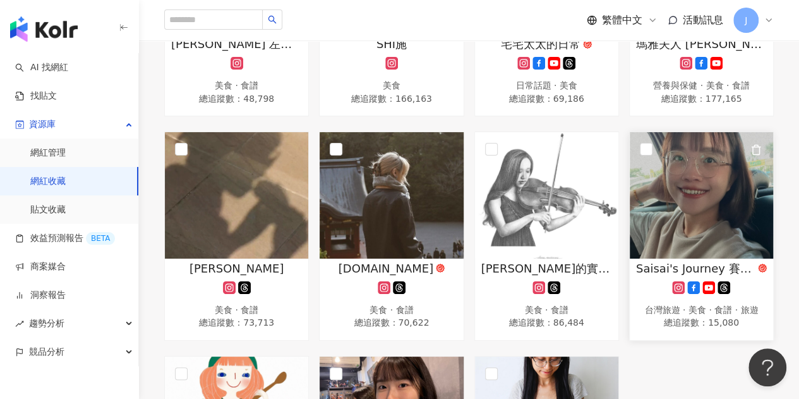
click at [696, 217] on img at bounding box center [701, 195] width 143 height 126
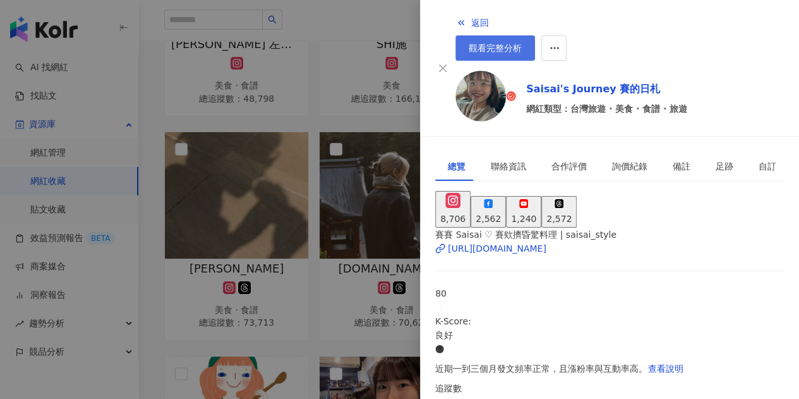
click at [522, 43] on span "觀看完整分析" at bounding box center [495, 48] width 53 height 10
click at [399, 166] on div at bounding box center [399, 199] width 799 height 399
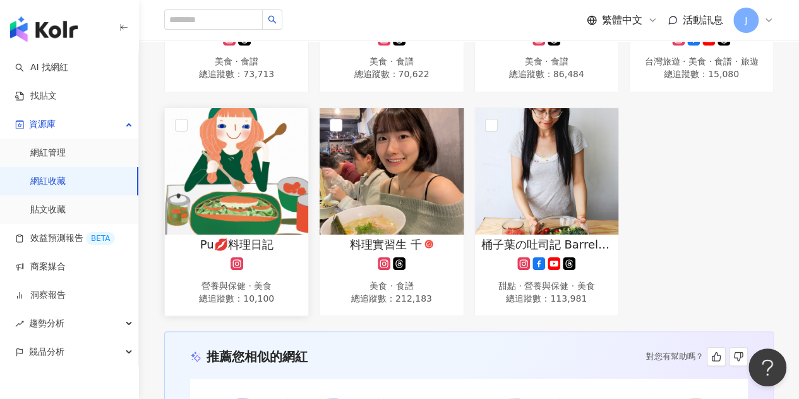
scroll to position [612, 0]
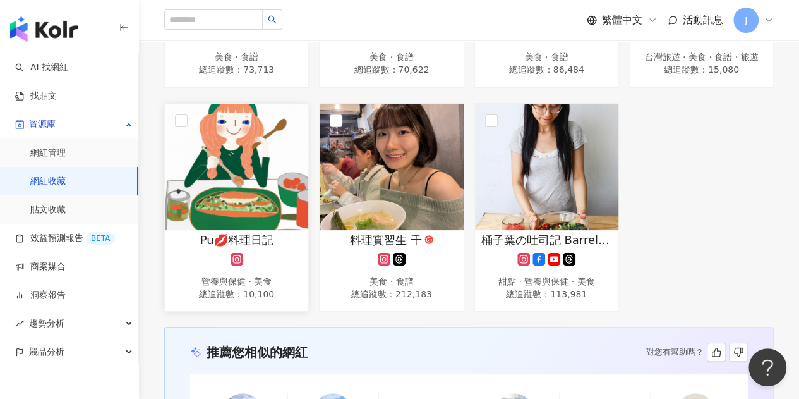
click at [209, 212] on img at bounding box center [236, 167] width 143 height 126
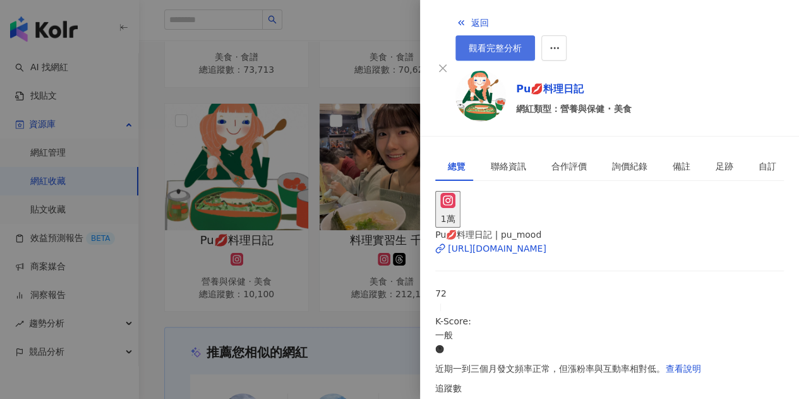
click at [522, 43] on span "觀看完整分析" at bounding box center [495, 48] width 53 height 10
click at [366, 203] on div at bounding box center [399, 199] width 799 height 399
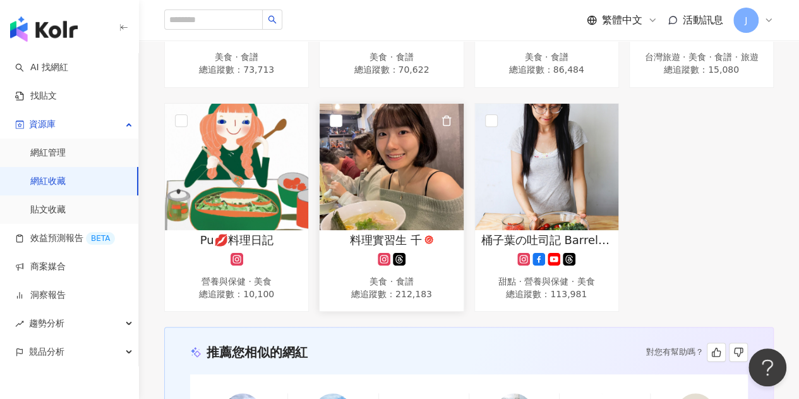
click at [405, 200] on img at bounding box center [391, 167] width 143 height 126
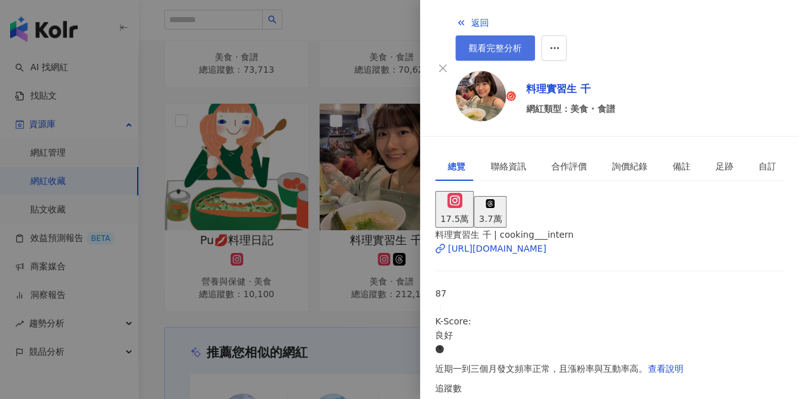
click at [522, 43] on span "觀看完整分析" at bounding box center [495, 48] width 53 height 10
click at [342, 200] on div at bounding box center [399, 199] width 799 height 399
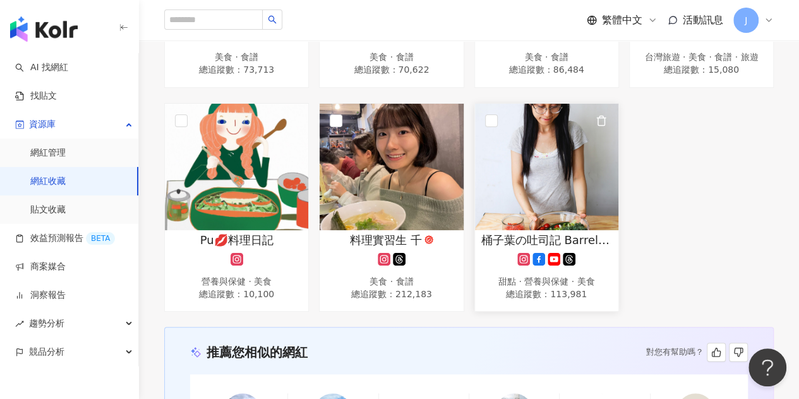
click at [556, 207] on img at bounding box center [546, 167] width 143 height 126
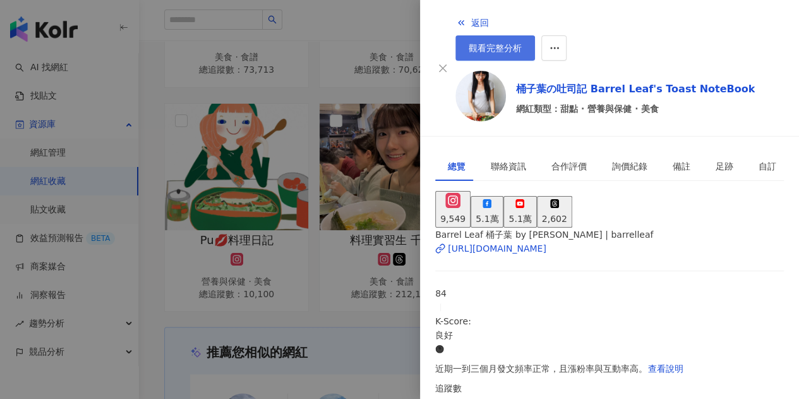
click at [522, 43] on span "觀看完整分析" at bounding box center [495, 48] width 53 height 10
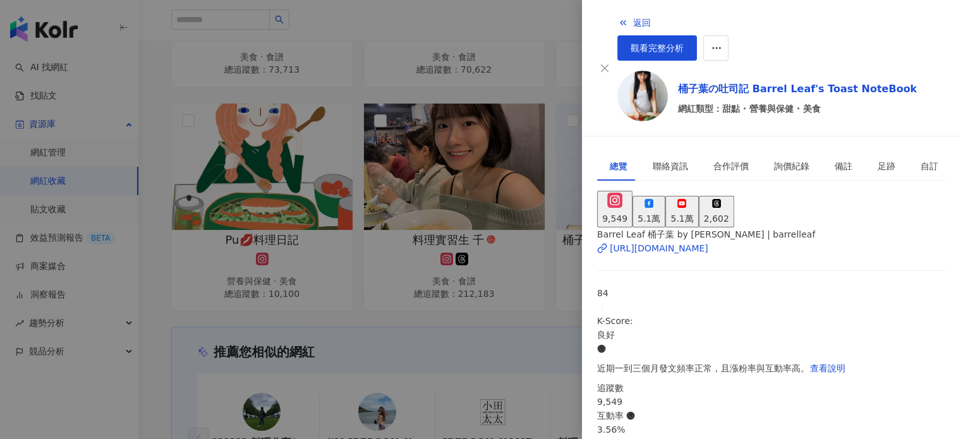
click at [610, 159] on div "總覽" at bounding box center [619, 166] width 18 height 14
click at [518, 151] on div at bounding box center [480, 219] width 961 height 439
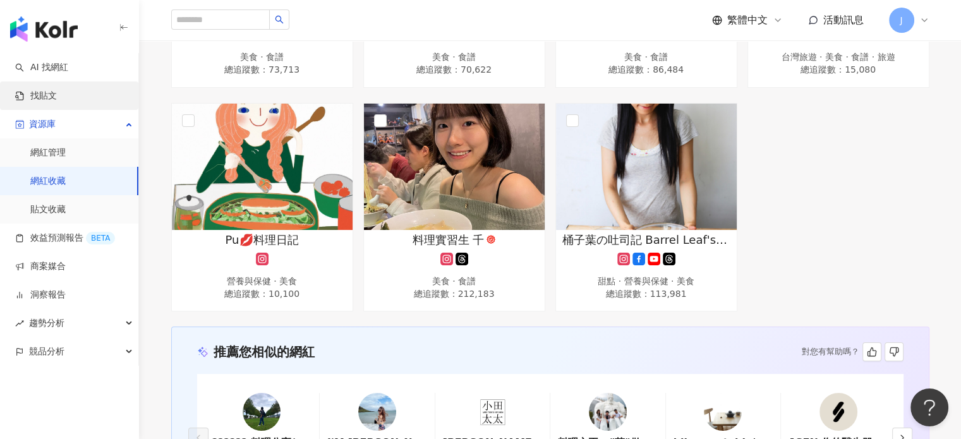
drag, startPoint x: 61, startPoint y: 100, endPoint x: 102, endPoint y: 103, distance: 41.8
click at [57, 100] on link "找貼文" at bounding box center [36, 96] width 42 height 13
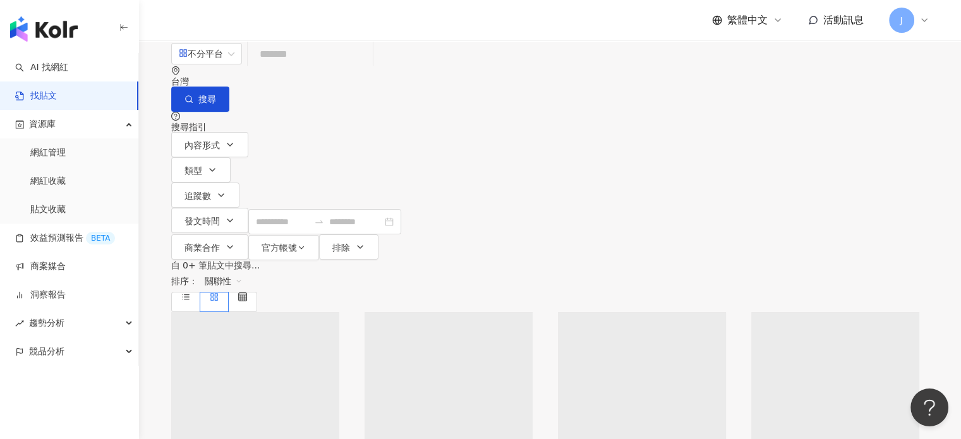
click at [346, 68] on input "search" at bounding box center [310, 53] width 115 height 27
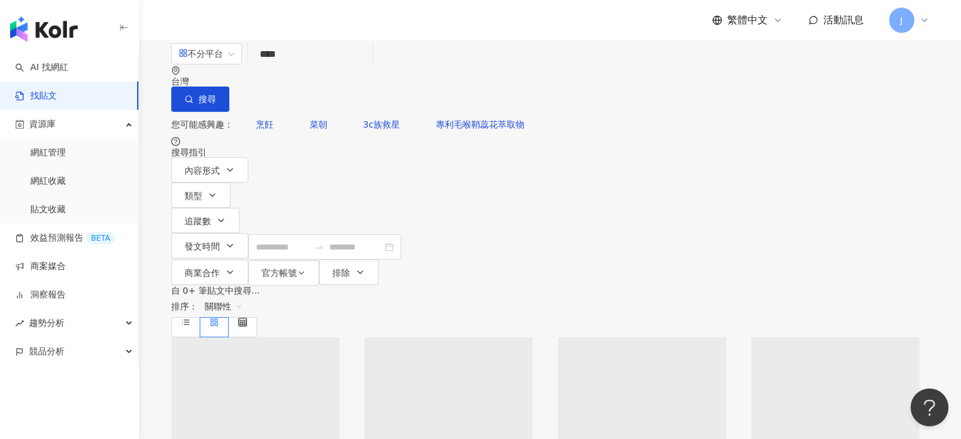
type input "****"
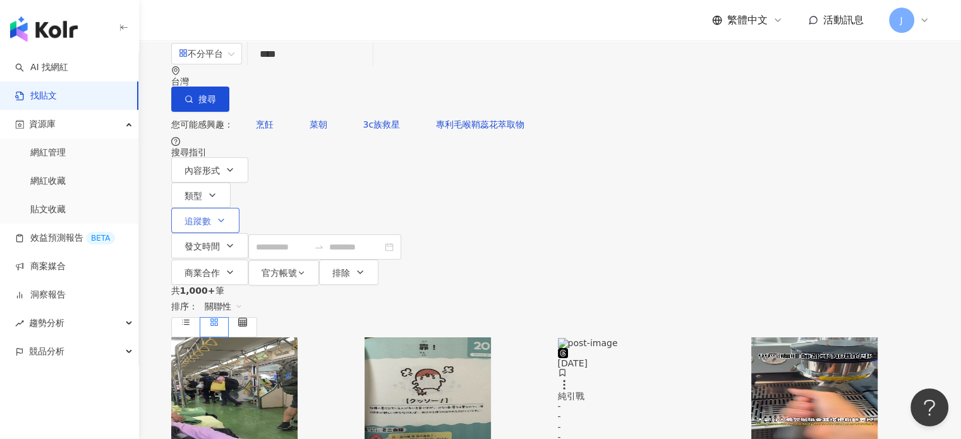
click at [211, 216] on span "追蹤數" at bounding box center [198, 221] width 27 height 10
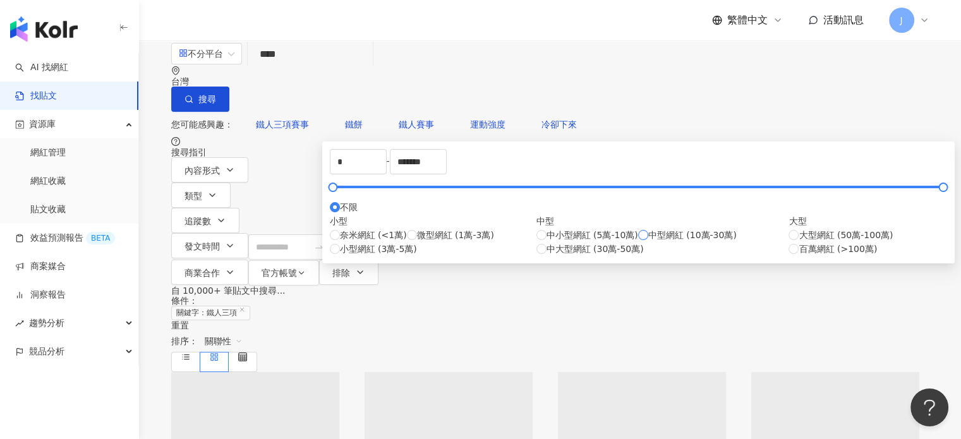
click at [648, 242] on span "中型網紅 (10萬-30萬)" at bounding box center [692, 235] width 88 height 14
type input "******"
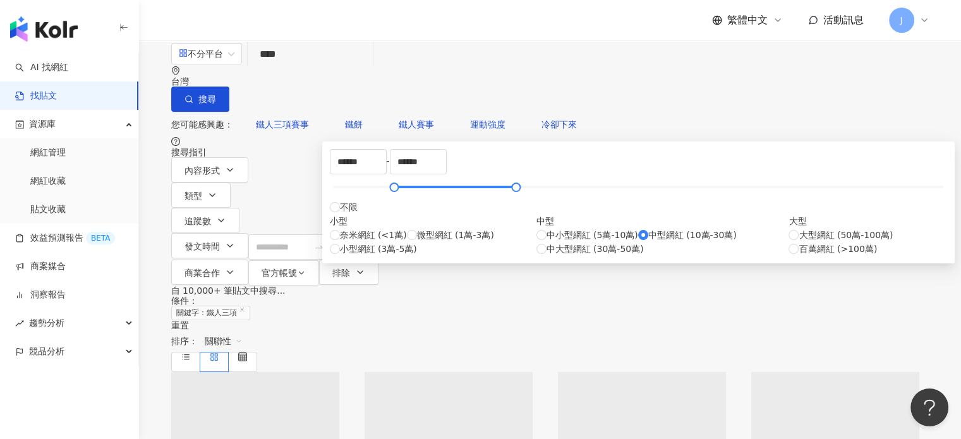
click at [799, 286] on div "自 10,000+ 筆貼文中搜尋... 條件 ： 關鍵字：鐵人三項 重置 排序： 關聯性" at bounding box center [550, 329] width 758 height 87
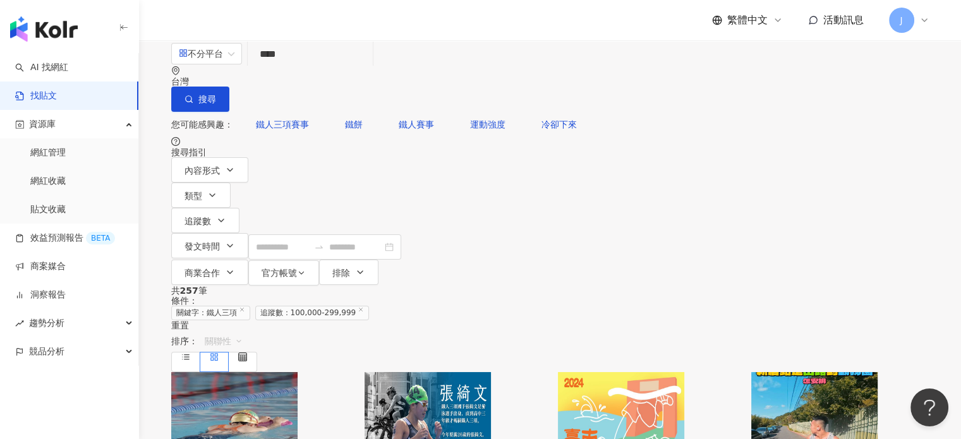
click at [243, 331] on span "關聯性" at bounding box center [224, 341] width 38 height 20
click at [799, 331] on div "發文時間" at bounding box center [853, 323] width 51 height 21
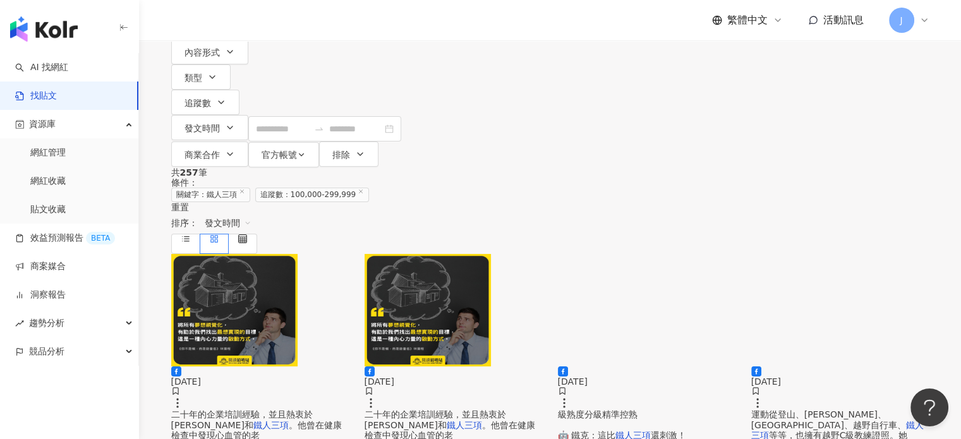
scroll to position [126, 0]
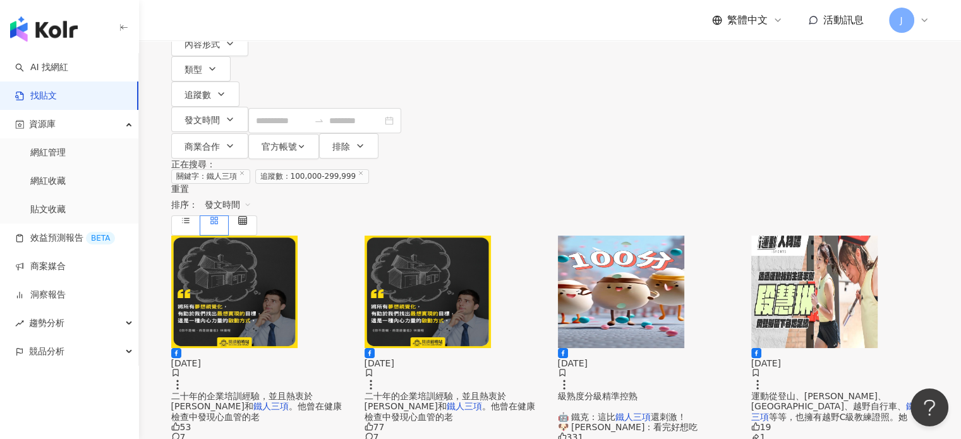
click at [799, 398] on span "等等，也擁有越野C級教練證照。她" at bounding box center [838, 417] width 139 height 10
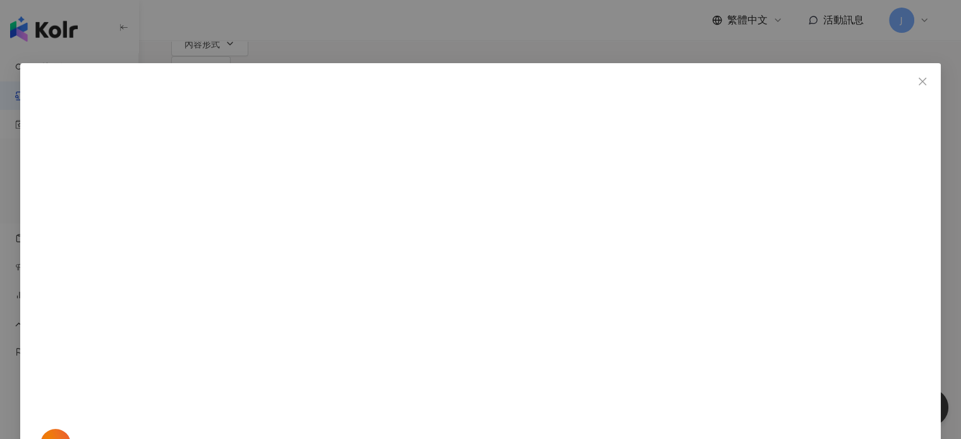
click at [799, 330] on div "I運動資訊平台 2025/9/6 「接觸不同運動，讓我在生活中有不一樣的快樂。」 #段慧琳 是外景主持人、作家、母親，同時也是一名業餘運動員，從事的運動從登山…" at bounding box center [480, 219] width 961 height 439
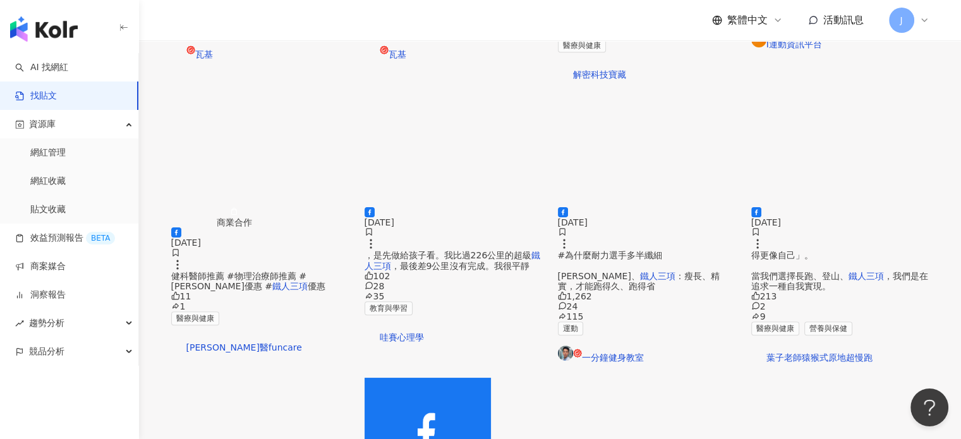
scroll to position [569, 0]
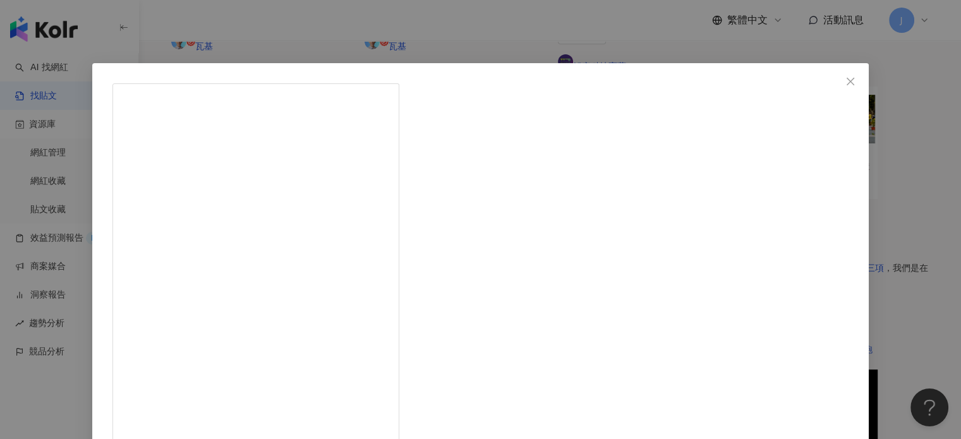
scroll to position [126, 0]
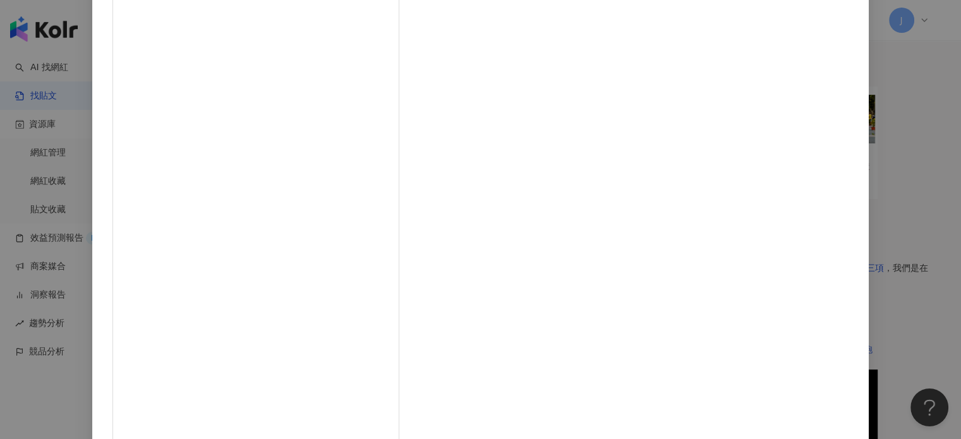
click at [799, 294] on div "PopKimchi 波波泡菜日記 2025/8/18 #波波泡菜 ➠ 健身狂人韓星💪🏻 \ 被公司下禁止令🤣 / 不僅參加鐵人三項、海外行程也要去健身房 甚至…" at bounding box center [480, 219] width 961 height 439
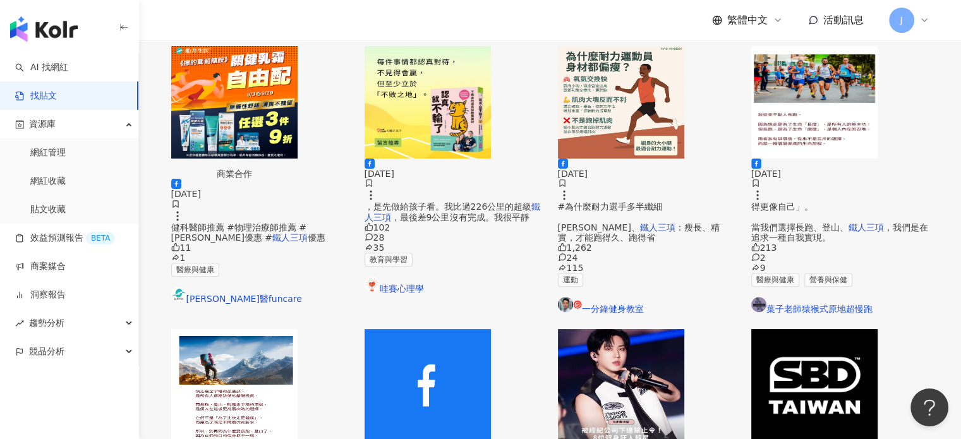
scroll to position [632, 0]
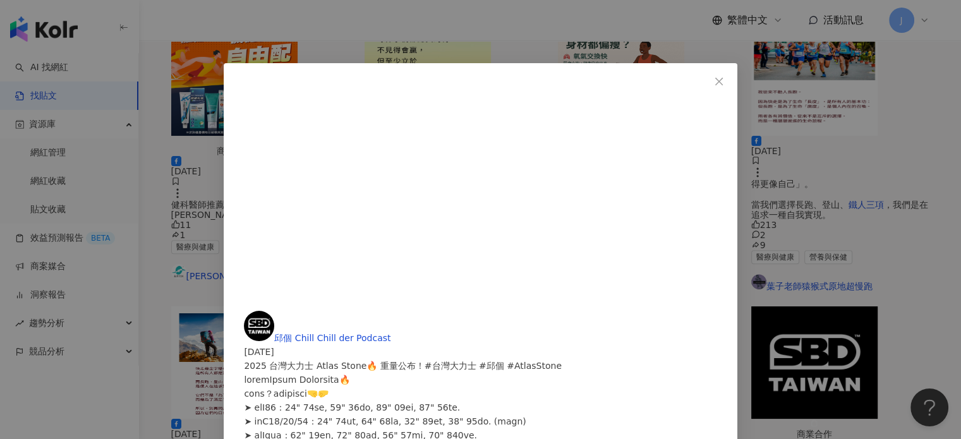
click at [704, 329] on div "邱個 Chill Chill der Podcast 2025/8/13 2025 台灣大力士 Atlas Stone🔥 重量公布！#台灣大力士 #邱個 #A…" at bounding box center [480, 219] width 961 height 439
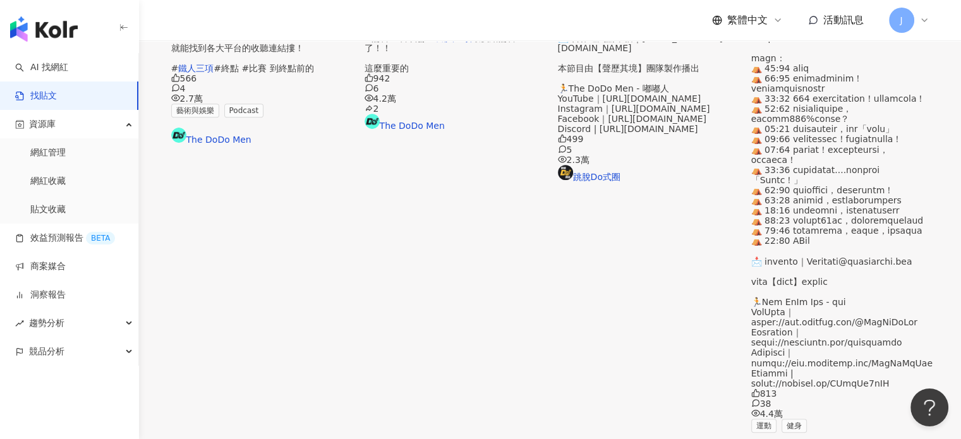
scroll to position [774, 0]
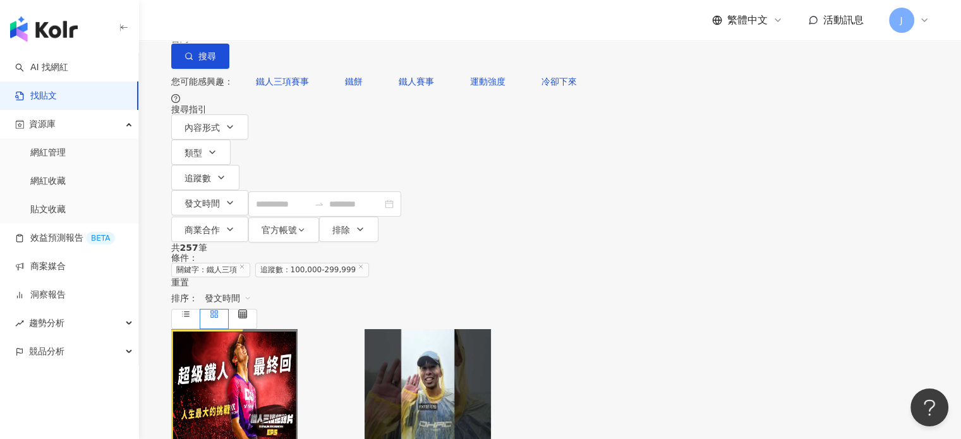
scroll to position [126, 0]
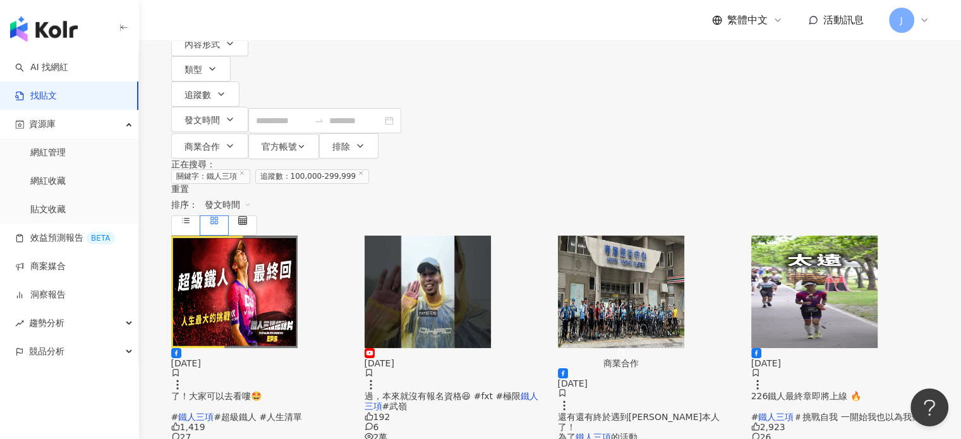
click at [638, 398] on span "的活動 開了一間店￼ 有來澎湖忘" at bounding box center [598, 447] width 80 height 30
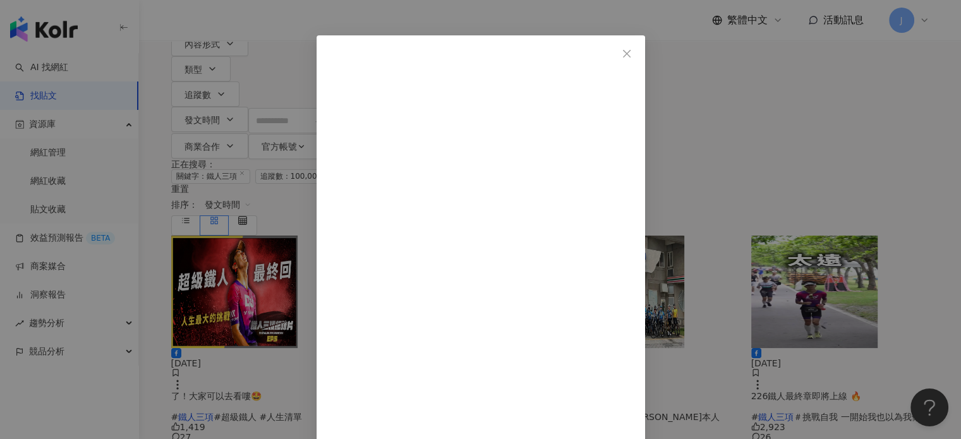
scroll to position [51, 0]
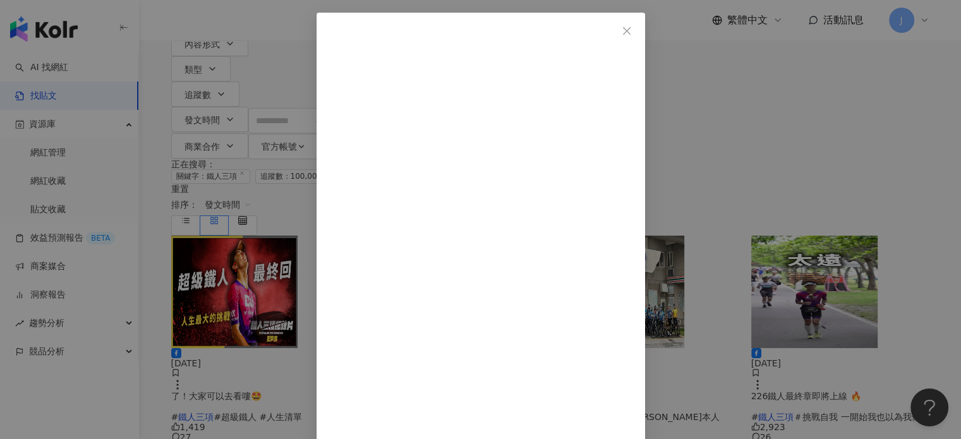
click at [799, 271] on div "馬國畢 2025/7/26 澎湖～來都來了！ 有三件事跟大家分享～🗣️ ☝️ 澎湖跳島101K自行車活動 報名截止時間8 ／22 https://bao-mi…" at bounding box center [480, 219] width 961 height 439
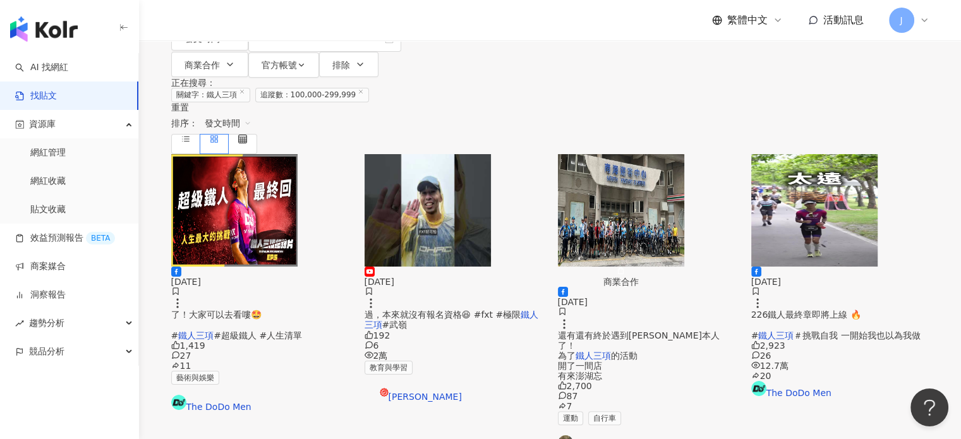
scroll to position [316, 0]
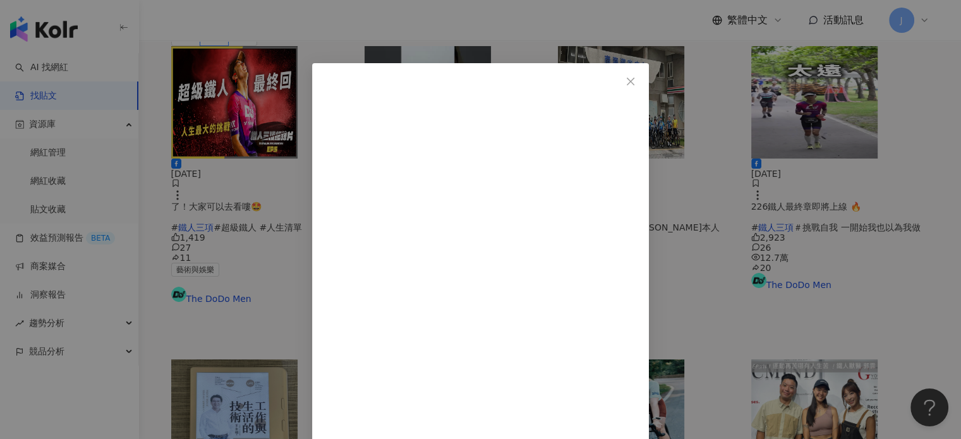
scroll to position [51, 0]
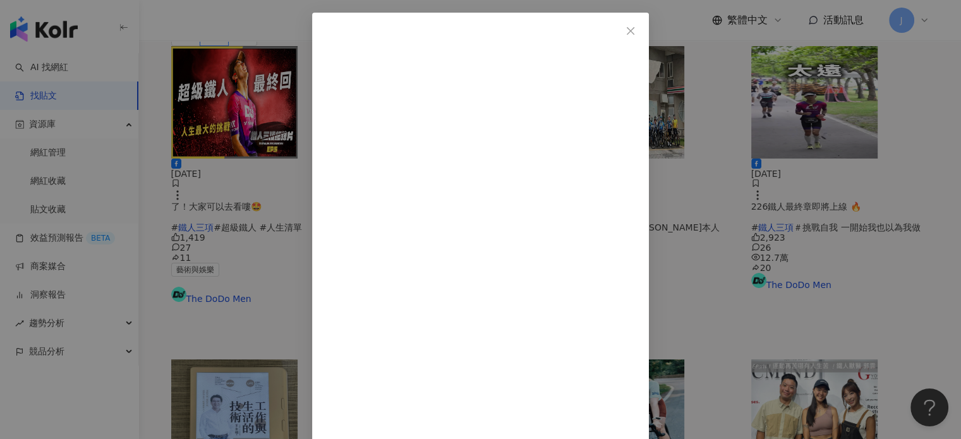
click at [799, 344] on div "瓦基 2025/7/24 354 2 5 查看原始貼文" at bounding box center [480, 219] width 961 height 439
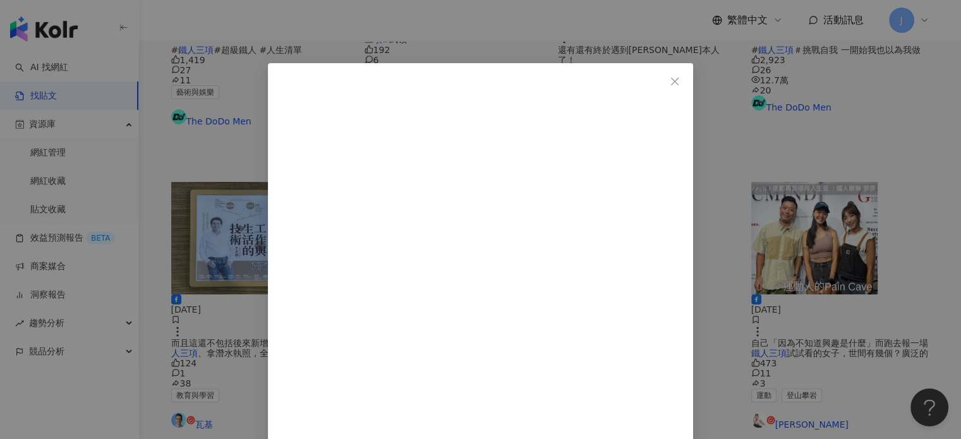
scroll to position [632, 0]
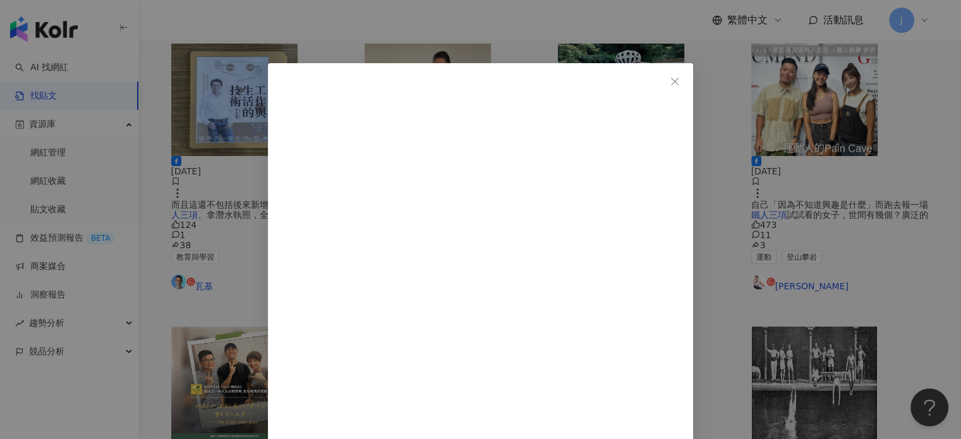
click at [799, 285] on div "林柏妤 2025/7/22 好多人問我怎麼會愛騎車？！ 而且可以持續超過10年！ 我騎不太快、也爬不了太多，更不是特別厲害😅 只是因為我找到運動其中的熱情🔥 …" at bounding box center [480, 219] width 961 height 439
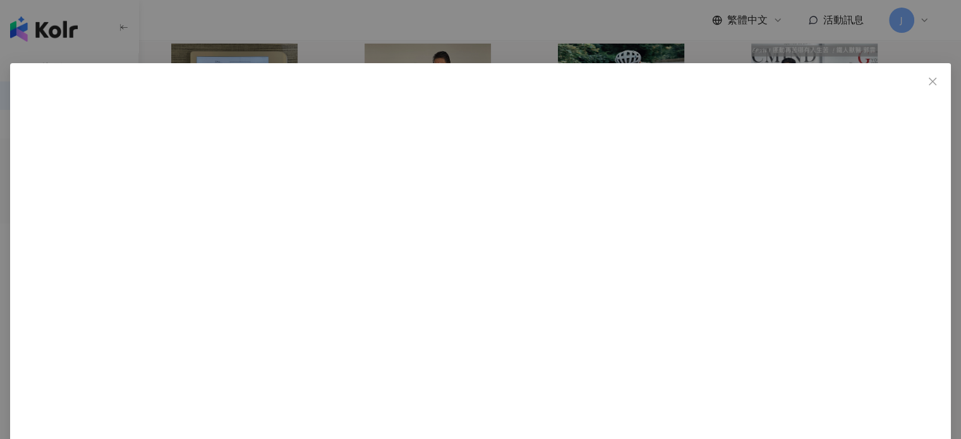
click at [799, 371] on div "zass17 2025/7/9 445 13 16 查看原始貼文" at bounding box center [480, 219] width 961 height 439
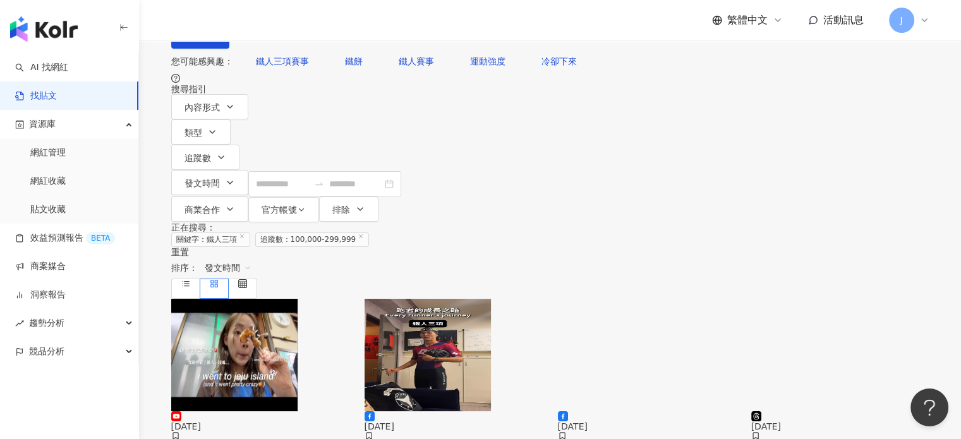
scroll to position [316, 0]
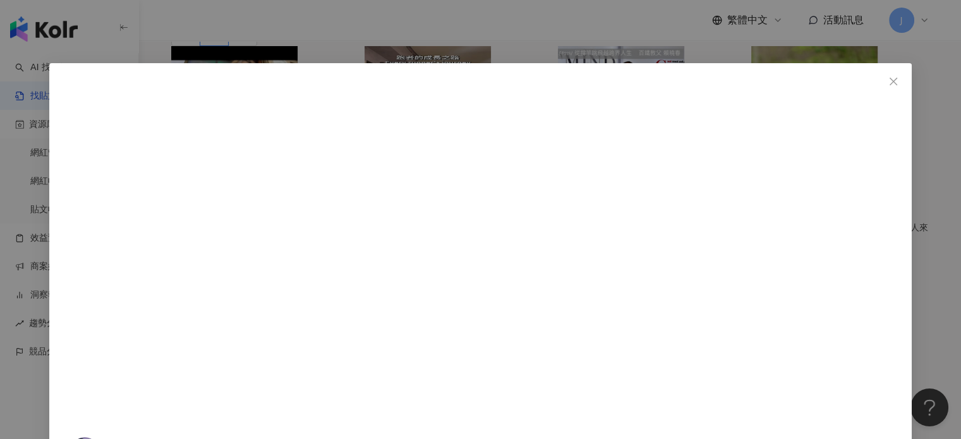
scroll to position [339, 0]
click at [799, 316] on div "葉子老師猿猴式原地超慢跑 2025/6/25 453 1 18 查看原始貼文" at bounding box center [480, 219] width 961 height 439
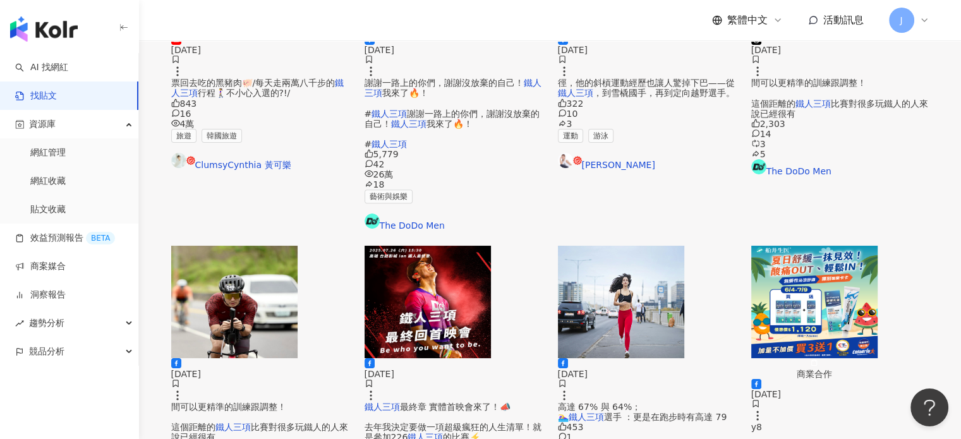
scroll to position [632, 0]
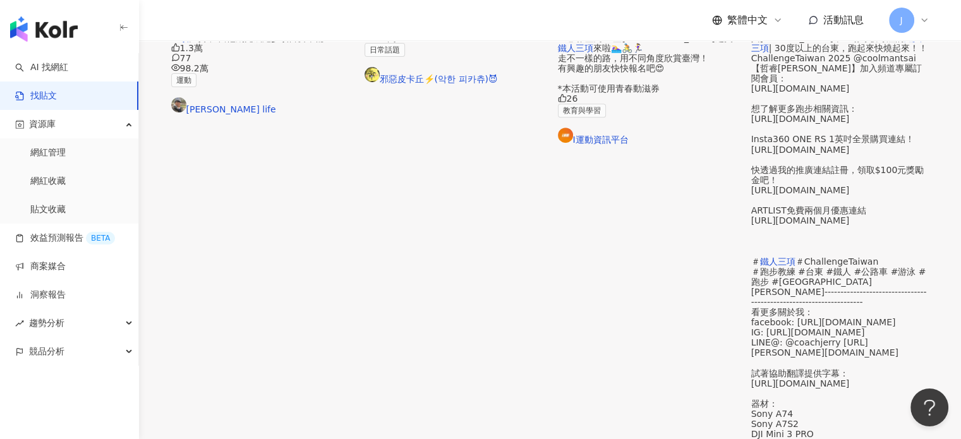
scroll to position [695, 0]
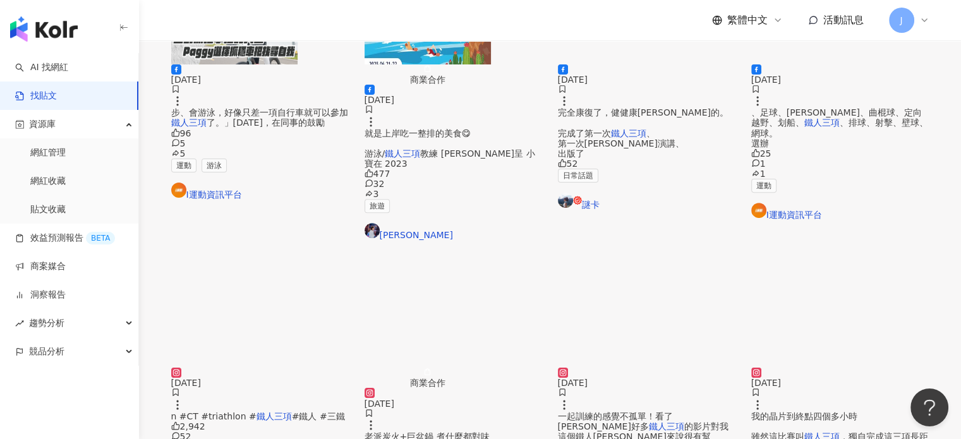
scroll to position [316, 0]
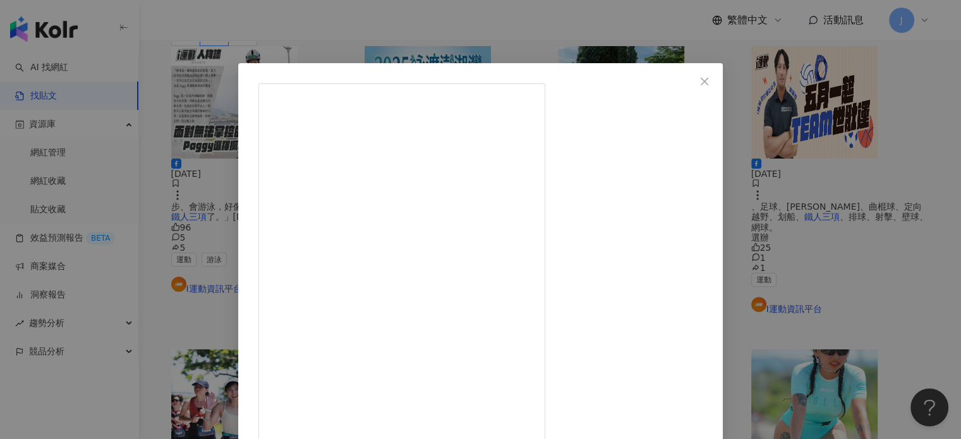
scroll to position [152, 0]
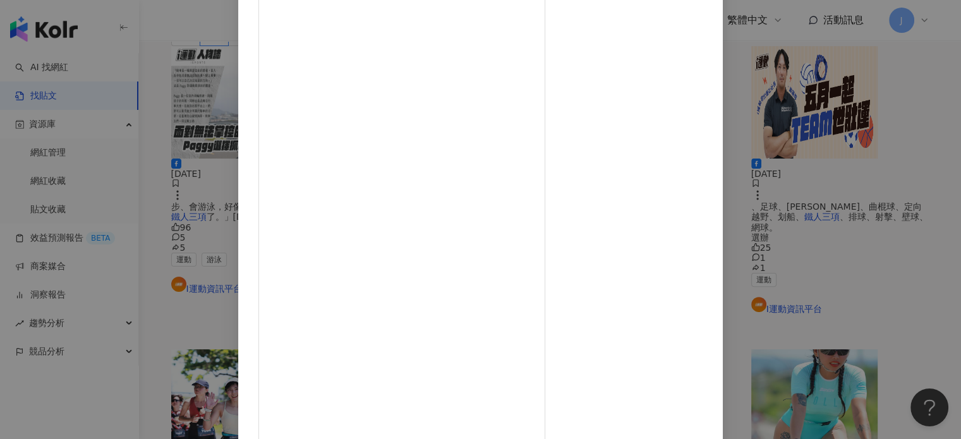
click at [799, 266] on div "乳儒 2025/4/28 繼去年2024在活水湖被拆晶片沒成績，完賽後一把鼻涕一把眼淚的在路邊大哭。 今年2025的我終於有成績了💪🏽😮‍💨 努力的保護我的晶…" at bounding box center [480, 219] width 961 height 439
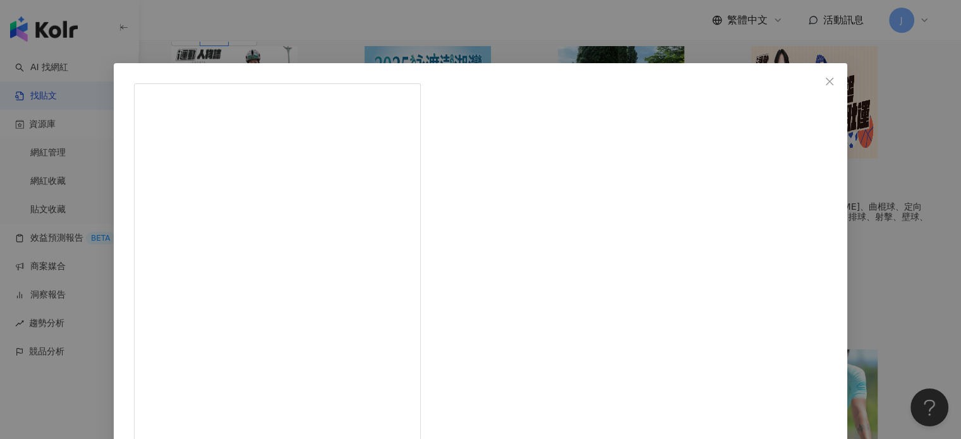
click at [799, 309] on div "Ian Lee 2025/4/29 1.3萬 33 查看原始貼文" at bounding box center [480, 219] width 961 height 439
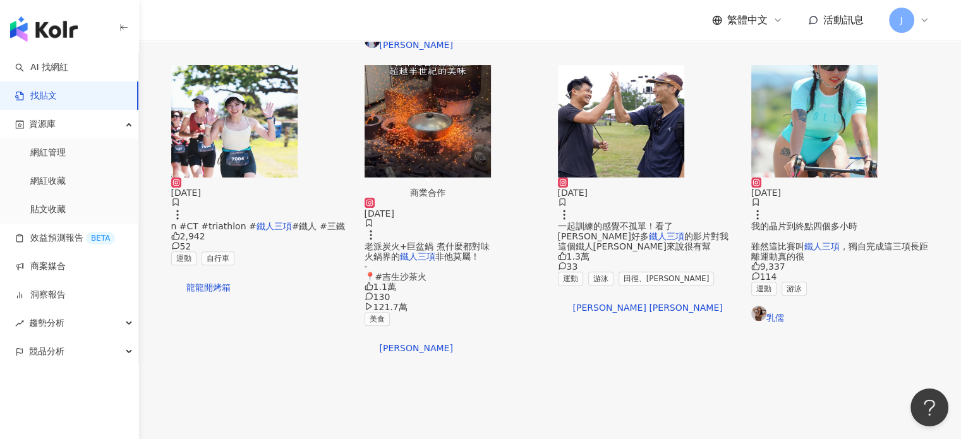
scroll to position [632, 0]
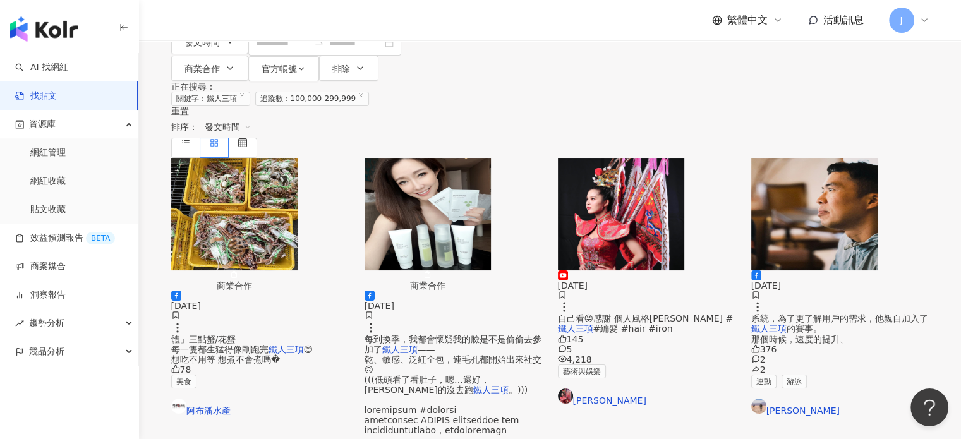
scroll to position [316, 0]
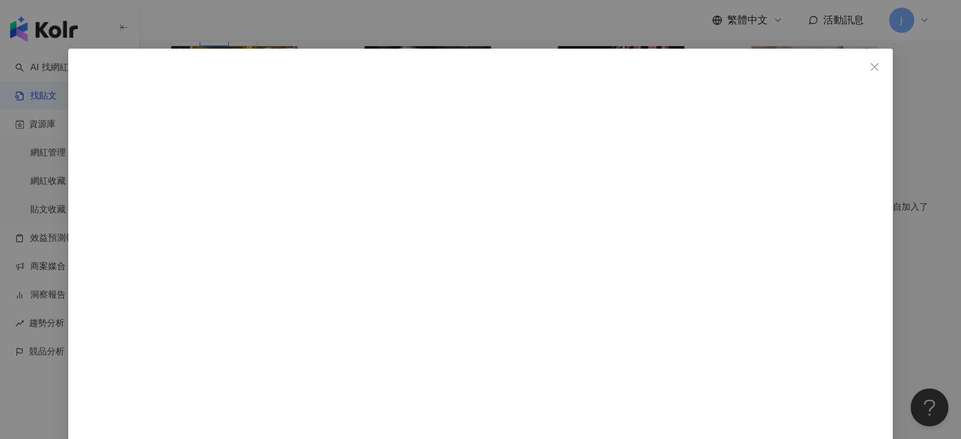
scroll to position [27, 0]
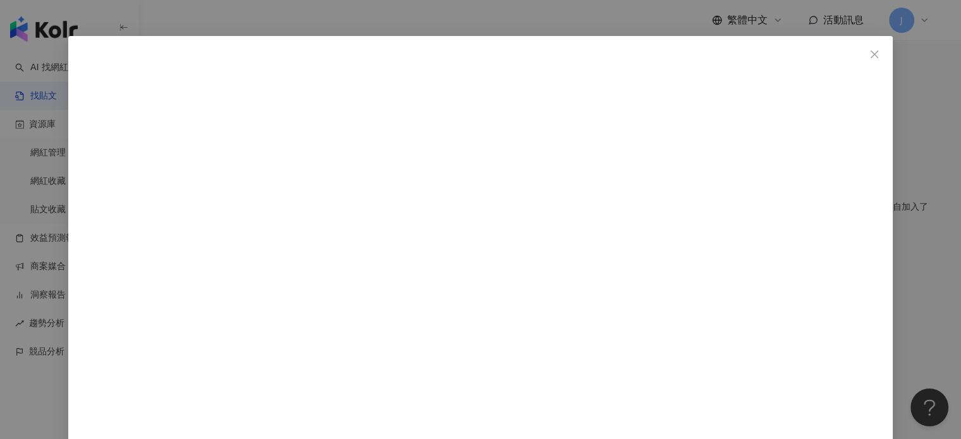
click at [799, 356] on div "丁寧 Ding Ning 2025/4/2 757 33 20 查看原始貼文" at bounding box center [480, 219] width 961 height 439
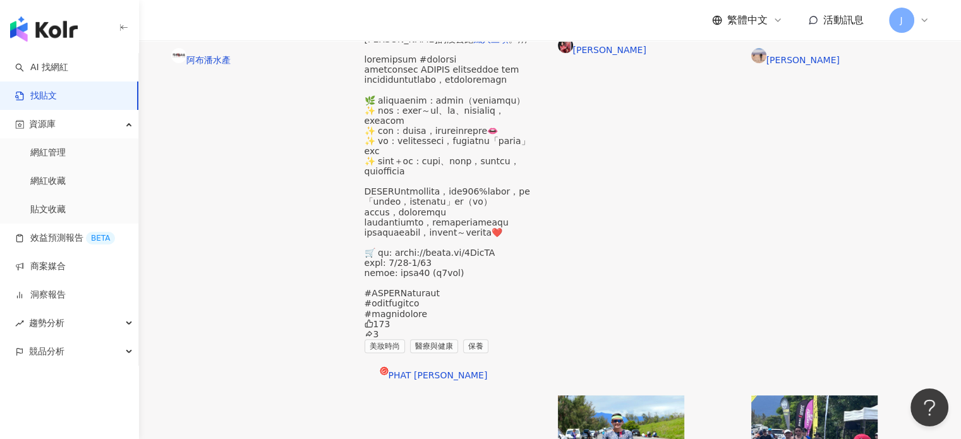
scroll to position [569, 0]
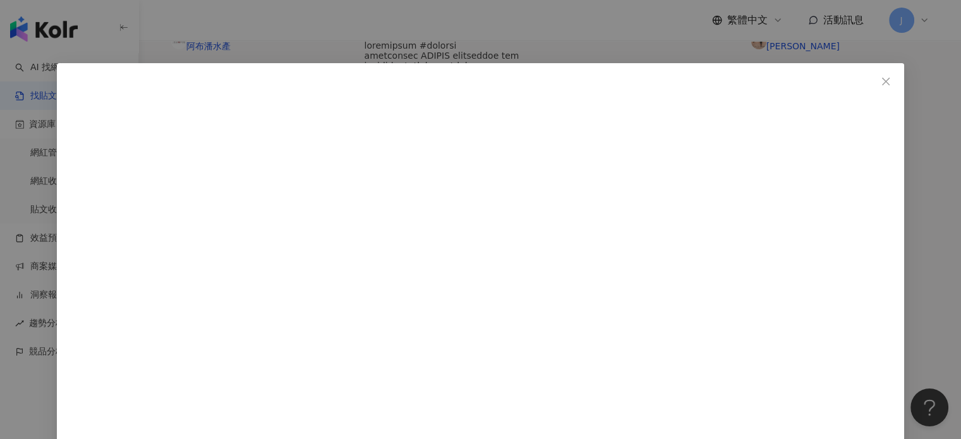
scroll to position [97, 0]
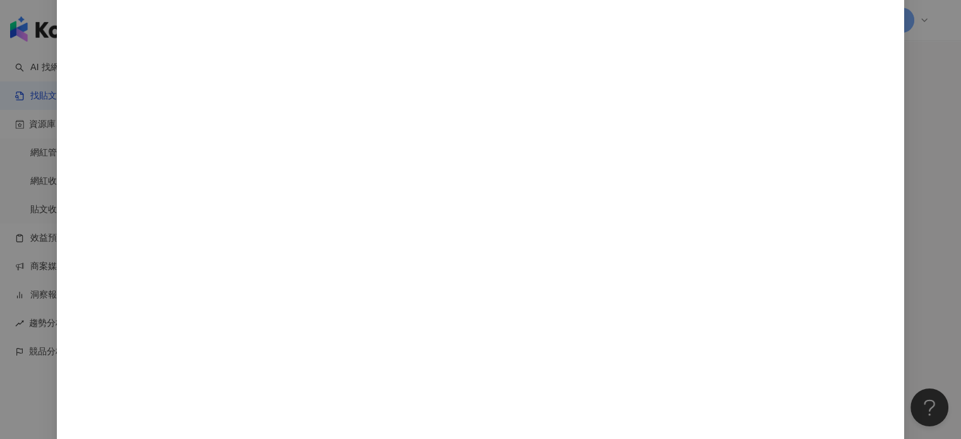
click at [799, 183] on div "林義傑 2025/3/23 104 2 2 查看原始貼文" at bounding box center [480, 219] width 961 height 439
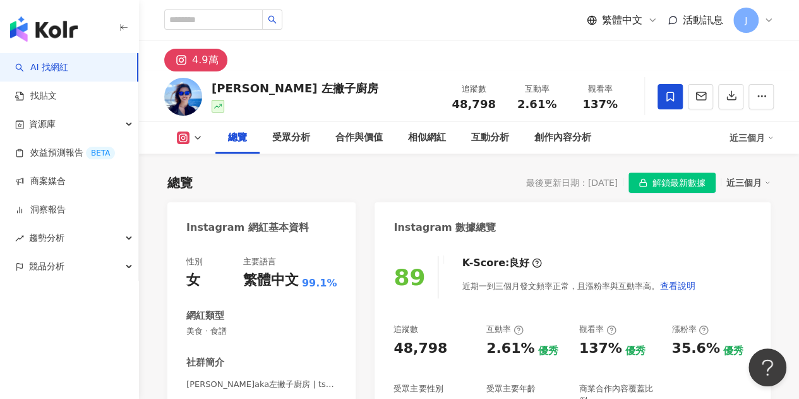
scroll to position [442, 0]
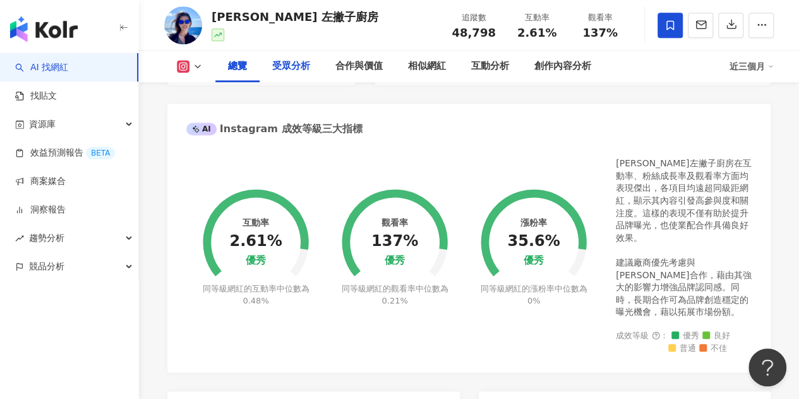
drag, startPoint x: 298, startPoint y: 61, endPoint x: 372, endPoint y: 149, distance: 114.4
click at [298, 61] on div "受眾分析" at bounding box center [291, 66] width 38 height 15
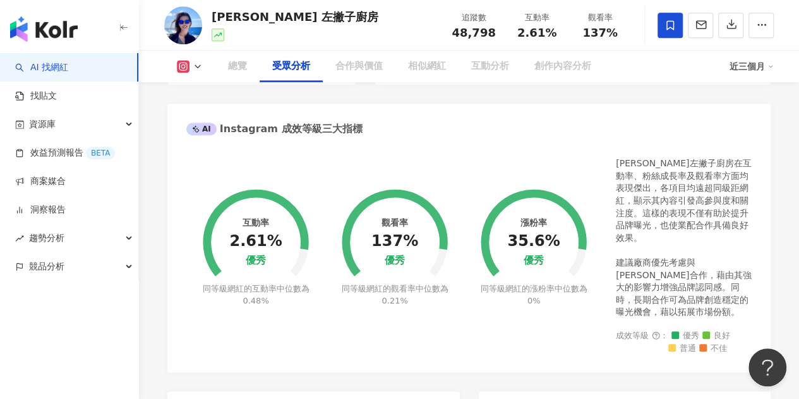
scroll to position [1118, 0]
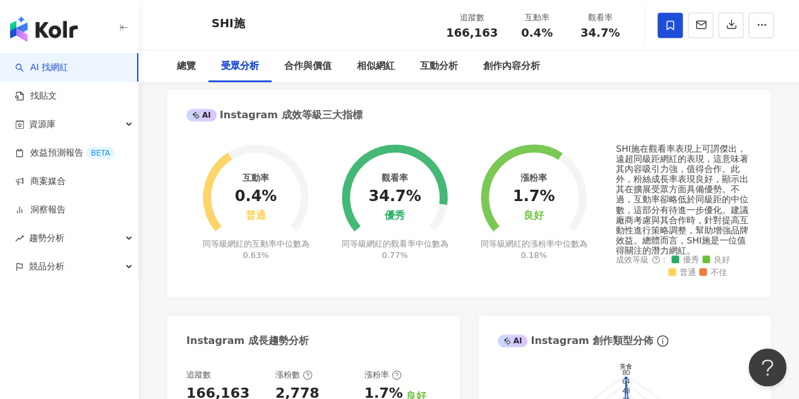
scroll to position [1111, 0]
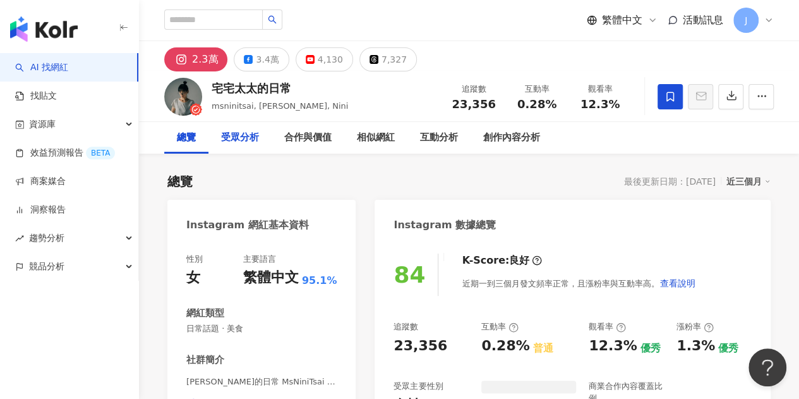
click at [244, 140] on div "受眾分析" at bounding box center [240, 137] width 38 height 15
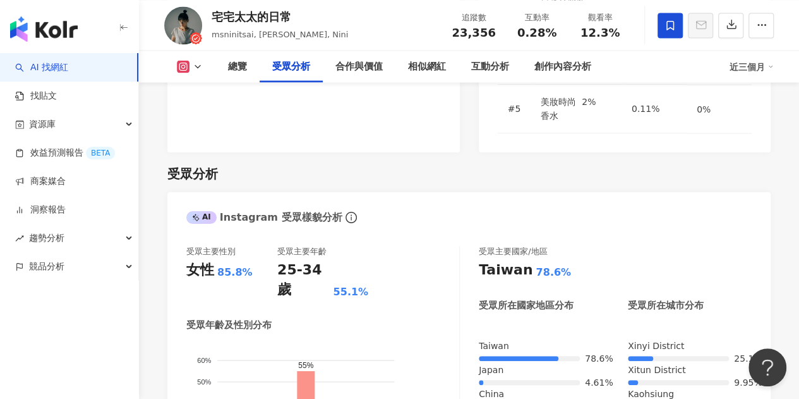
scroll to position [1079, 0]
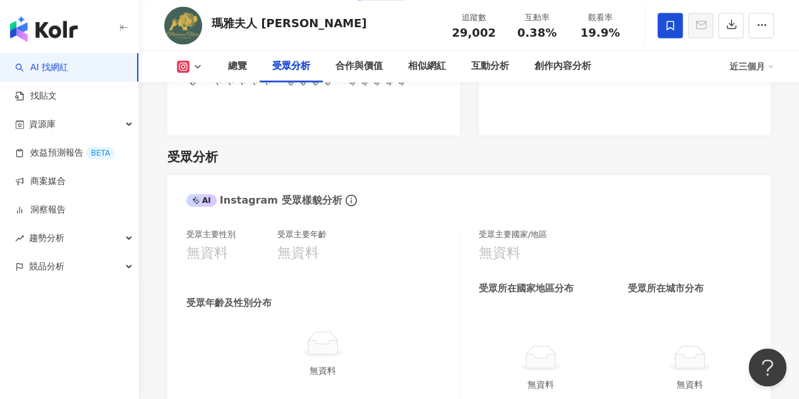
scroll to position [1074, 0]
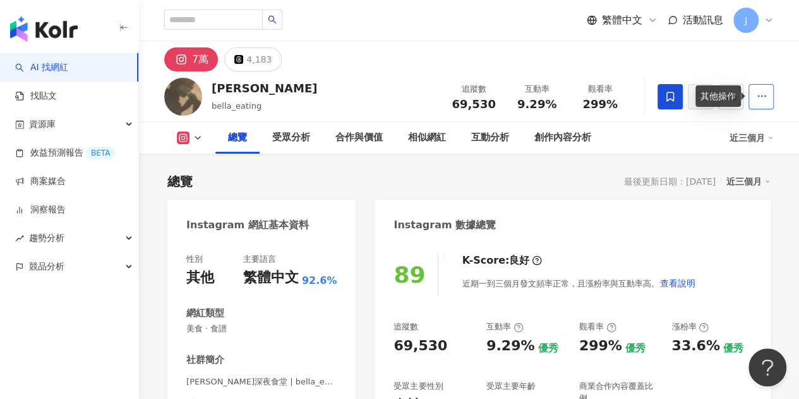
click at [760, 94] on icon "button" at bounding box center [761, 95] width 11 height 11
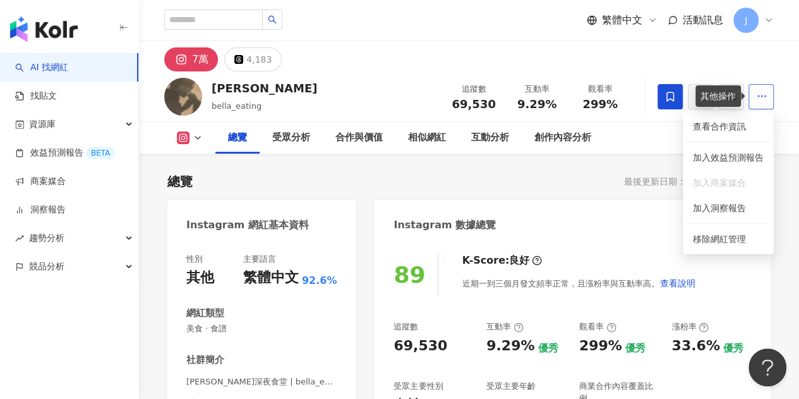
click at [758, 99] on icon "button" at bounding box center [761, 95] width 11 height 11
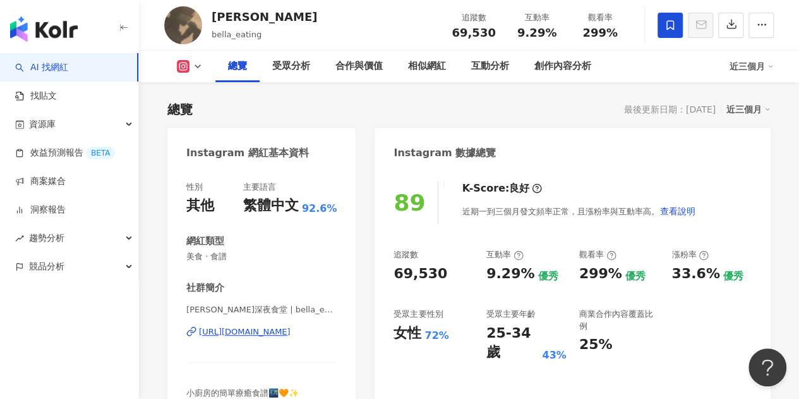
scroll to position [253, 0]
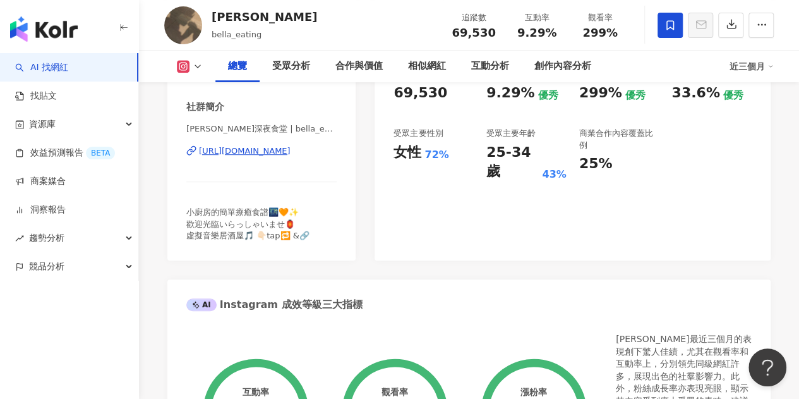
click at [277, 151] on div "[URL][DOMAIN_NAME]" at bounding box center [245, 150] width 92 height 11
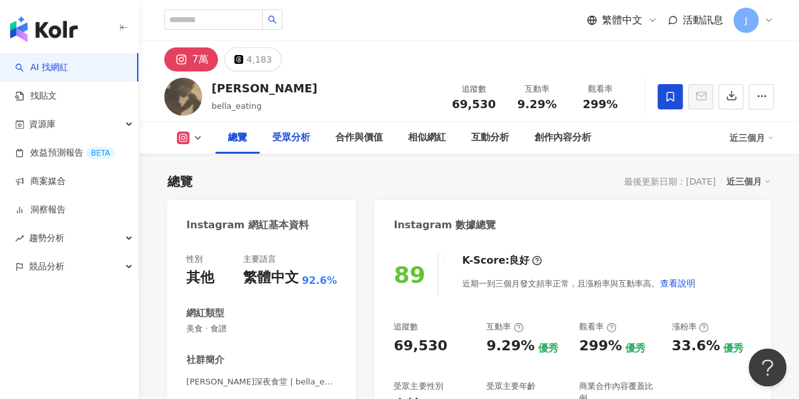
drag, startPoint x: 294, startPoint y: 139, endPoint x: 305, endPoint y: 158, distance: 21.8
click at [294, 139] on div "受眾分析" at bounding box center [291, 137] width 38 height 15
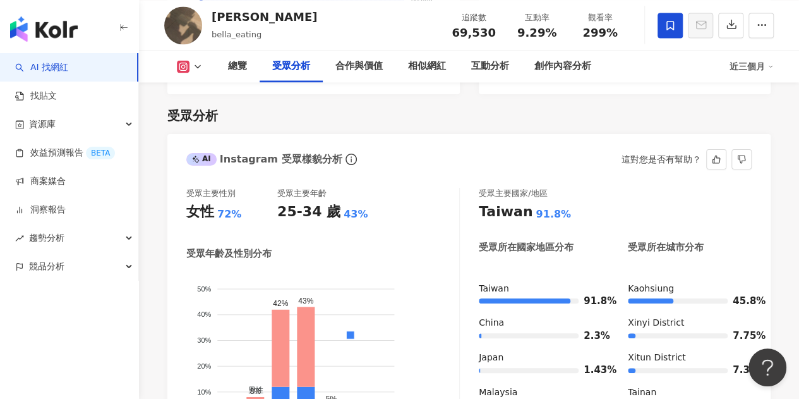
scroll to position [1174, 0]
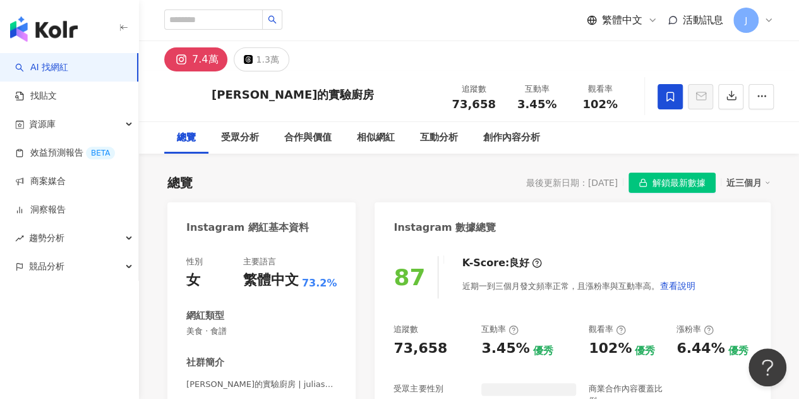
scroll to position [1160, 0]
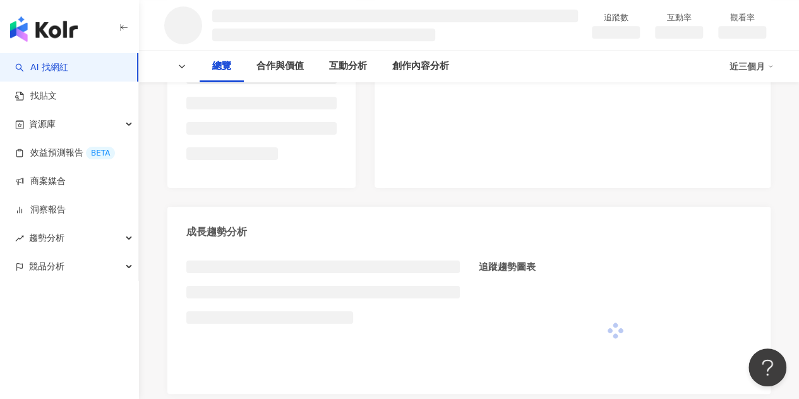
scroll to position [316, 0]
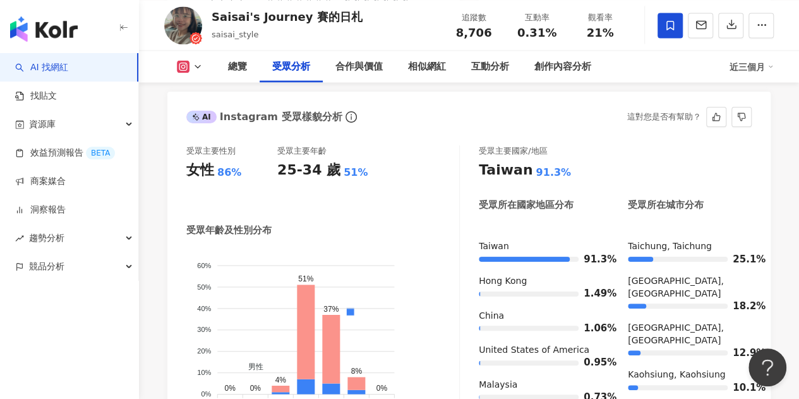
scroll to position [1148, 0]
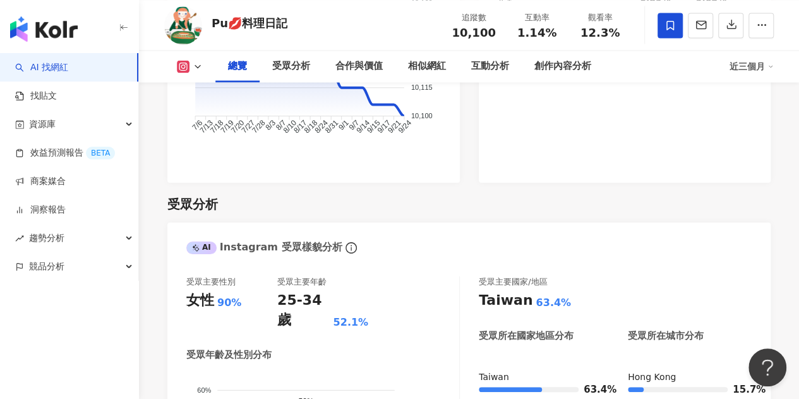
scroll to position [1201, 0]
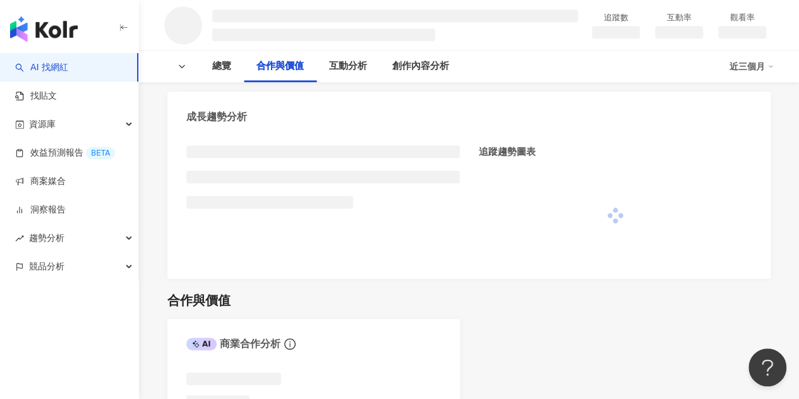
scroll to position [758, 0]
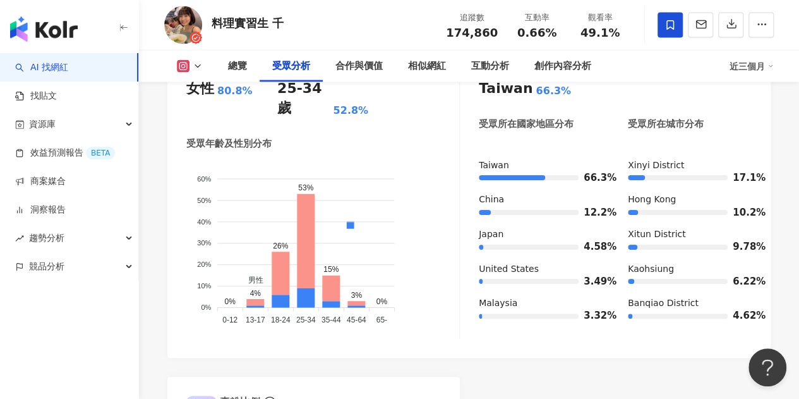
scroll to position [1158, 0]
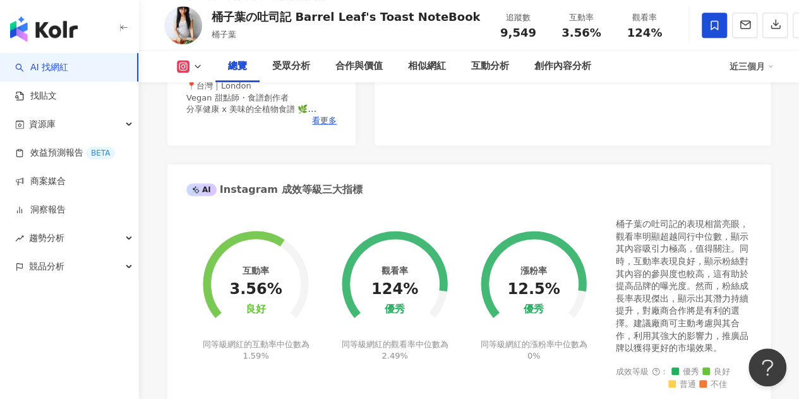
scroll to position [1160, 0]
